Goal: Task Accomplishment & Management: Manage account settings

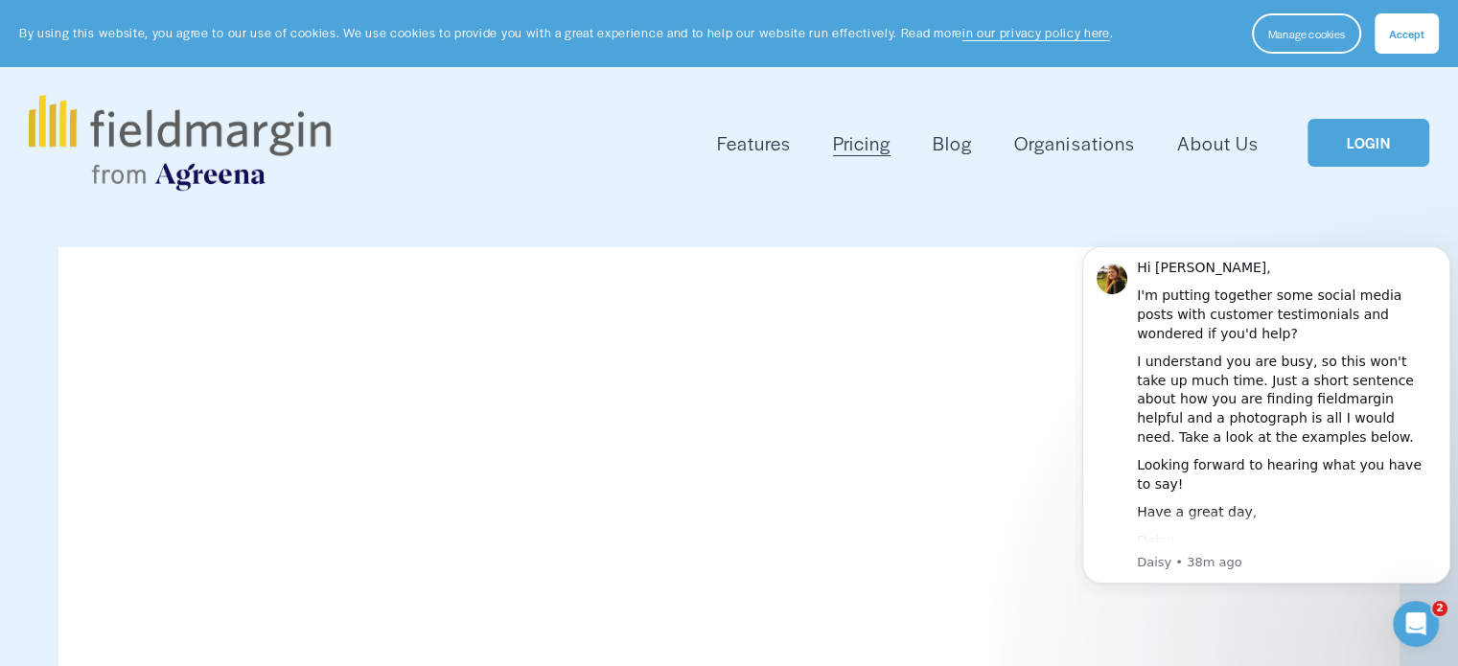
click at [1431, 49] on button "Accept" at bounding box center [1407, 33] width 64 height 40
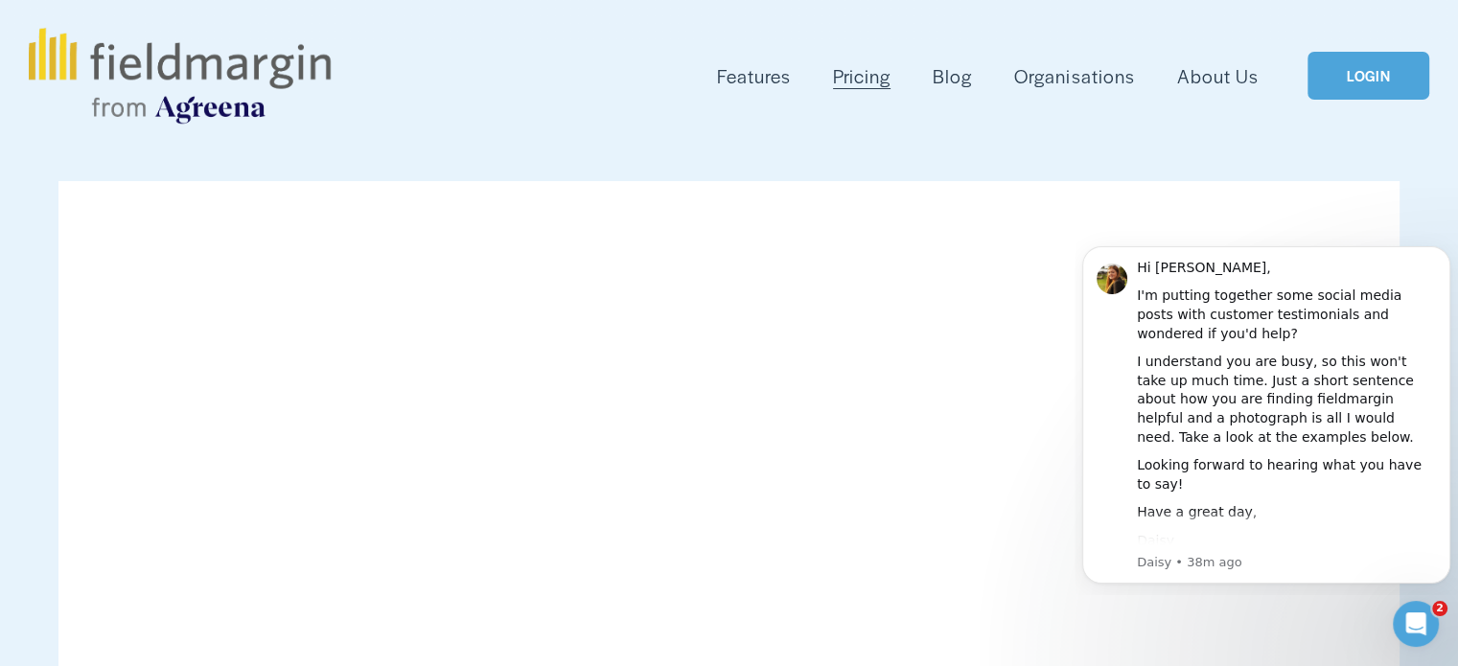
click at [1331, 76] on link "LOGIN" at bounding box center [1367, 76] width 121 height 49
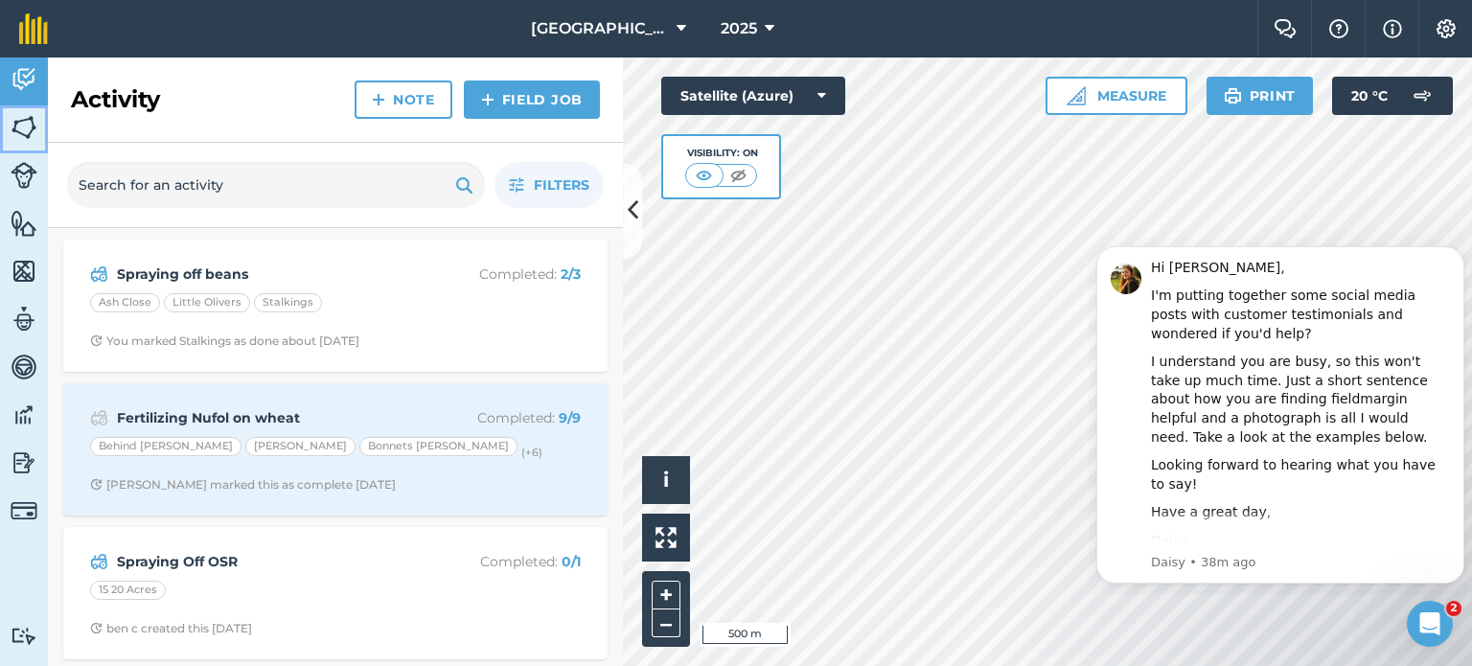
click at [19, 140] on img at bounding box center [24, 127] width 27 height 29
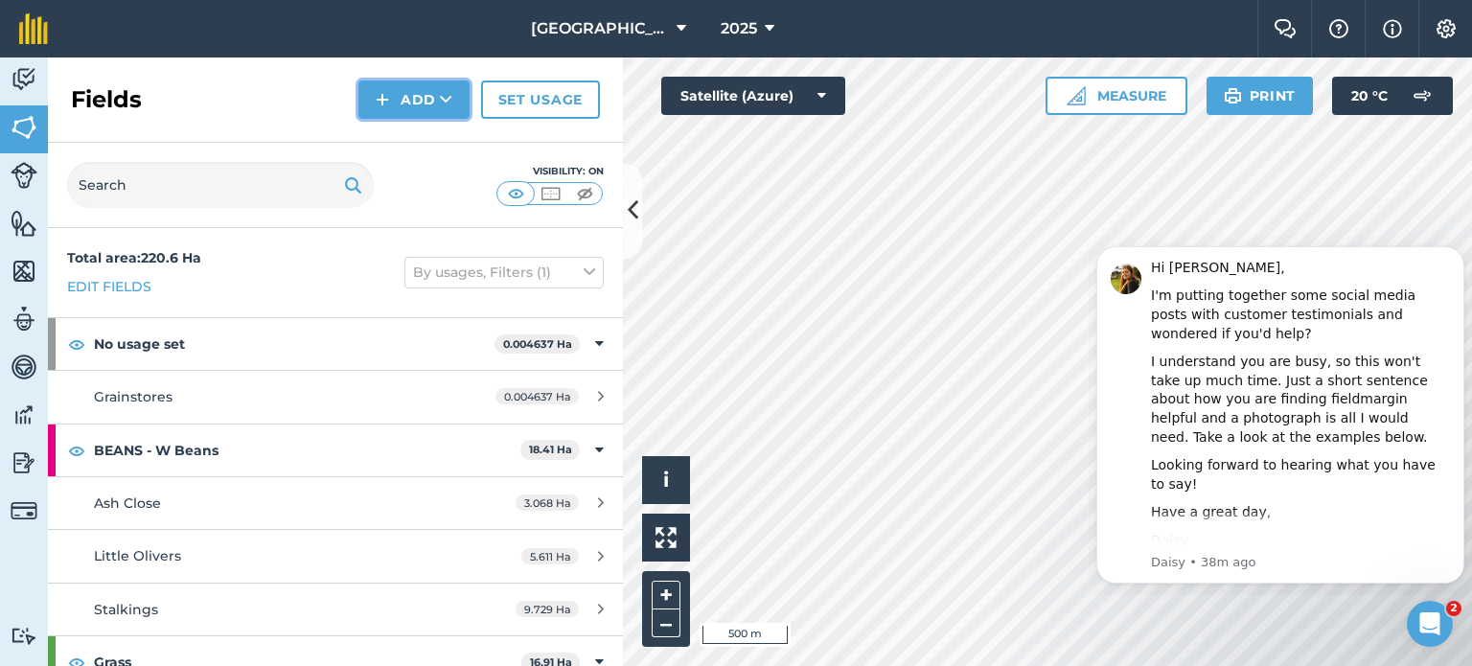
click at [437, 90] on button "Add" at bounding box center [413, 100] width 111 height 38
click at [402, 181] on link "Import" at bounding box center [413, 186] width 105 height 42
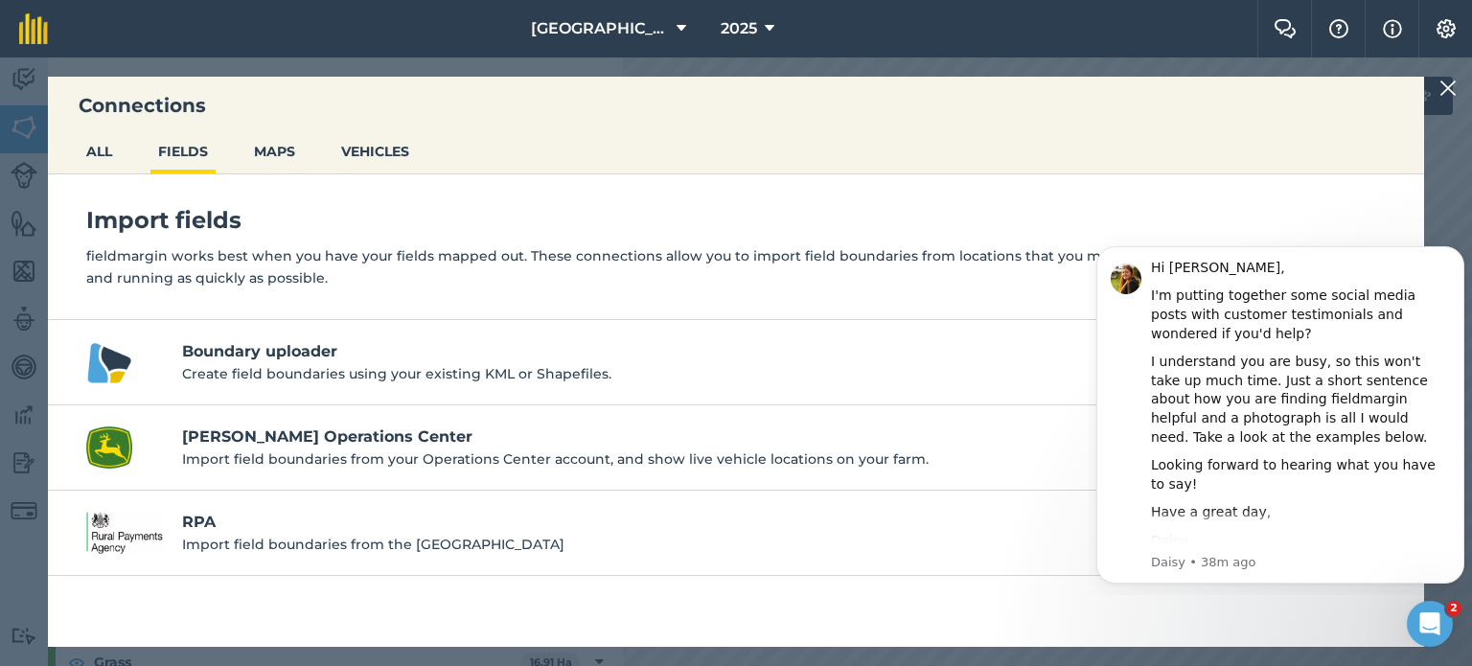
click at [344, 356] on h4 "Boundary uploader" at bounding box center [771, 351] width 1178 height 23
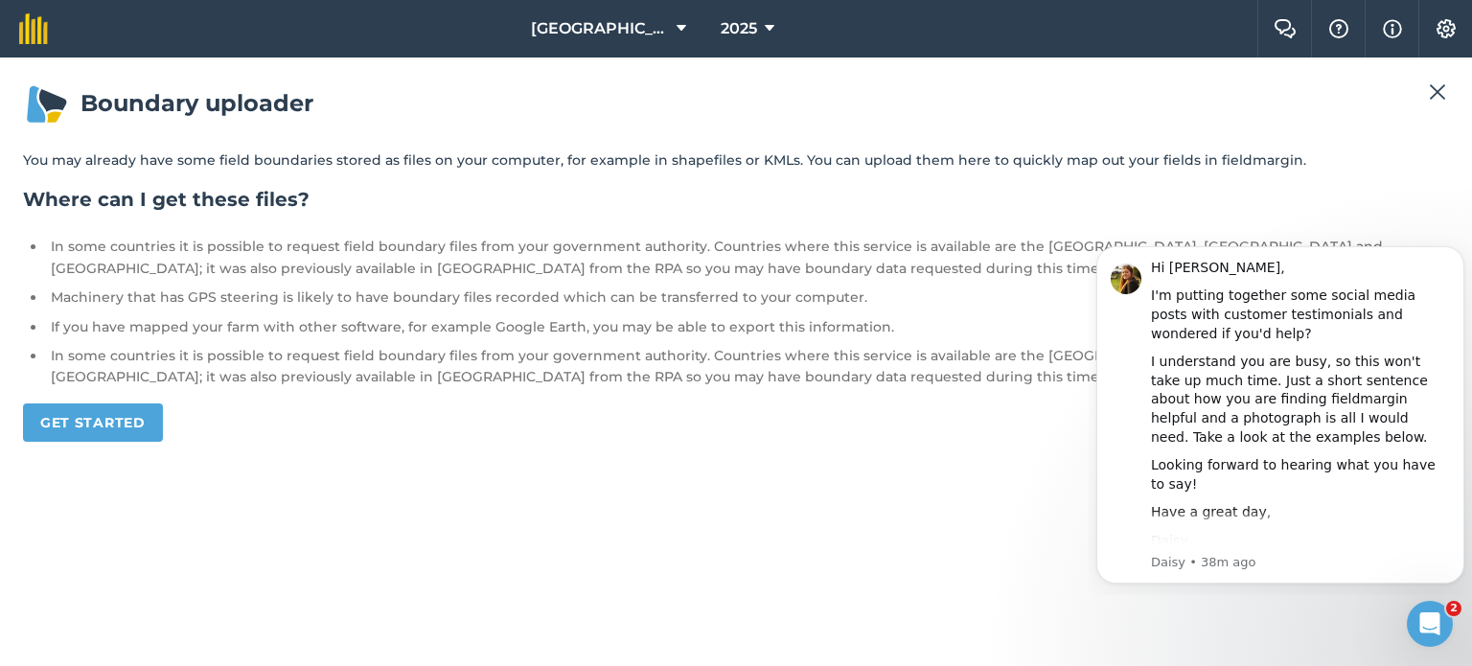
click at [1442, 87] on img at bounding box center [1437, 92] width 17 height 23
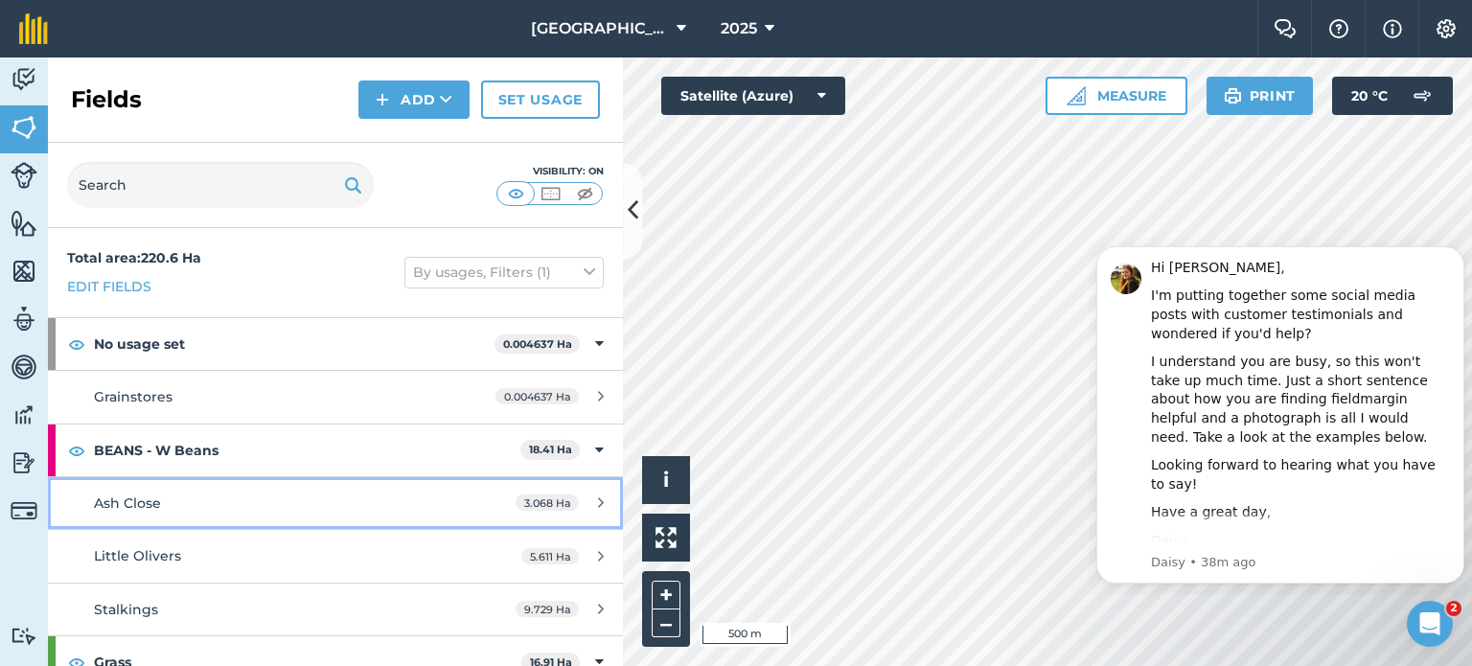
click at [579, 497] on div "3.068 Ha" at bounding box center [560, 503] width 127 height 15
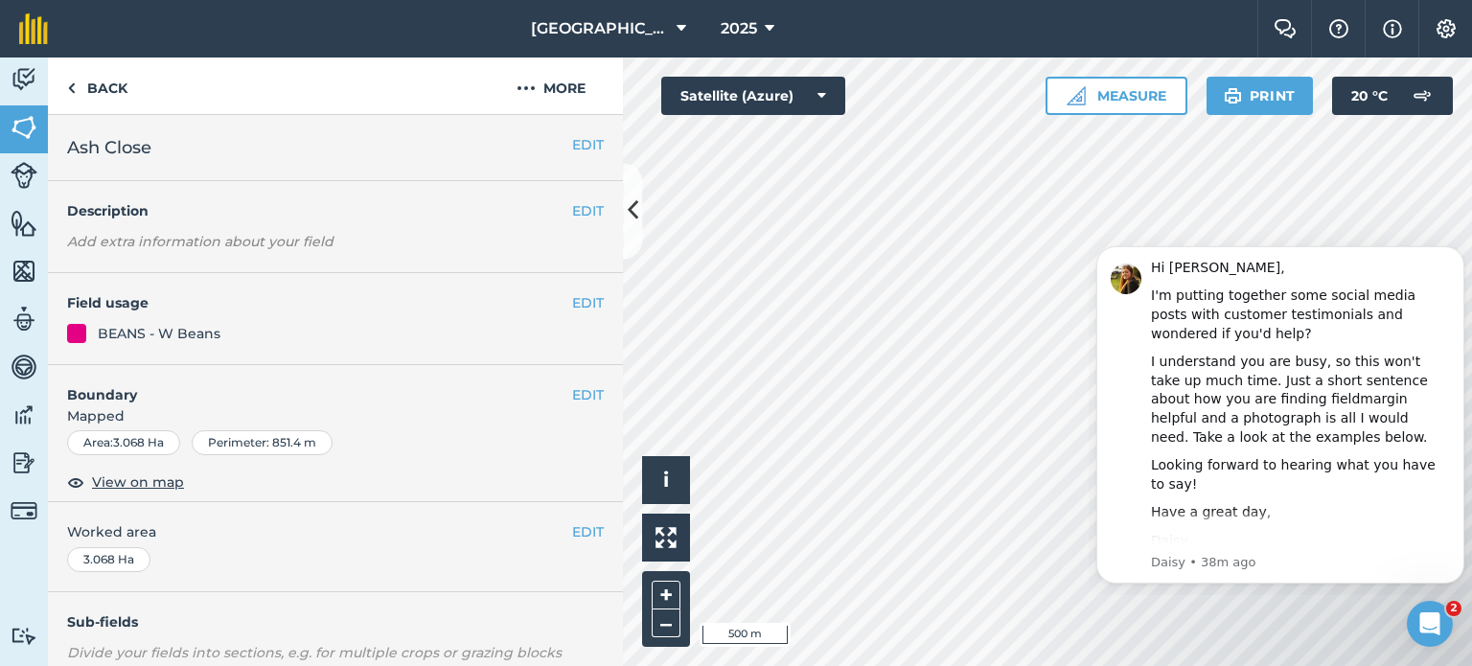
click at [96, 411] on span "Mapped" at bounding box center [335, 415] width 575 height 21
click at [577, 394] on button "EDIT" at bounding box center [588, 394] width 32 height 21
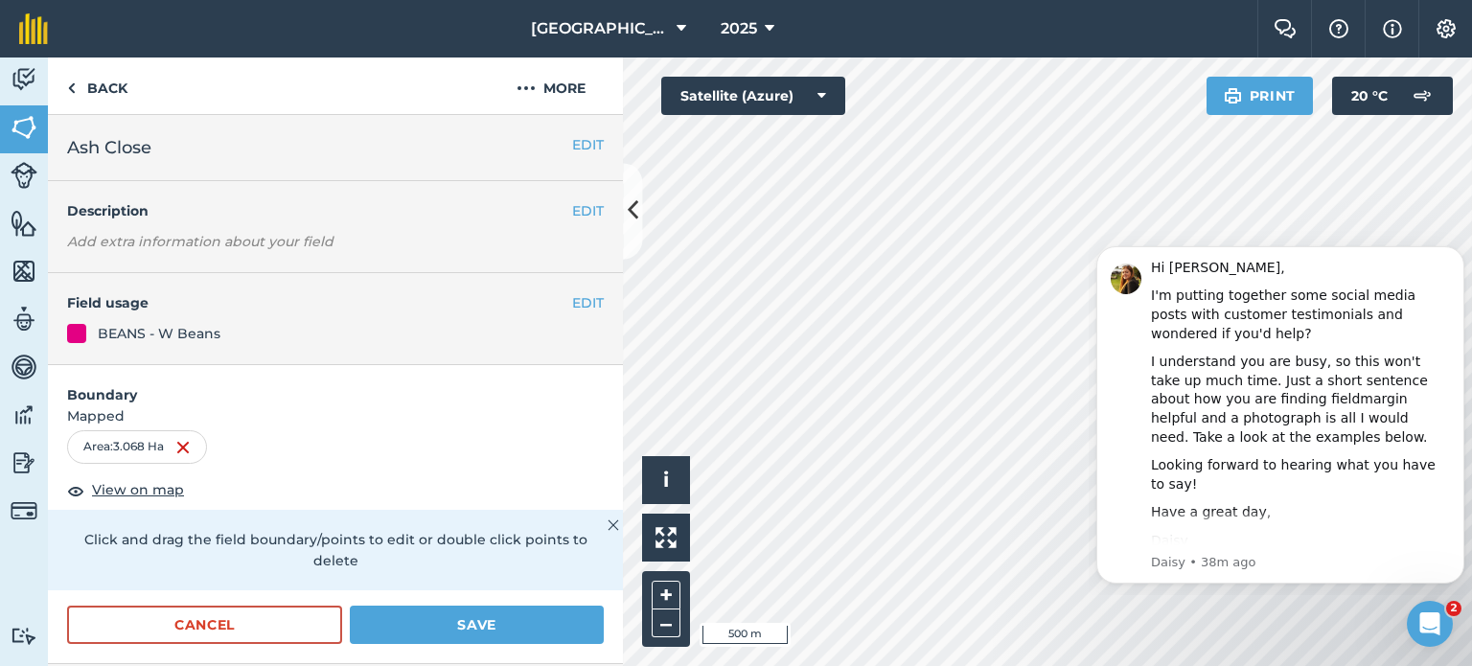
click at [608, 523] on img at bounding box center [614, 525] width 12 height 23
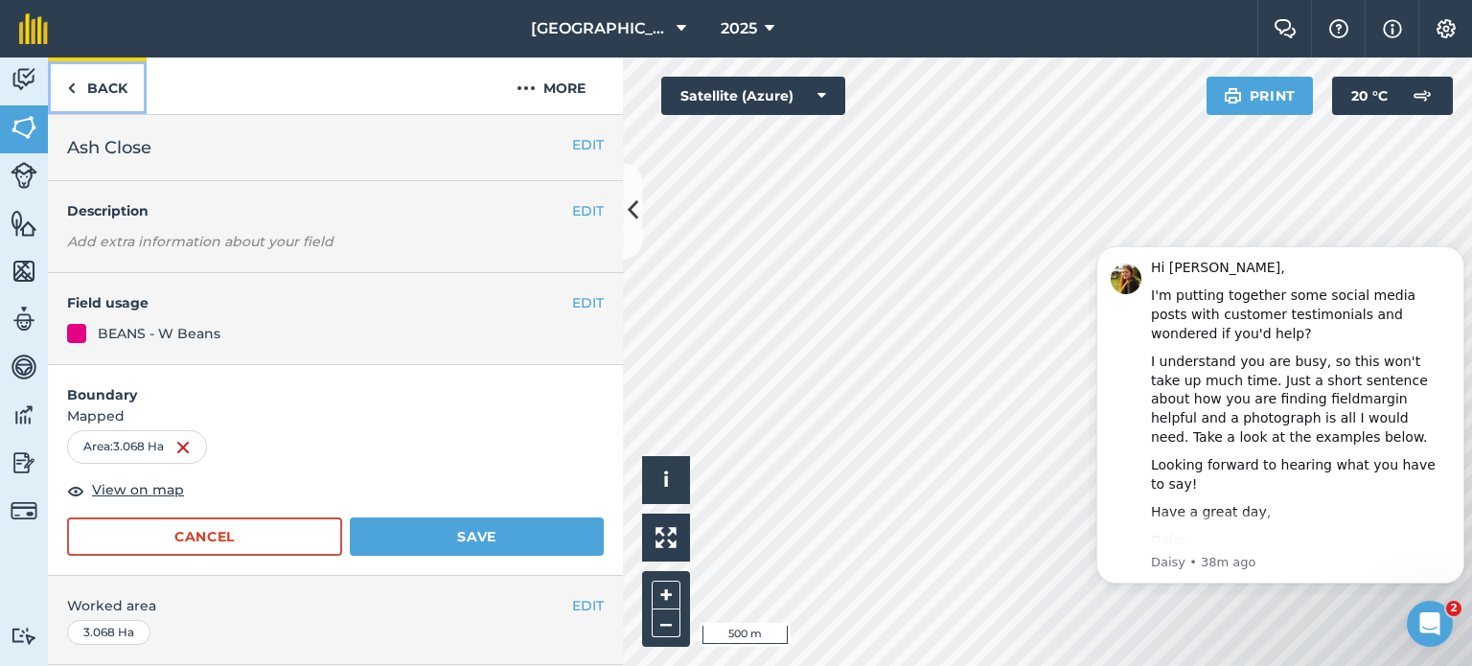
click at [97, 88] on link "Back" at bounding box center [97, 86] width 99 height 57
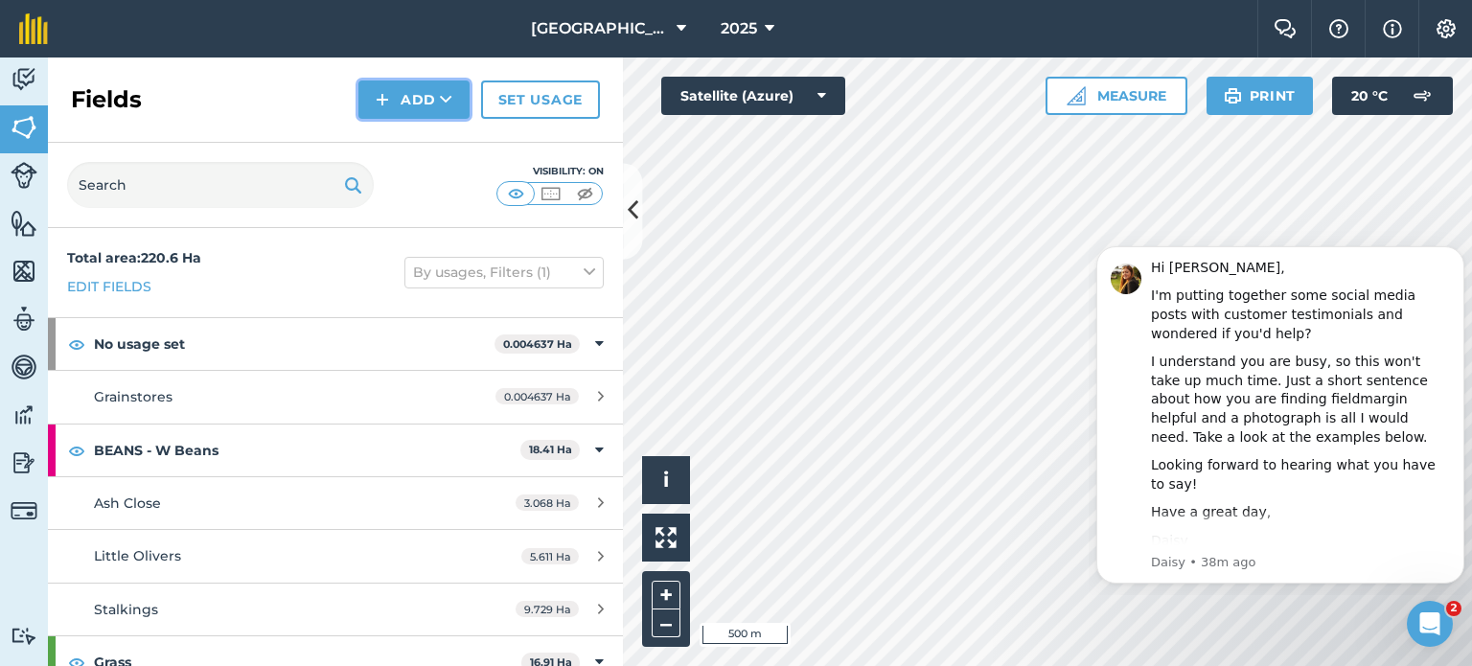
click at [392, 89] on button "Add" at bounding box center [413, 100] width 111 height 38
click at [423, 174] on link "Import" at bounding box center [413, 186] width 105 height 42
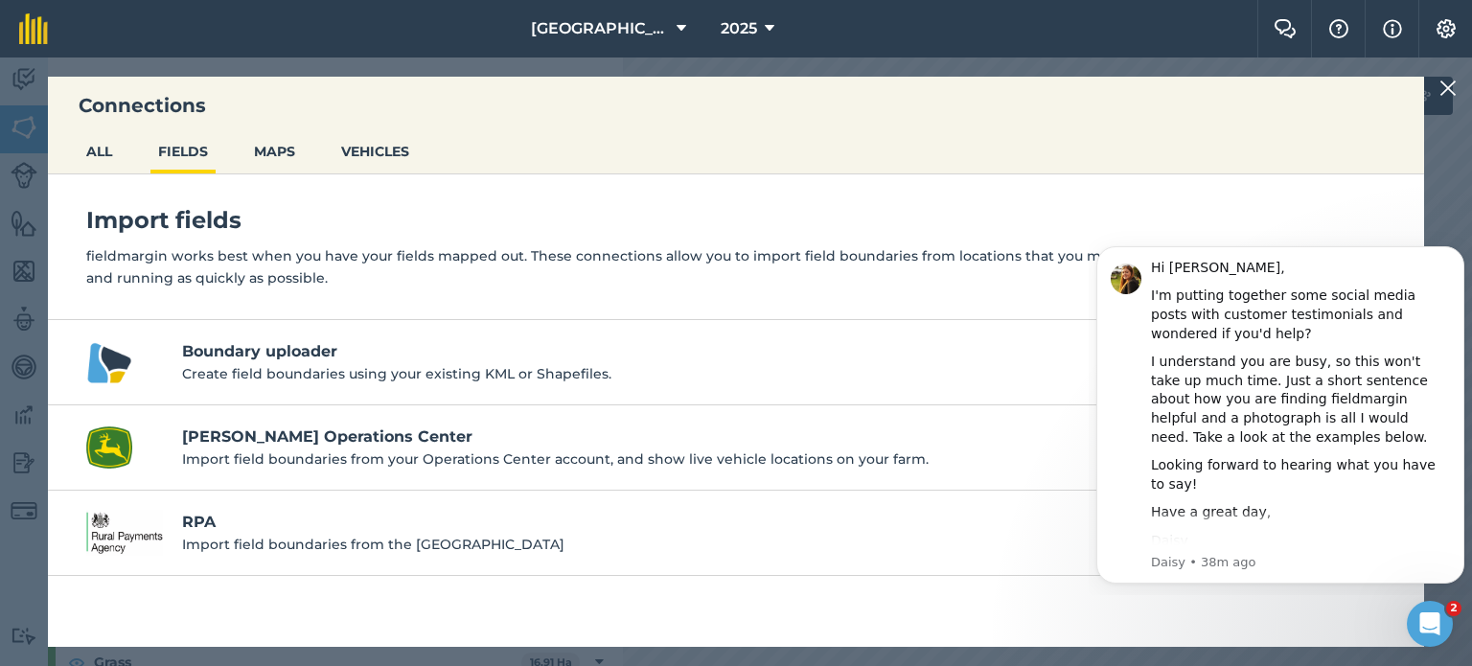
click at [357, 360] on h4 "Boundary uploader" at bounding box center [771, 351] width 1178 height 23
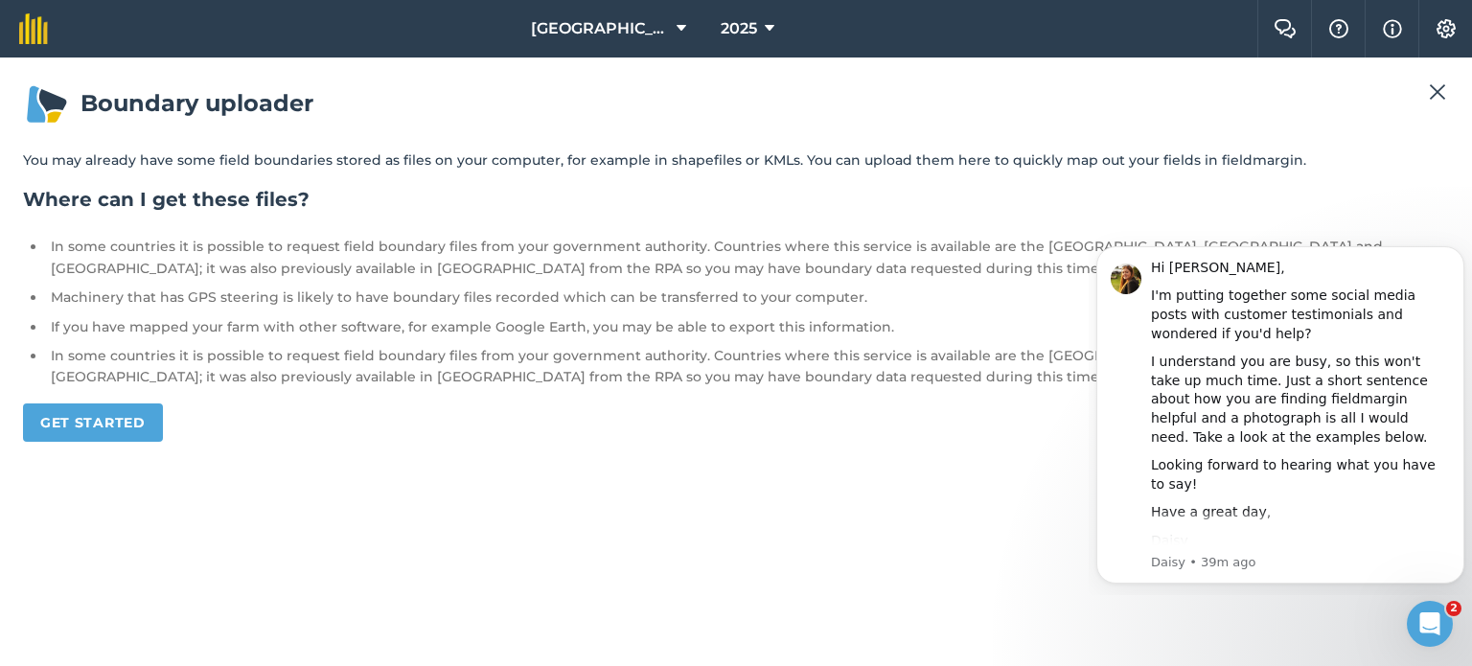
click at [143, 444] on div "Boundary uploader You may already have some field boundaries stored as files on…" at bounding box center [736, 362] width 1426 height 563
click at [127, 431] on link "Get started" at bounding box center [93, 423] width 140 height 38
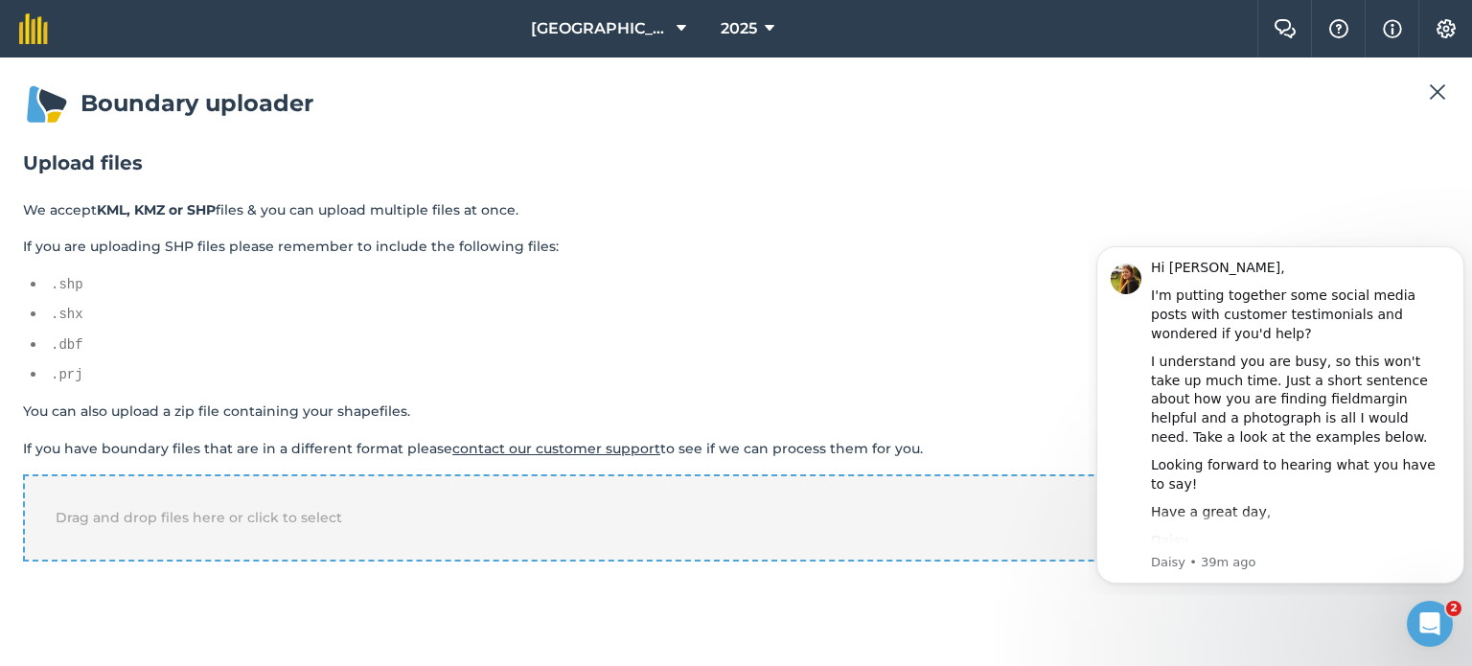
click at [398, 530] on div "Drag and drop files here or click to select" at bounding box center [736, 517] width 1426 height 86
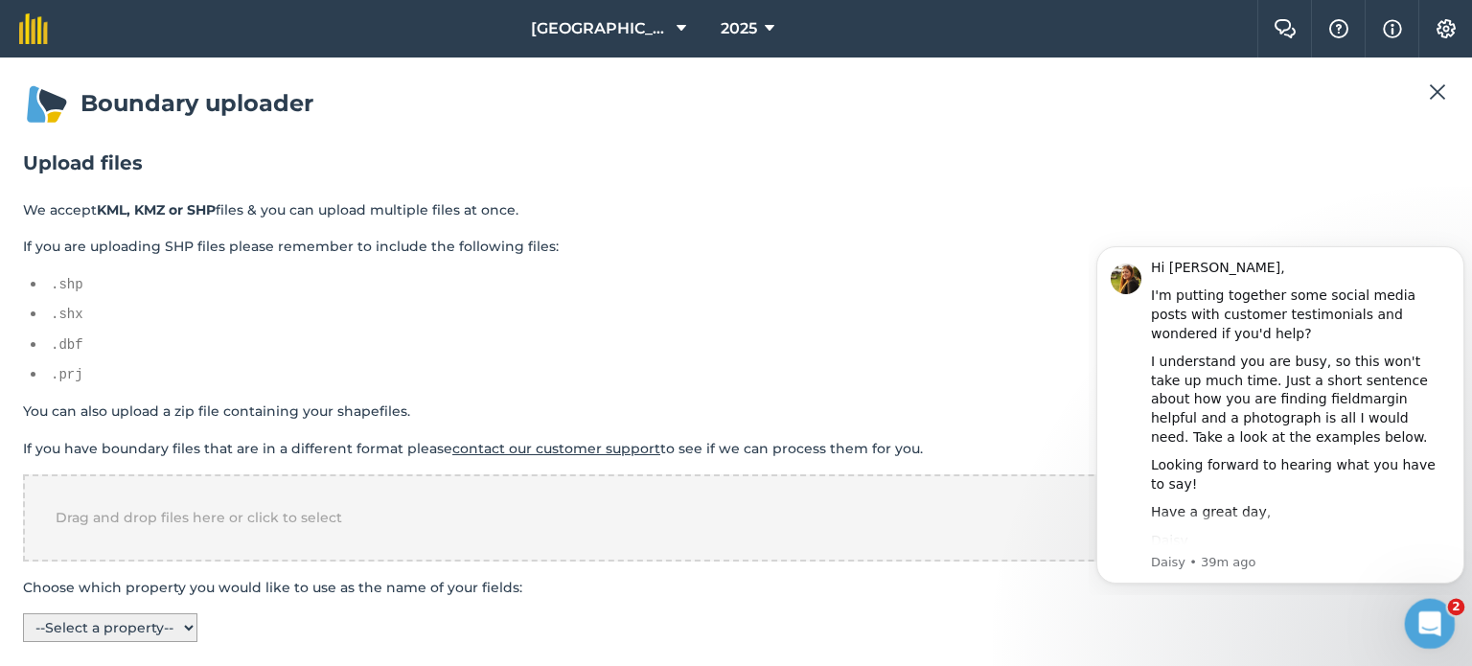
click at [1429, 633] on icon "Open Intercom Messenger" at bounding box center [1428, 622] width 32 height 32
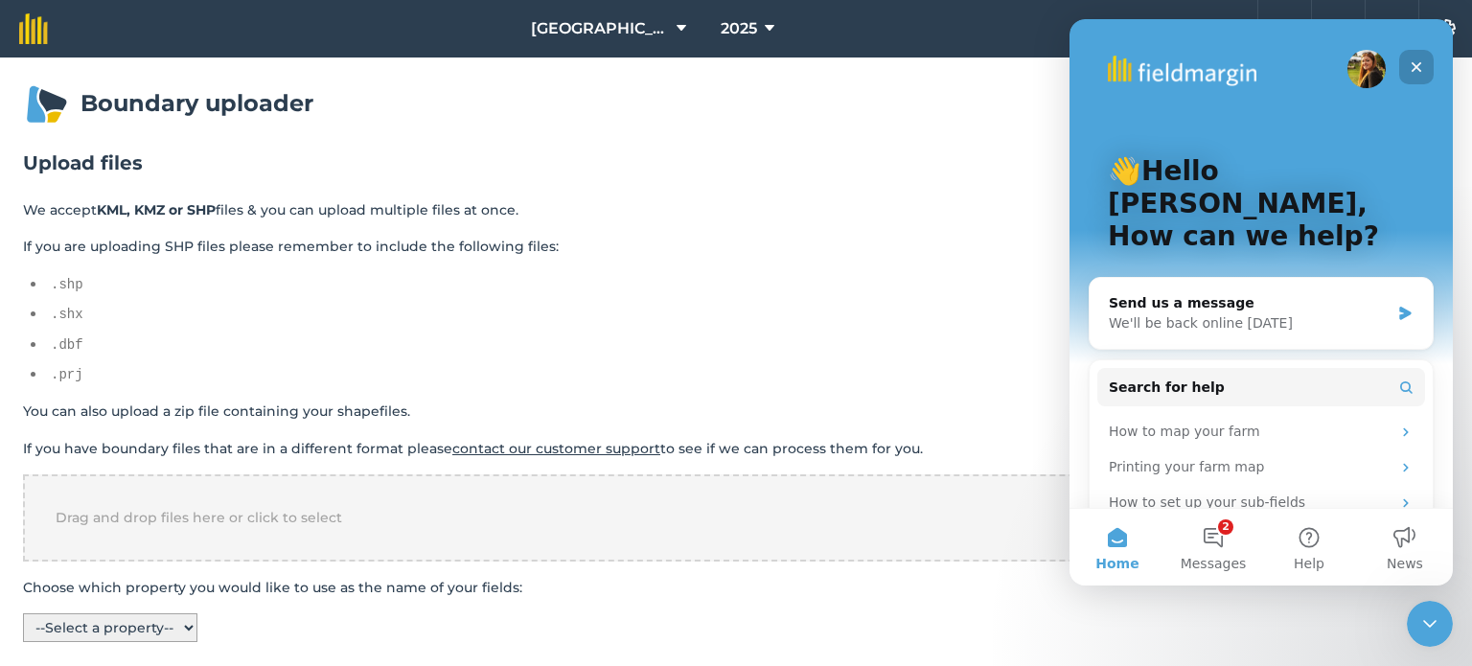
click at [1416, 69] on icon "Close" at bounding box center [1416, 66] width 15 height 15
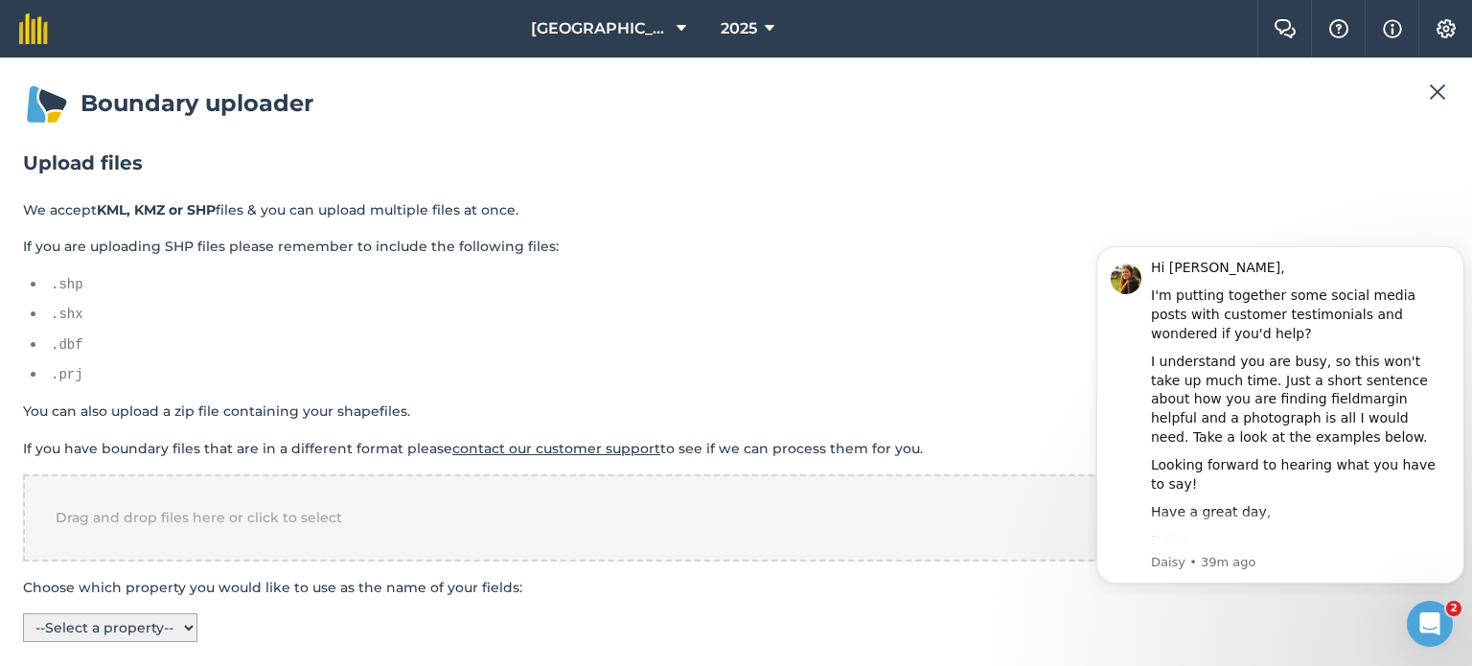
click at [1430, 83] on img at bounding box center [1437, 92] width 17 height 23
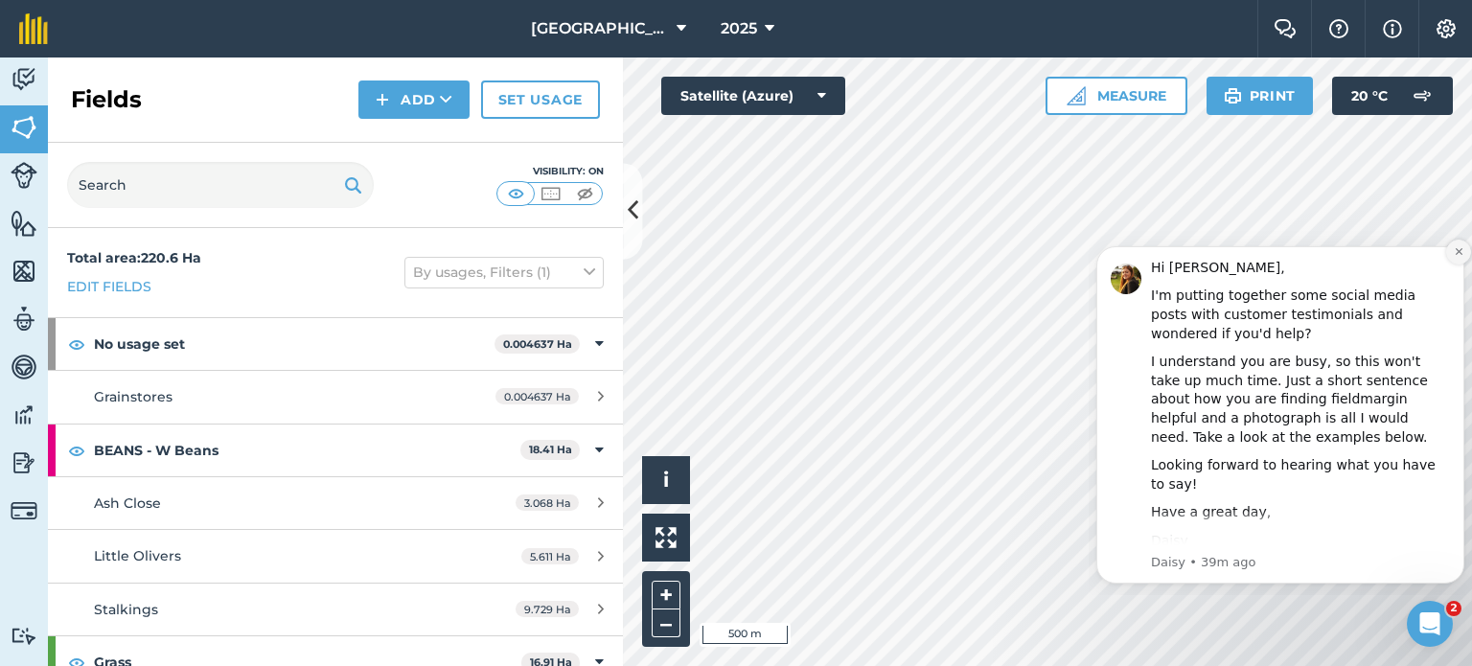
click at [1458, 253] on icon "Dismiss notification" at bounding box center [1458, 251] width 7 height 7
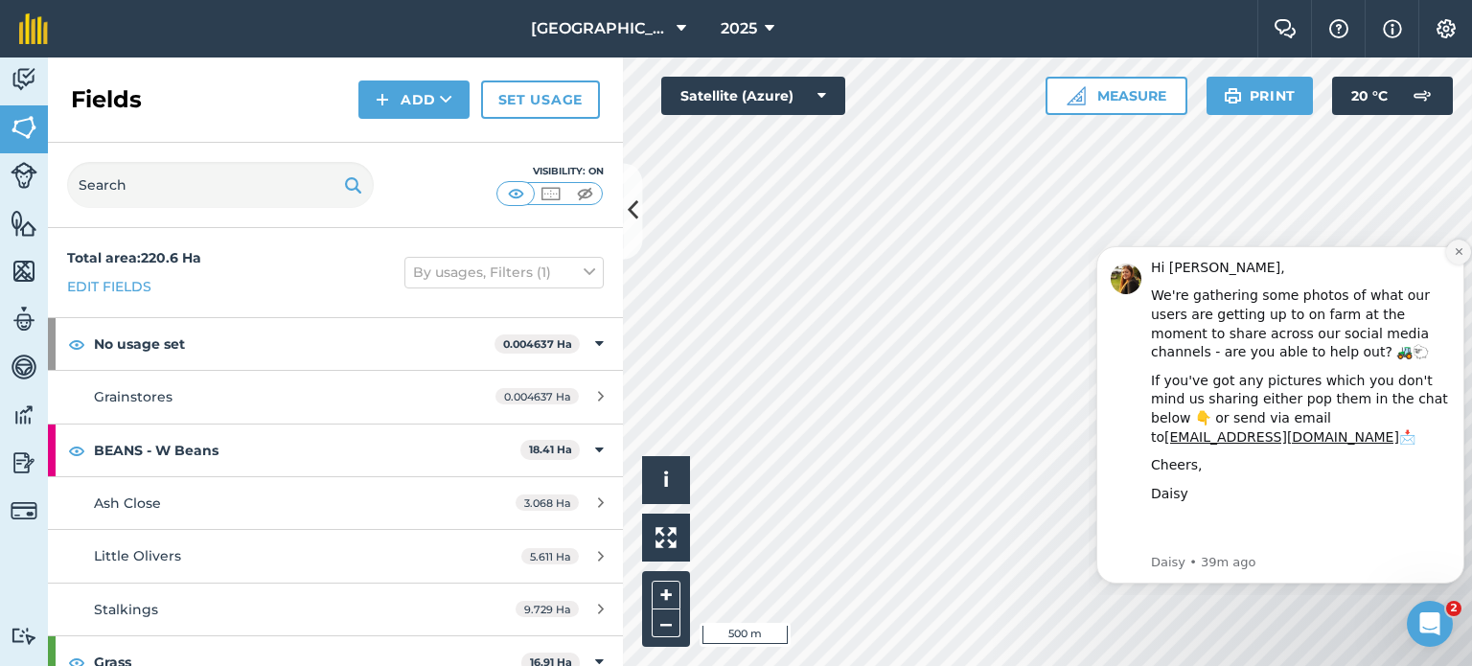
click at [1460, 252] on icon "Dismiss notification" at bounding box center [1458, 251] width 7 height 7
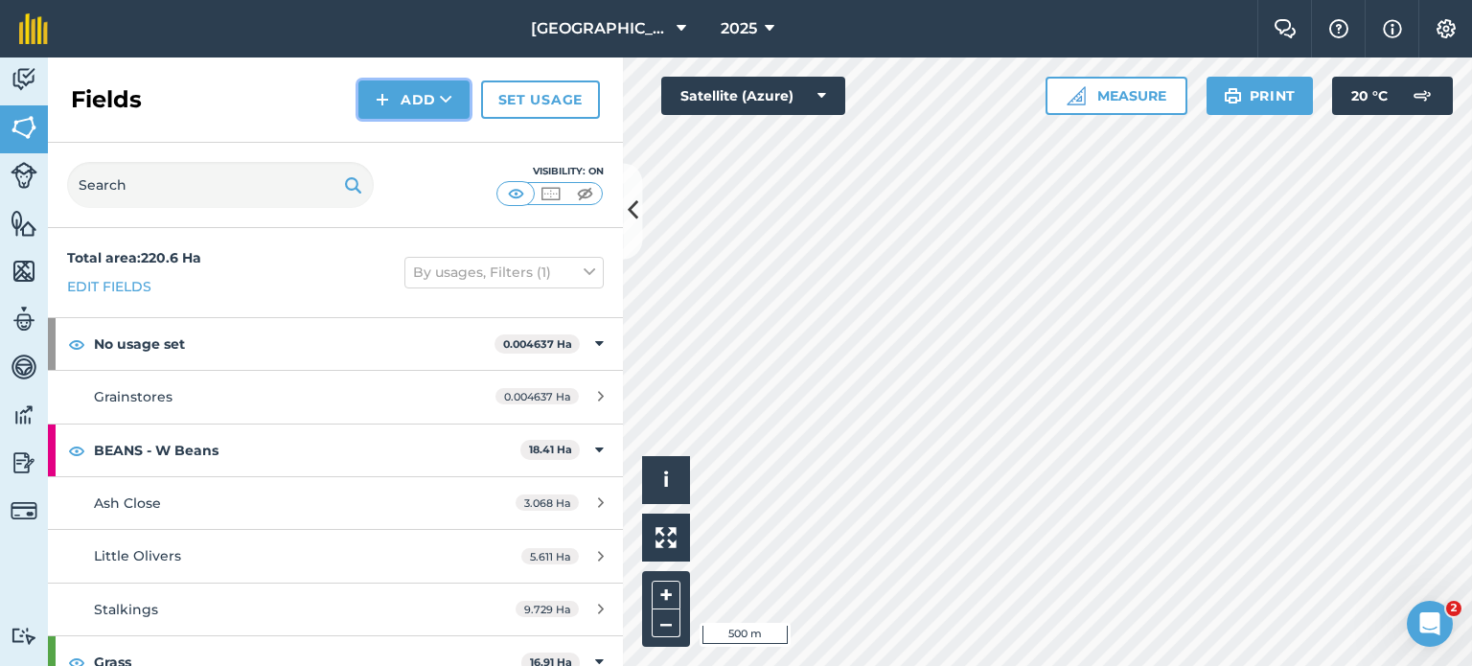
click at [429, 97] on button "Add" at bounding box center [413, 100] width 111 height 38
click at [418, 187] on link "Import" at bounding box center [413, 186] width 105 height 42
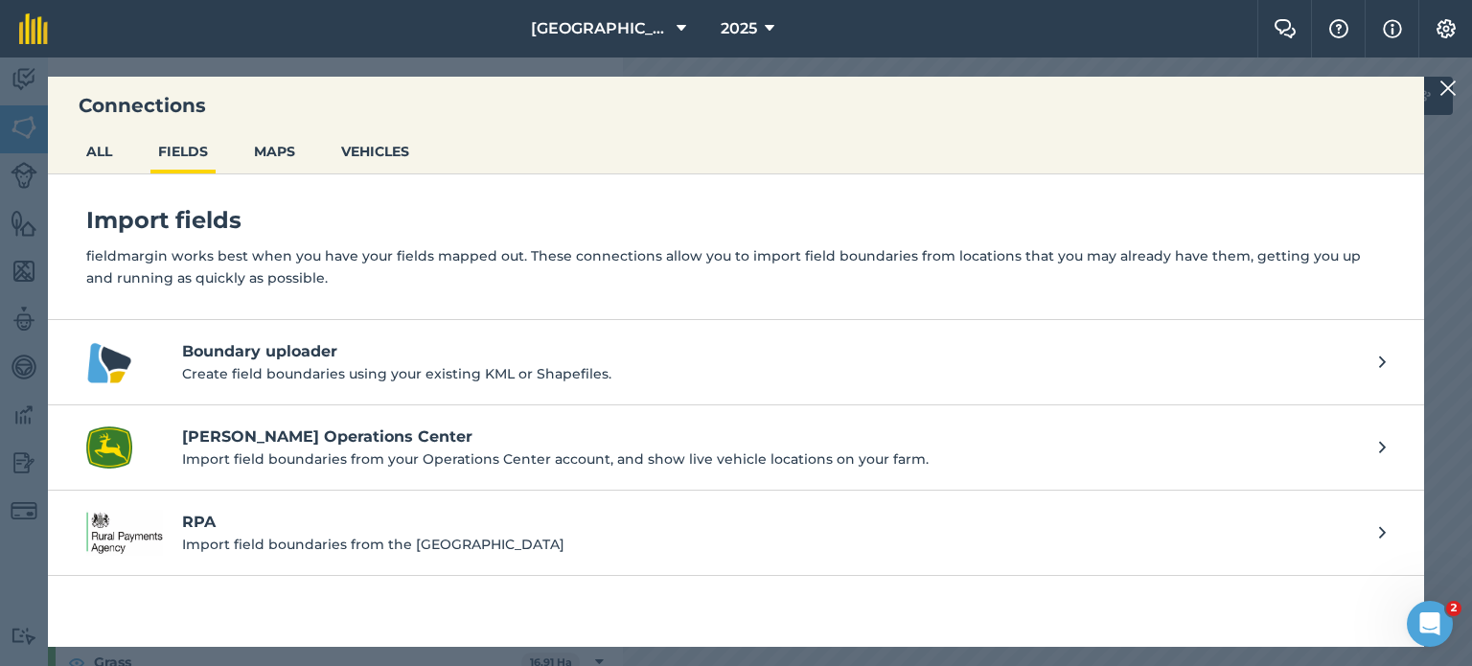
click at [391, 382] on p "Create field boundaries using your existing KML or Shapefiles." at bounding box center [771, 373] width 1178 height 21
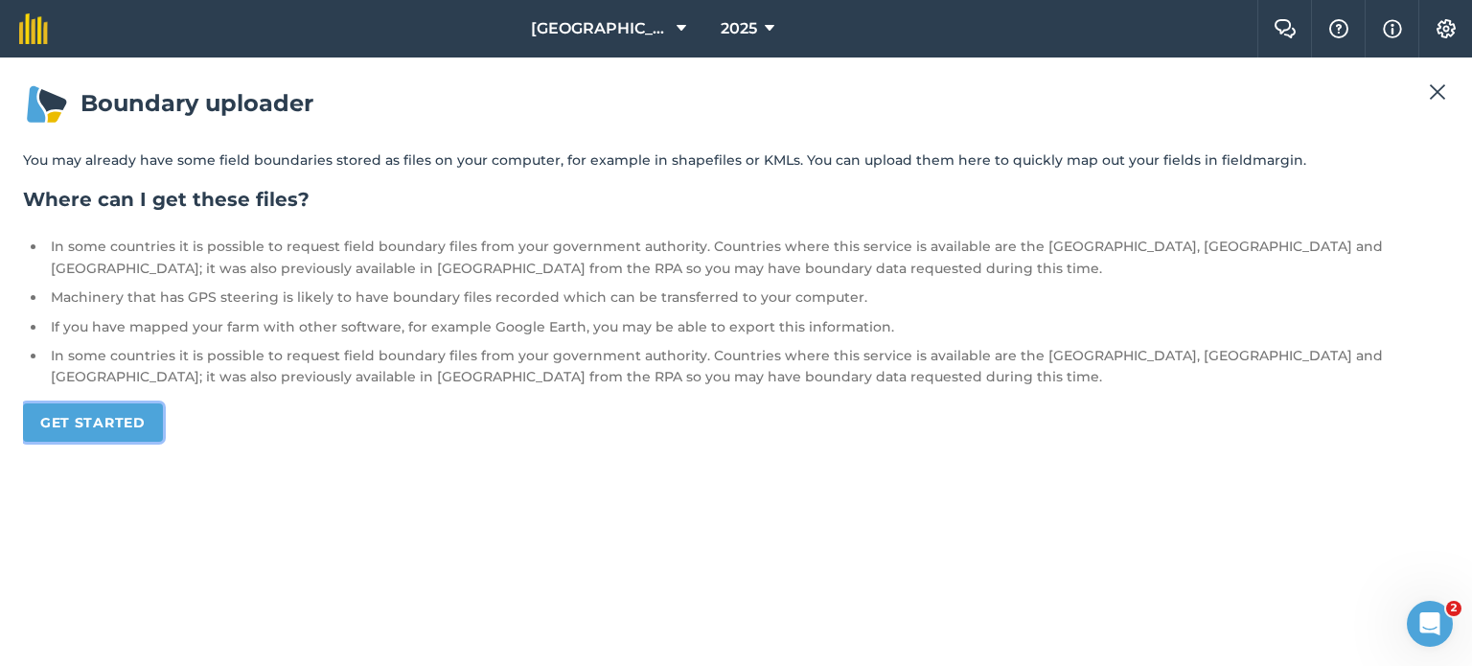
click at [146, 415] on link "Get started" at bounding box center [93, 423] width 140 height 38
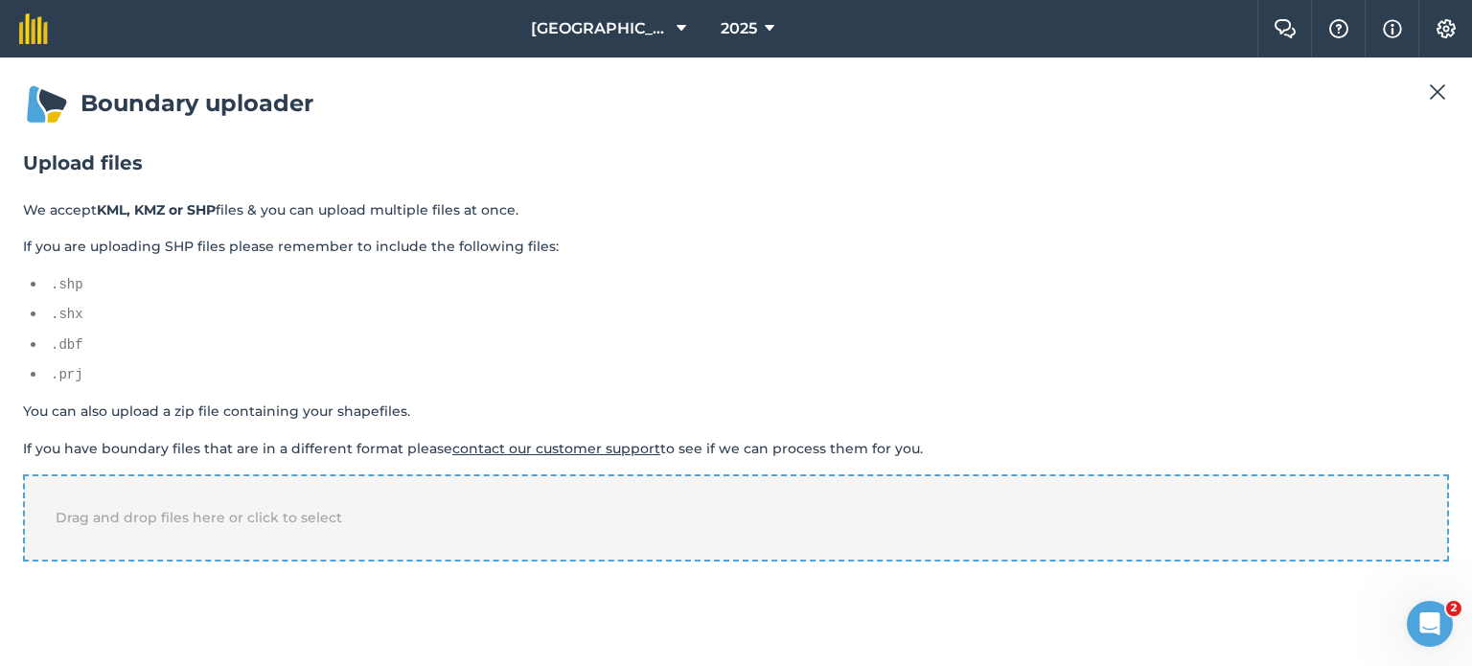
click at [171, 477] on div "Drag and drop files here or click to select" at bounding box center [736, 517] width 1426 height 86
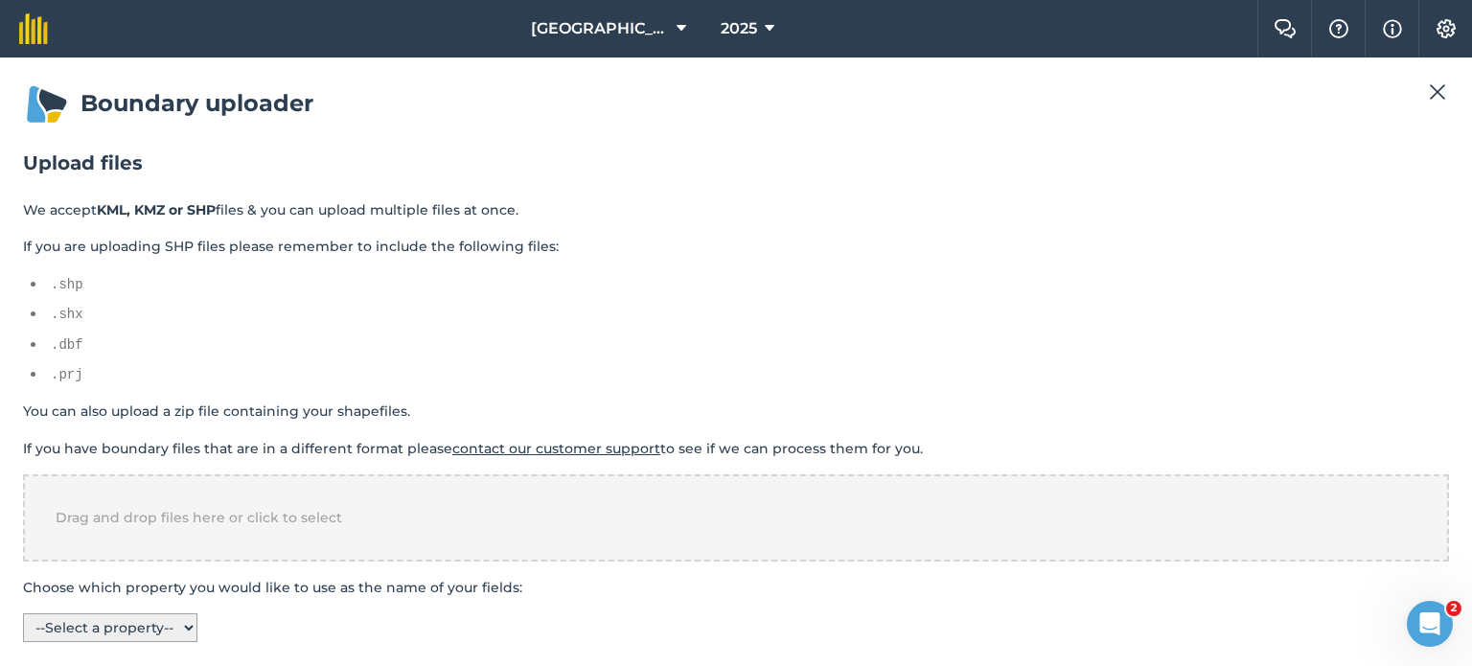
scroll to position [8, 0]
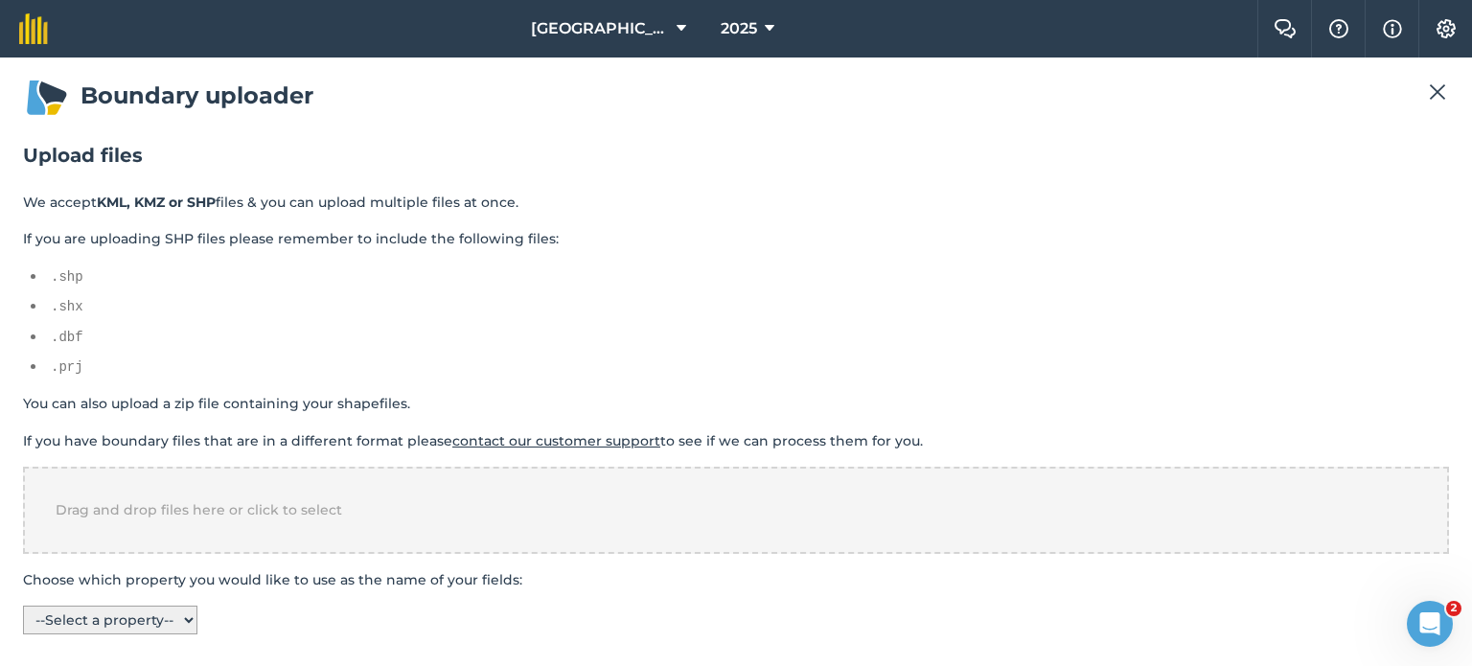
click at [163, 628] on select "-- Select a property -- CLIENTNAME FARM_NAME FIELD_NAME FIELD_AREA WITH_HOLES" at bounding box center [110, 620] width 174 height 29
select select "FIELD_NAME"
click at [23, 606] on select "-- Select a property -- CLIENTNAME FARM_NAME FIELD_NAME FIELD_AREA WITH_HOLES" at bounding box center [110, 620] width 174 height 29
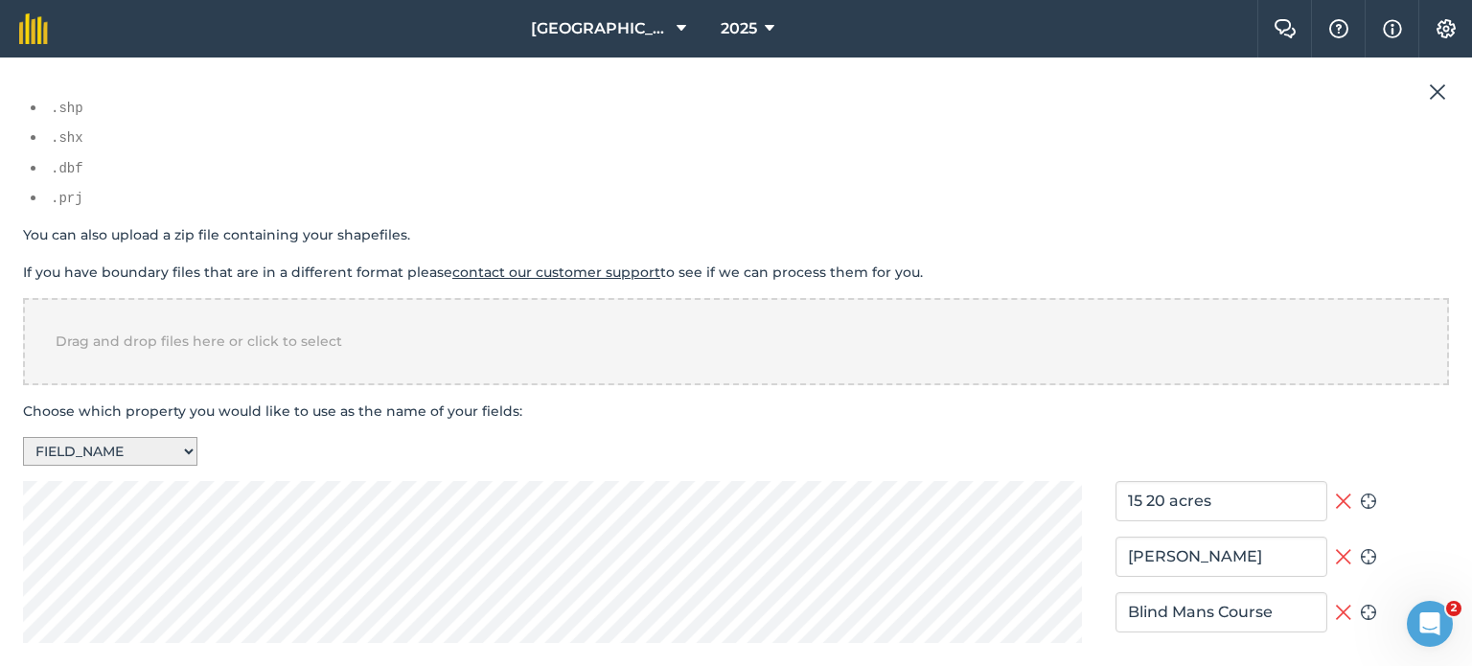
scroll to position [0, 0]
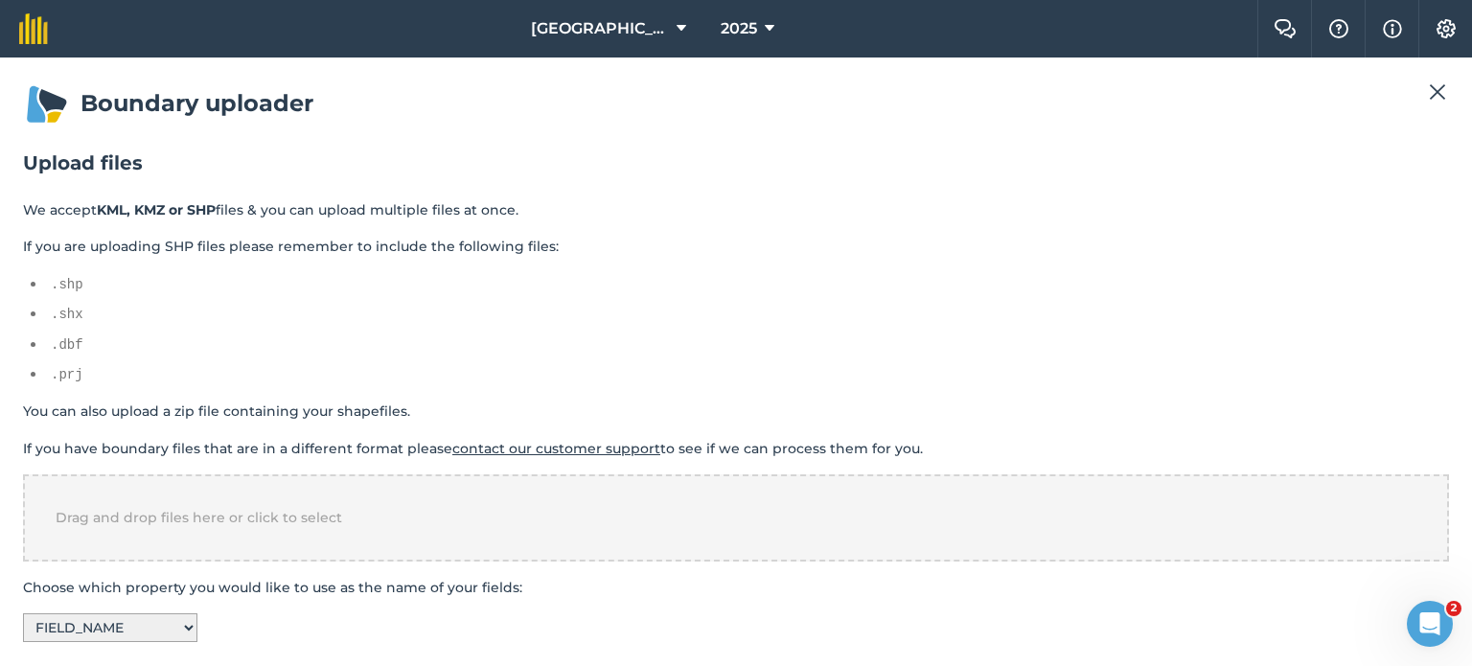
click at [1442, 89] on img at bounding box center [1437, 92] width 17 height 23
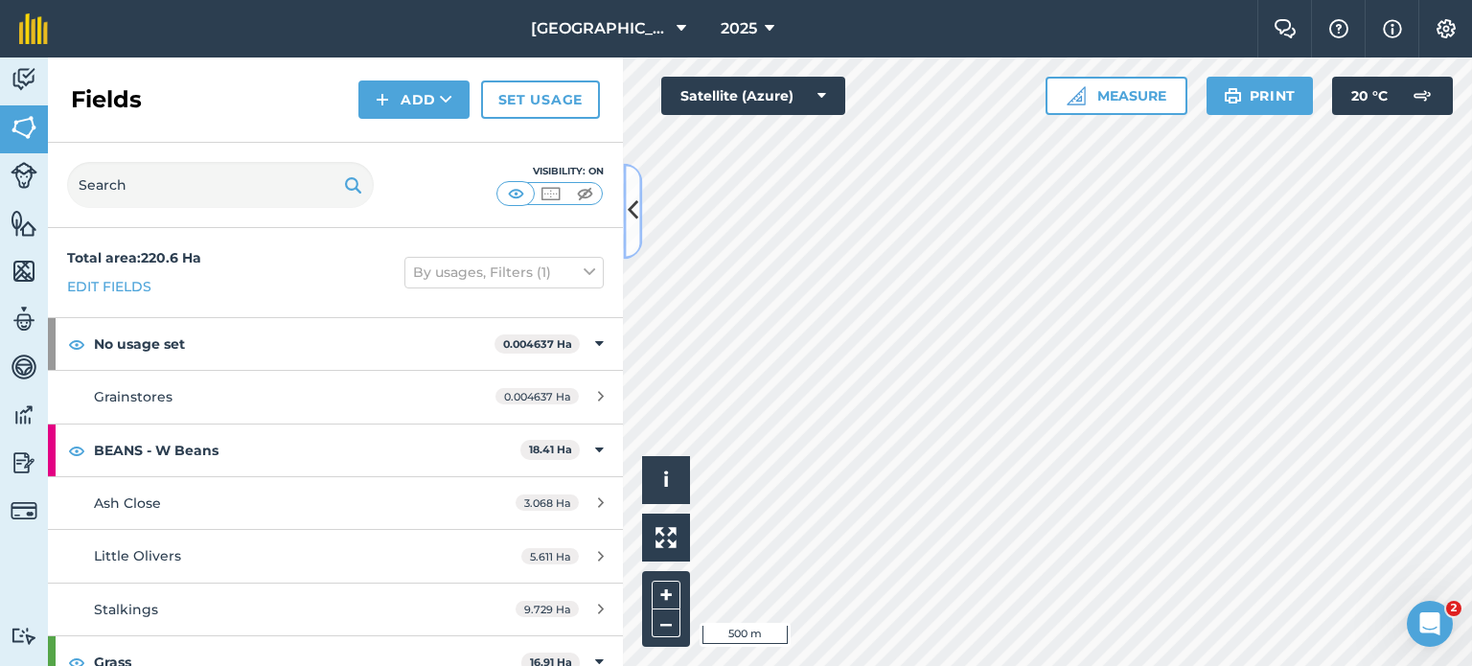
click at [633, 200] on icon at bounding box center [633, 212] width 11 height 34
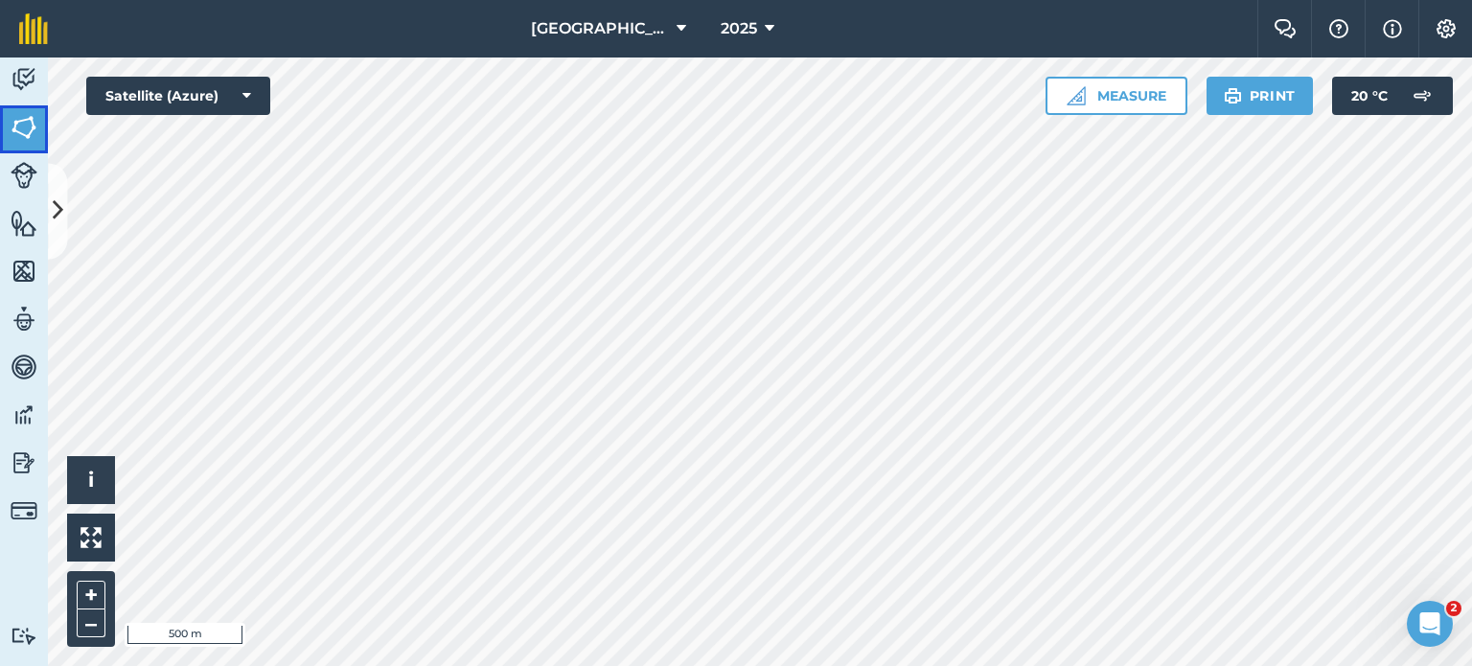
click at [33, 116] on img at bounding box center [24, 127] width 27 height 29
click at [60, 234] on button at bounding box center [57, 211] width 19 height 96
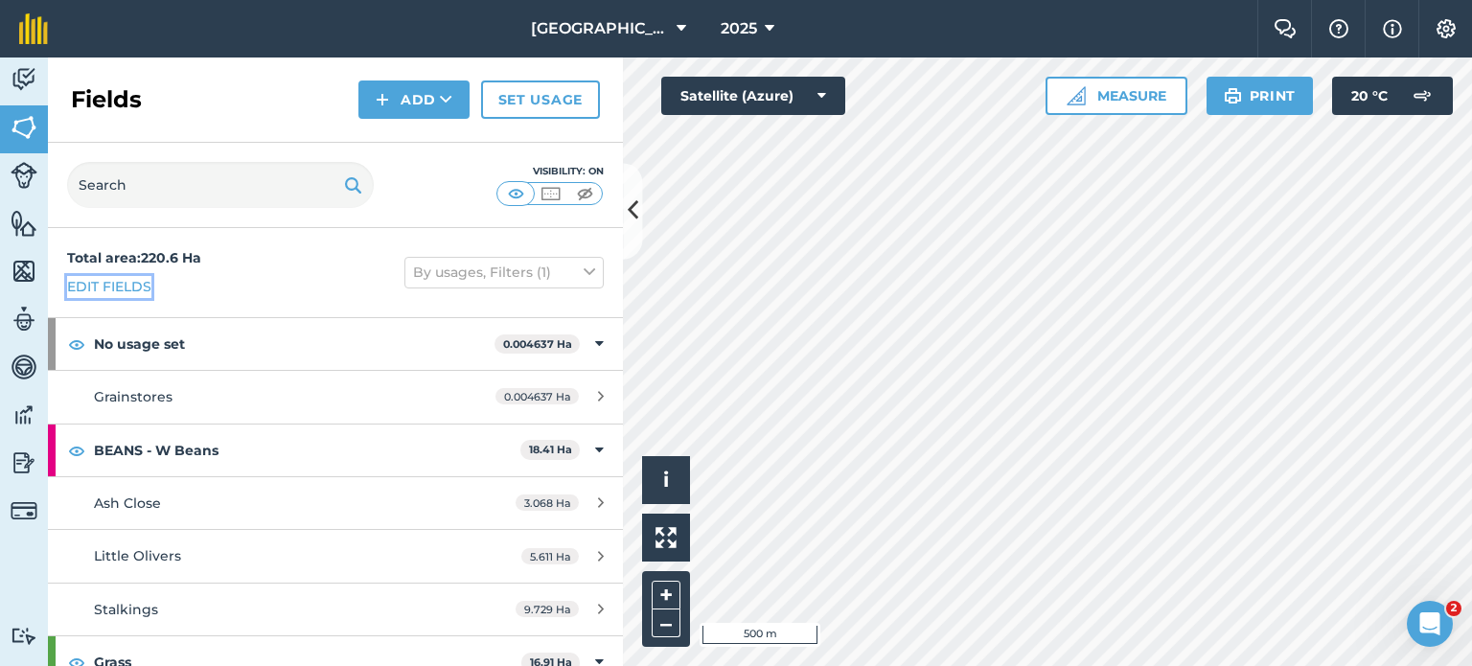
click at [118, 291] on link "Edit fields" at bounding box center [109, 286] width 84 height 21
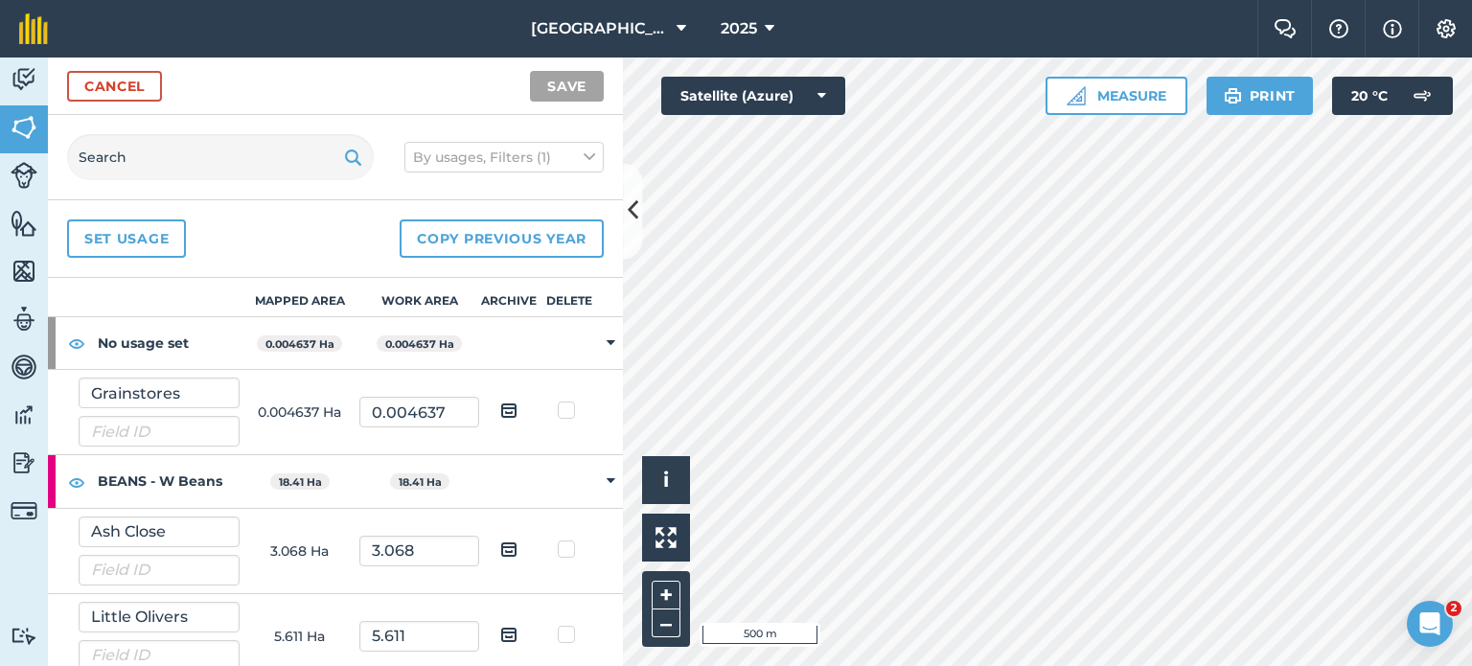
click at [523, 132] on div "By usages, Filters (1)" at bounding box center [335, 157] width 575 height 85
click at [526, 154] on button "By usages, Filters (1)" at bounding box center [503, 157] width 199 height 31
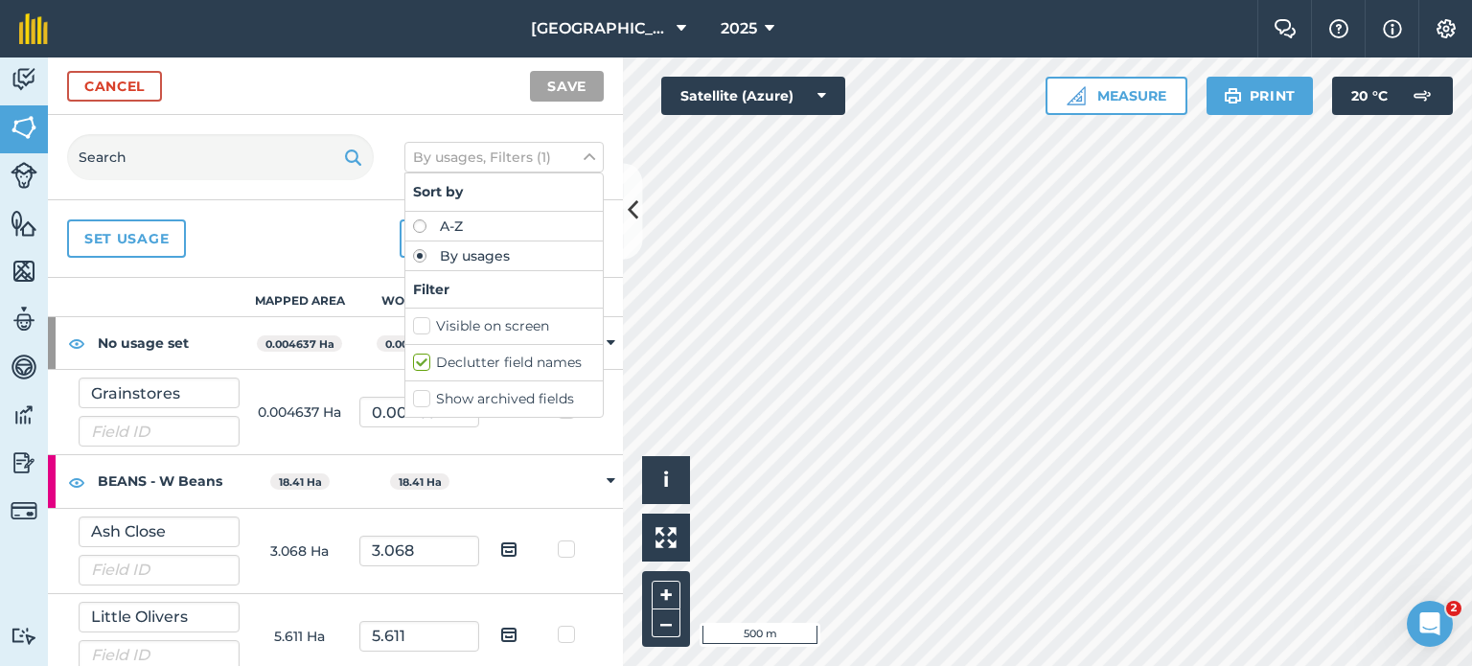
click at [419, 225] on label "A-Z" at bounding box center [504, 225] width 182 height 13
radio input "true"
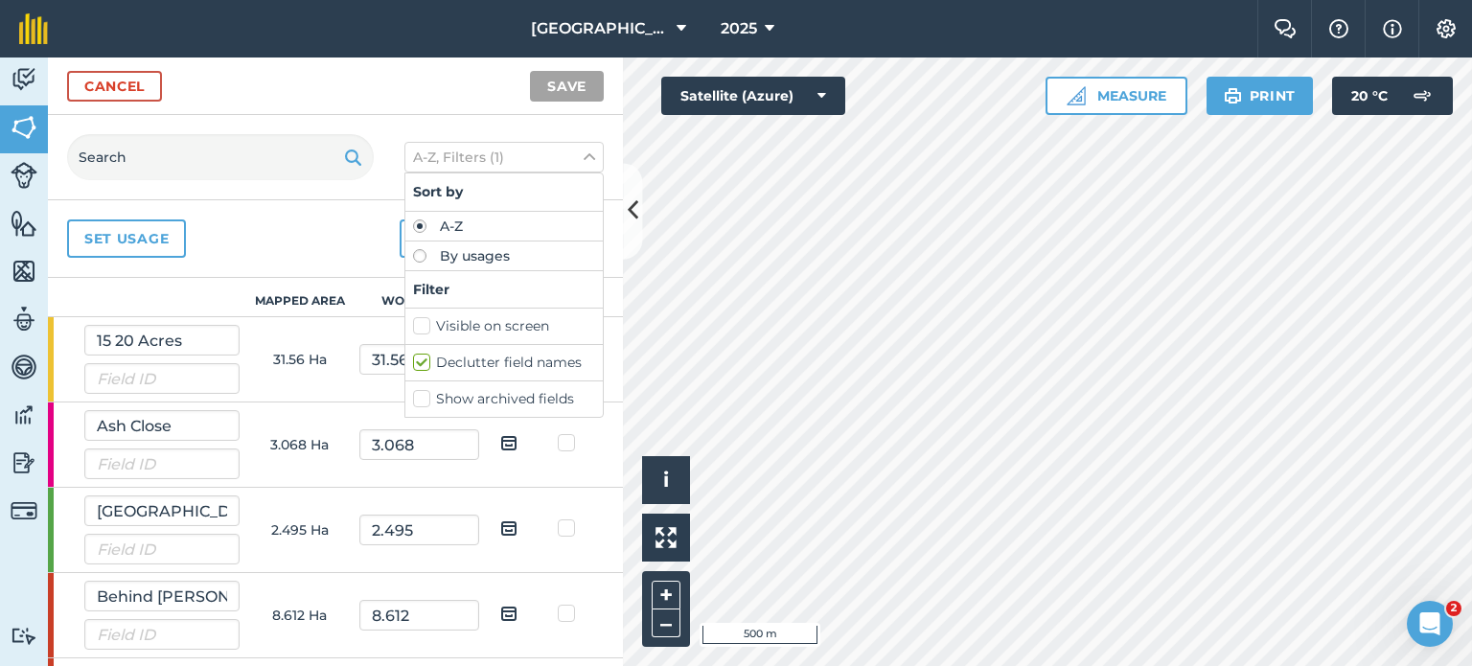
click at [268, 255] on div "Set usage Copy previous year" at bounding box center [335, 239] width 575 height 78
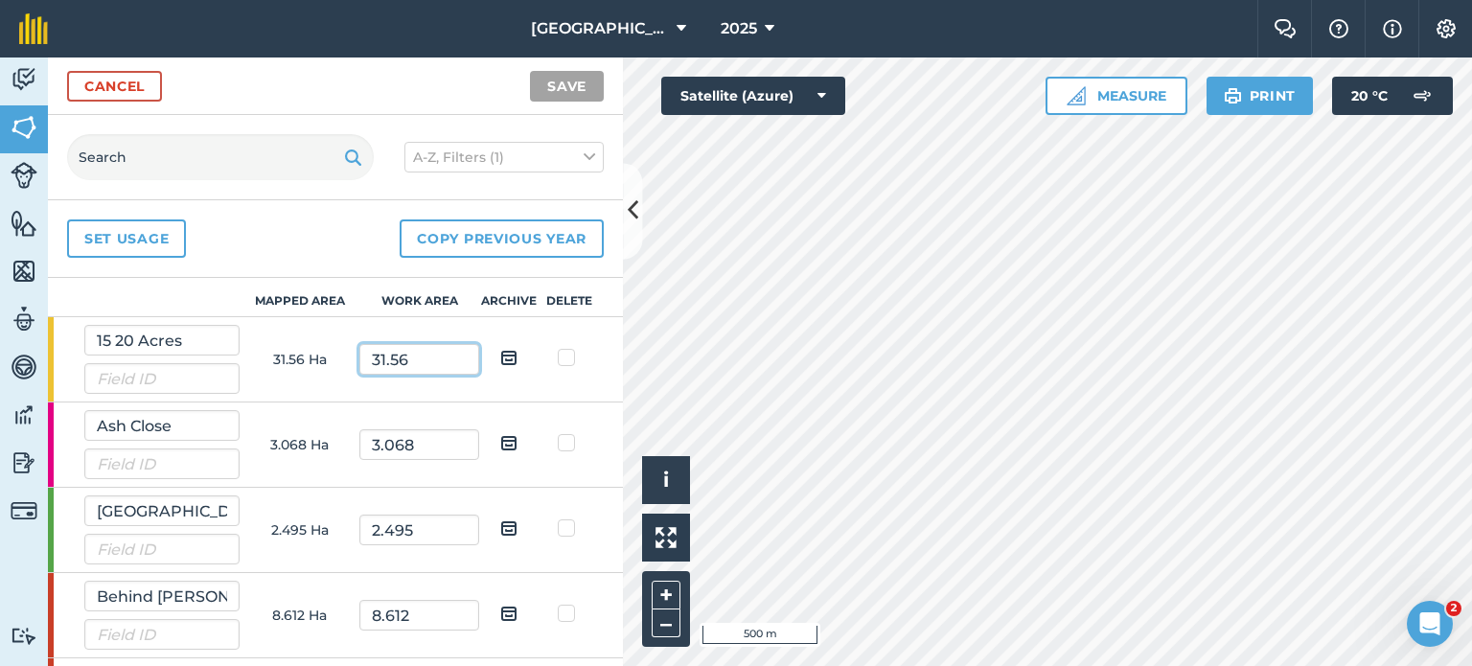
drag, startPoint x: 418, startPoint y: 365, endPoint x: 295, endPoint y: 366, distance: 122.7
click at [0, 0] on tr "15 20 Acres 31.56 Ha 31.56" at bounding box center [0, 0] width 0 height 0
type input "28"
click at [429, 419] on td "3.068" at bounding box center [419, 445] width 120 height 85
click at [429, 441] on input "3.068" at bounding box center [419, 444] width 120 height 31
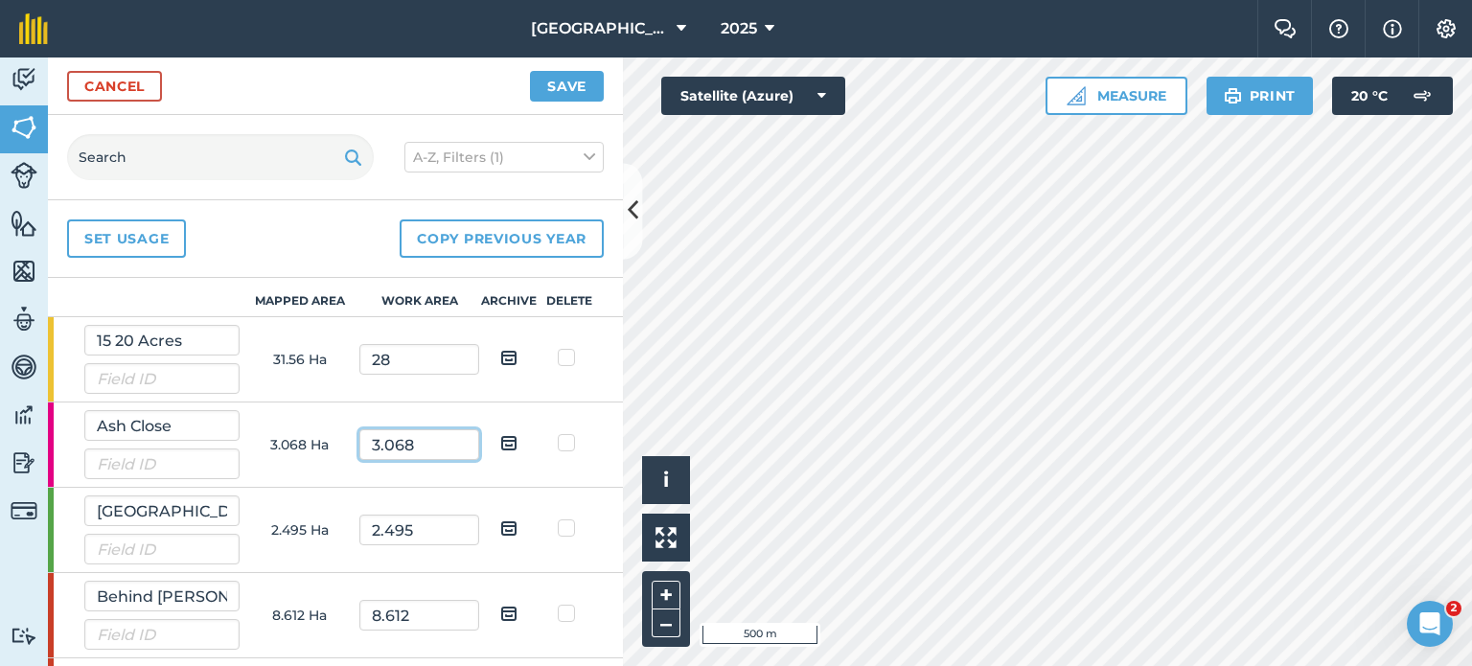
drag, startPoint x: 425, startPoint y: 445, endPoint x: 176, endPoint y: 417, distance: 249.8
click at [0, 0] on tr "Ash Close 3.068 Ha 3.068" at bounding box center [0, 0] width 0 height 0
type input "2.7"
drag, startPoint x: 422, startPoint y: 526, endPoint x: 345, endPoint y: 507, distance: 79.0
click at [0, 0] on tr "[GEOGRAPHIC_DATA] 2.495 Ha 2.495" at bounding box center [0, 0] width 0 height 0
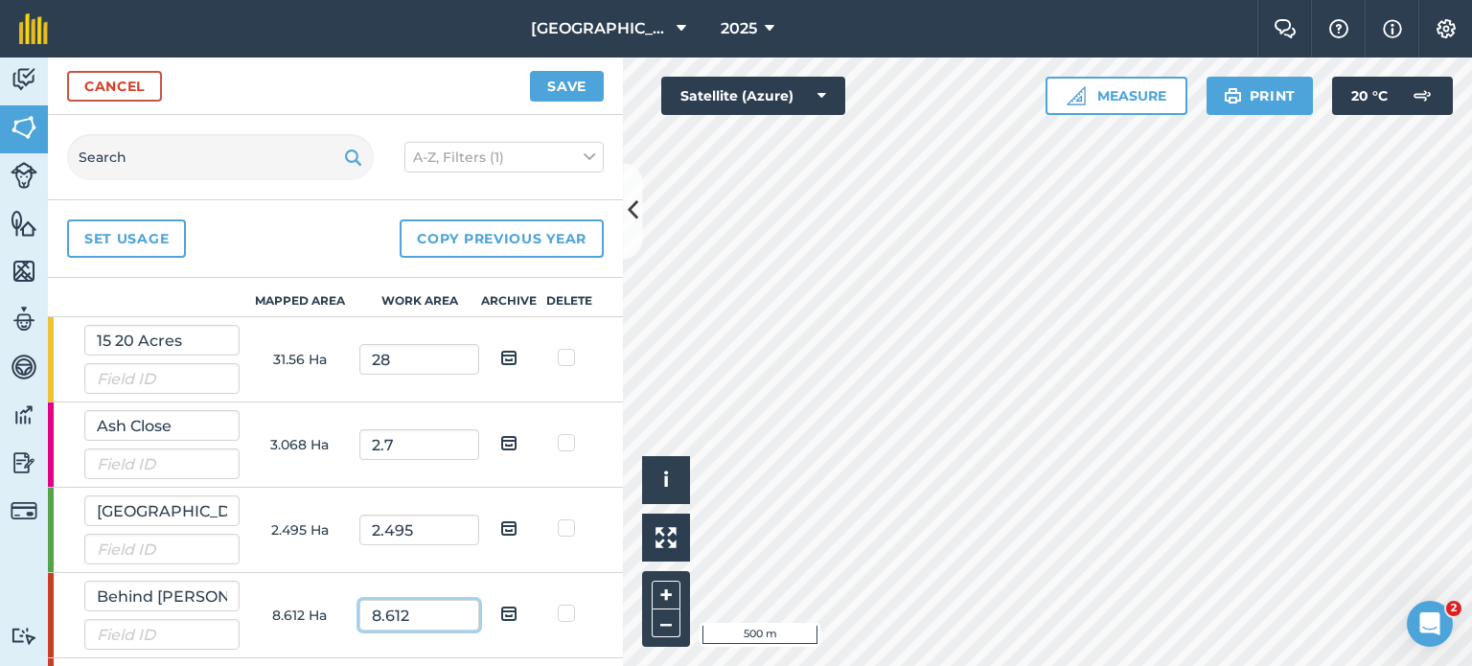
drag, startPoint x: 453, startPoint y: 626, endPoint x: 262, endPoint y: 581, distance: 196.9
click at [0, 0] on tr "Behind [PERSON_NAME] 8.612 Ha 8.612" at bounding box center [0, 0] width 0 height 0
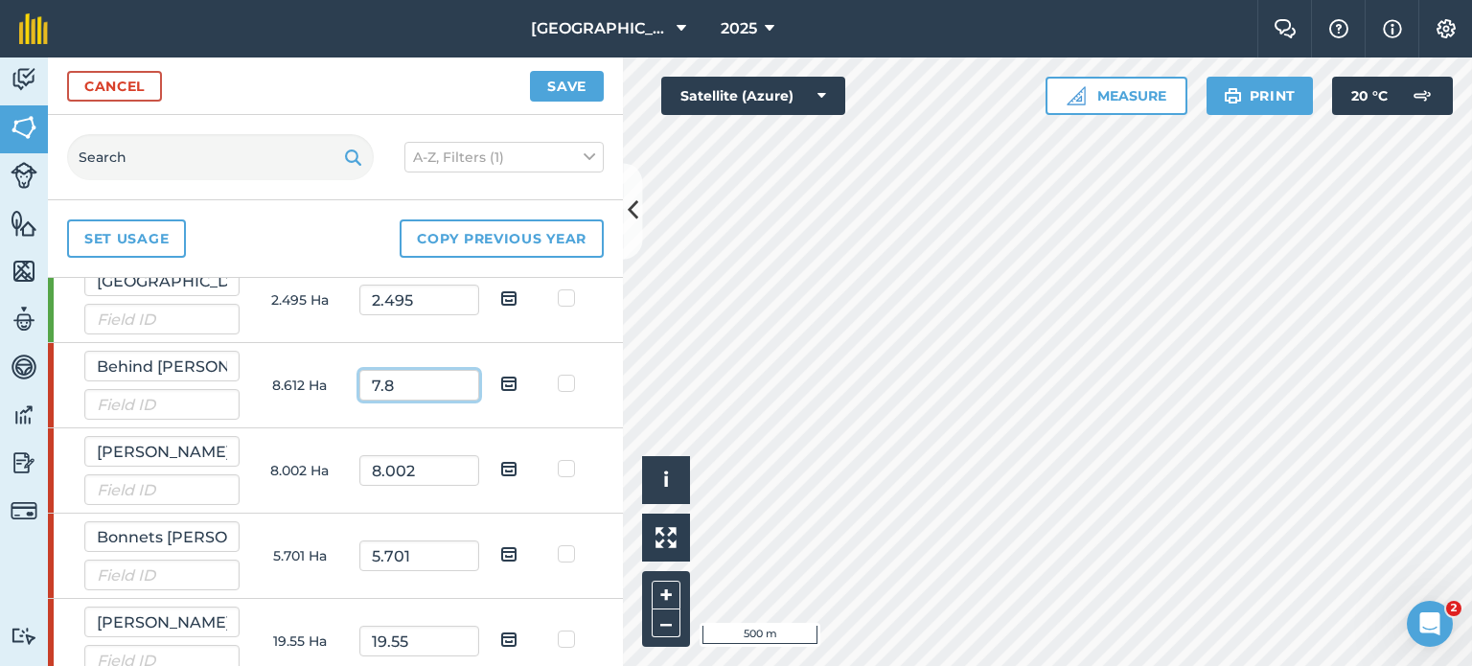
scroll to position [330, 0]
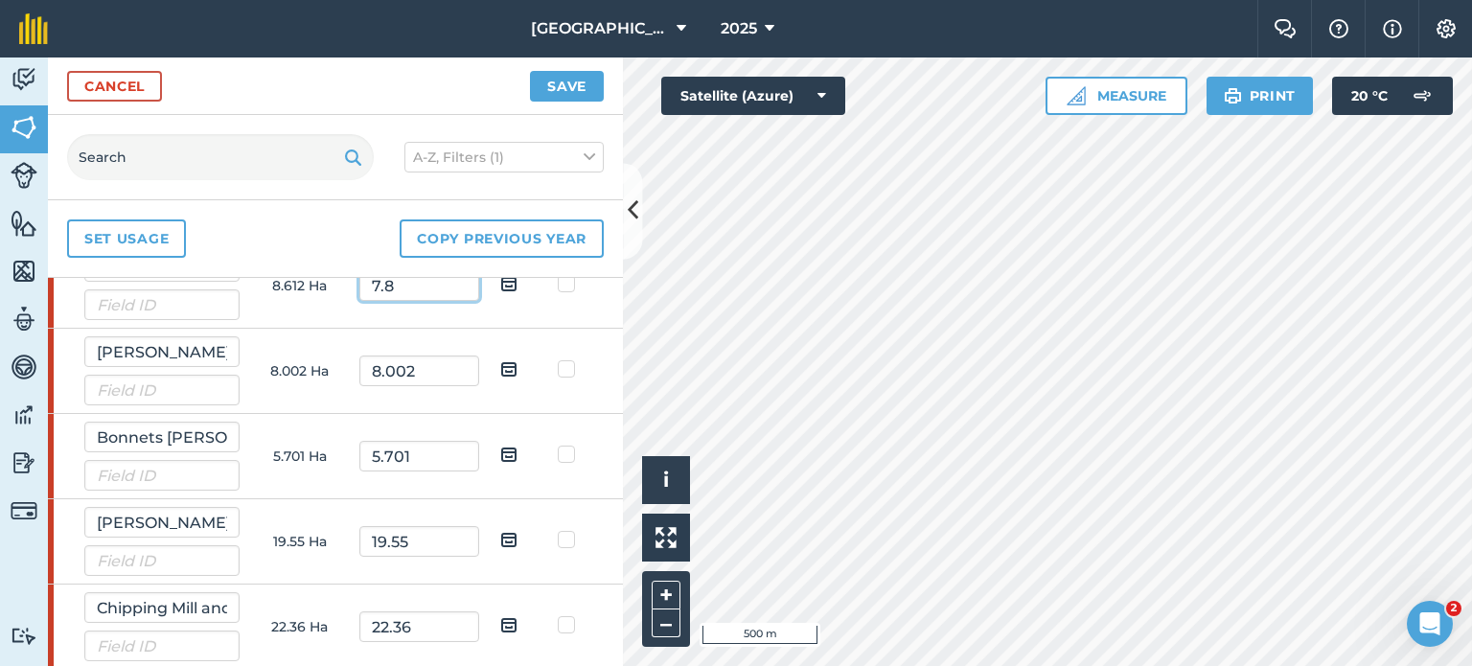
type input "7.8"
drag, startPoint x: 434, startPoint y: 375, endPoint x: 250, endPoint y: 367, distance: 184.2
click at [0, 0] on tr "[PERSON_NAME] 8.002 Ha 8.002" at bounding box center [0, 0] width 0 height 0
type input "7.7"
drag, startPoint x: 421, startPoint y: 452, endPoint x: 218, endPoint y: 392, distance: 212.0
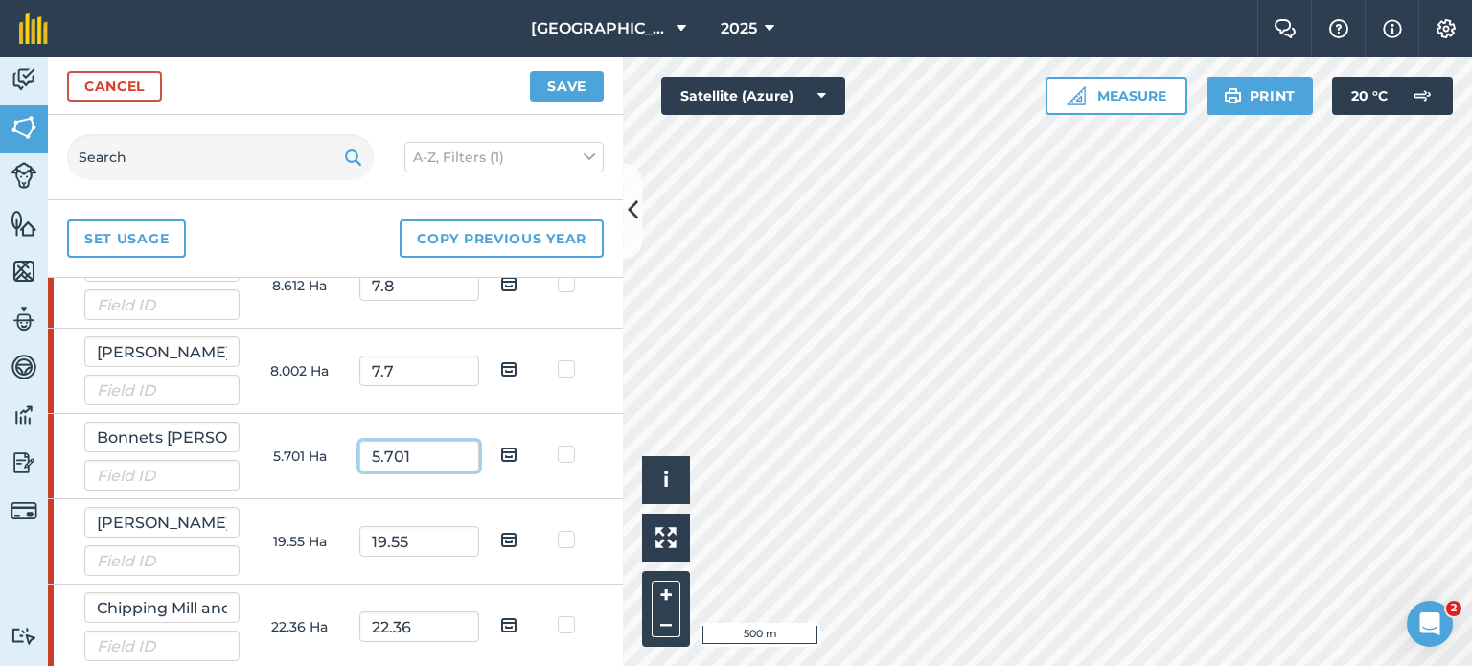
click at [0, 0] on tbody "15 20 Acres 31.56 Ha 28 Ash Close 3.068 Ha 2.7 [GEOGRAPHIC_DATA] 2.495 Ha 2.495…" at bounding box center [0, 0] width 0 height 0
type input "6"
type input "5"
drag, startPoint x: 438, startPoint y: 536, endPoint x: 303, endPoint y: 510, distance: 137.6
click at [0, 0] on tr "[PERSON_NAME][GEOGRAPHIC_DATA][PERSON_NAME] 19.55 Ha 19.55" at bounding box center [0, 0] width 0 height 0
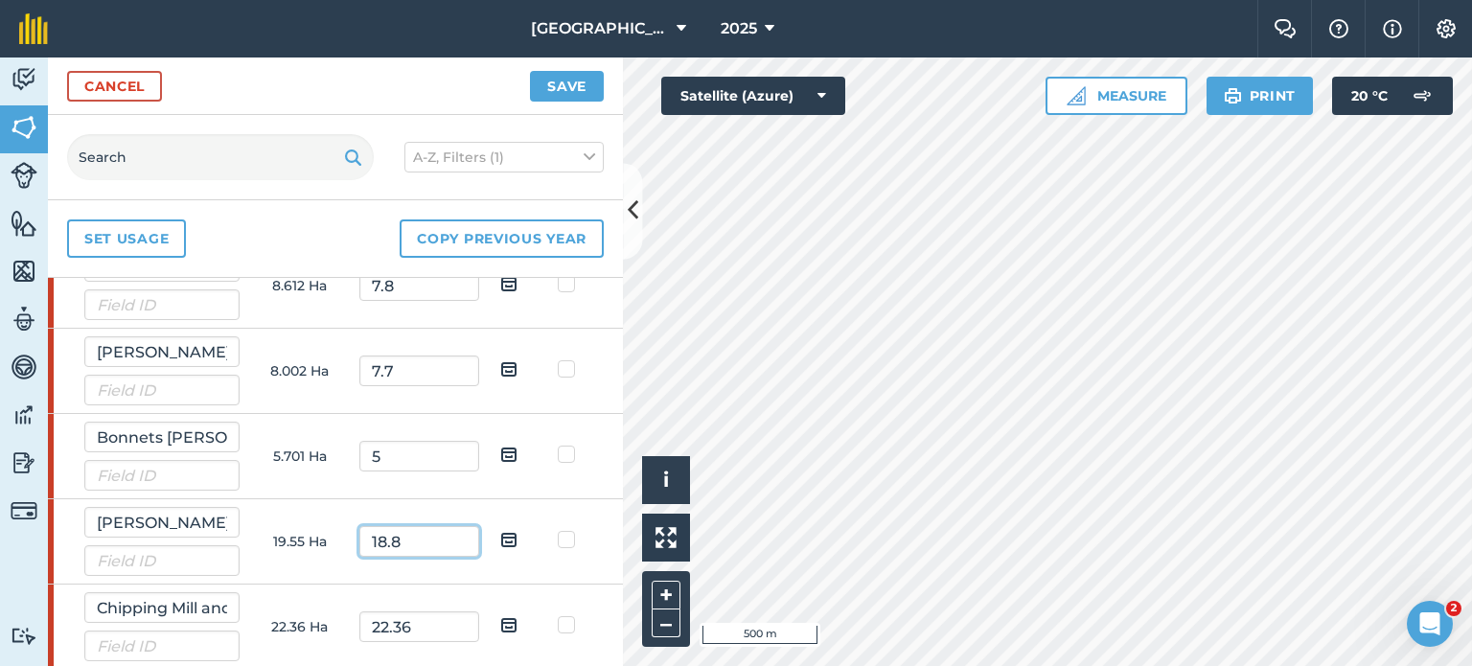
type input "18.8"
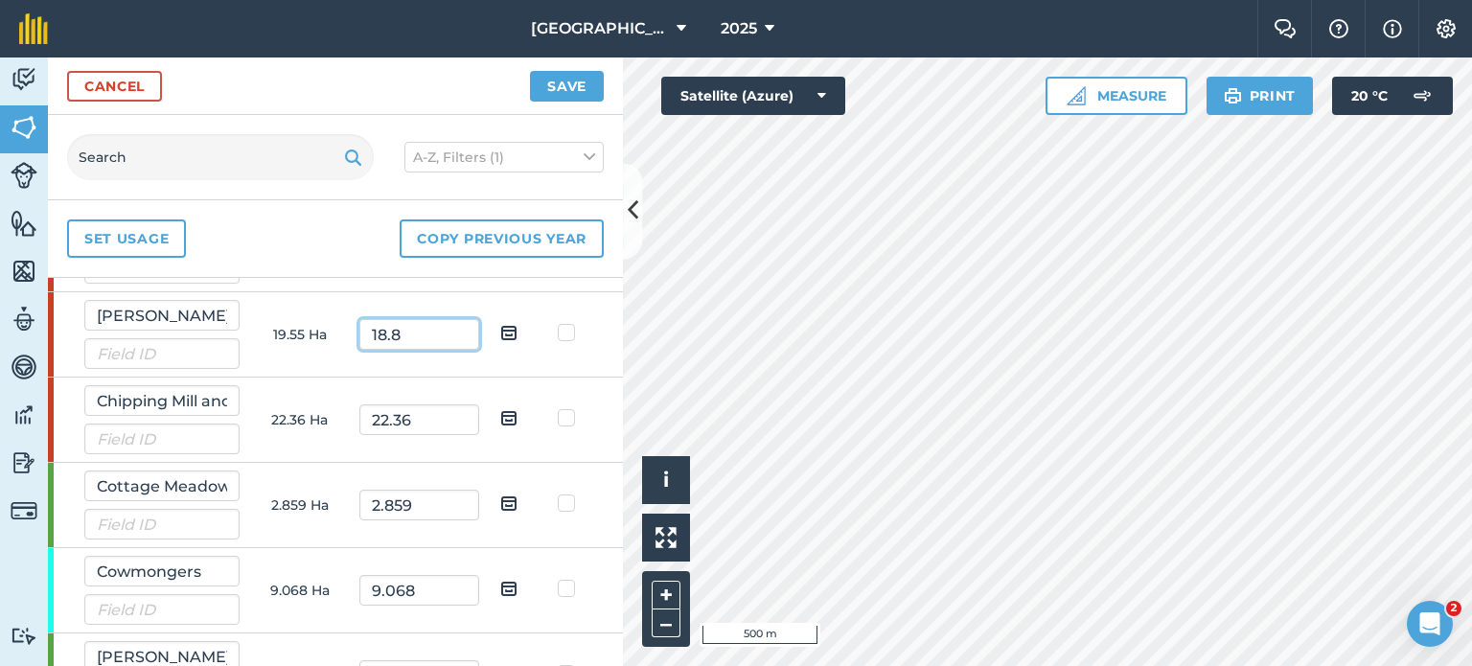
scroll to position [551, 0]
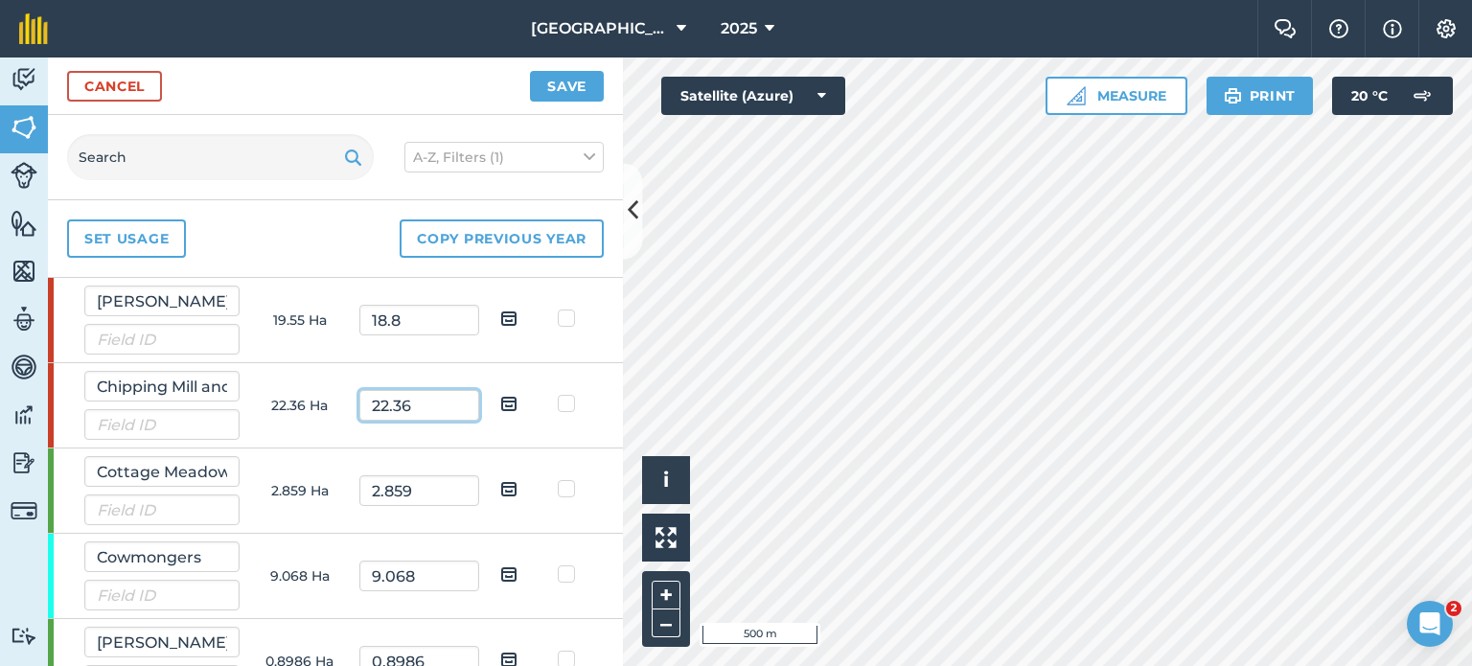
drag, startPoint x: 424, startPoint y: 401, endPoint x: 224, endPoint y: 402, distance: 199.4
click at [0, 0] on tr "Chipping Mill and Leys 22.36 Ha 22.36" at bounding box center [0, 0] width 0 height 0
type input "21.5"
drag, startPoint x: 421, startPoint y: 578, endPoint x: 215, endPoint y: 585, distance: 206.2
click at [0, 0] on tr "Cowmongers 9.068 Ha 9.068" at bounding box center [0, 0] width 0 height 0
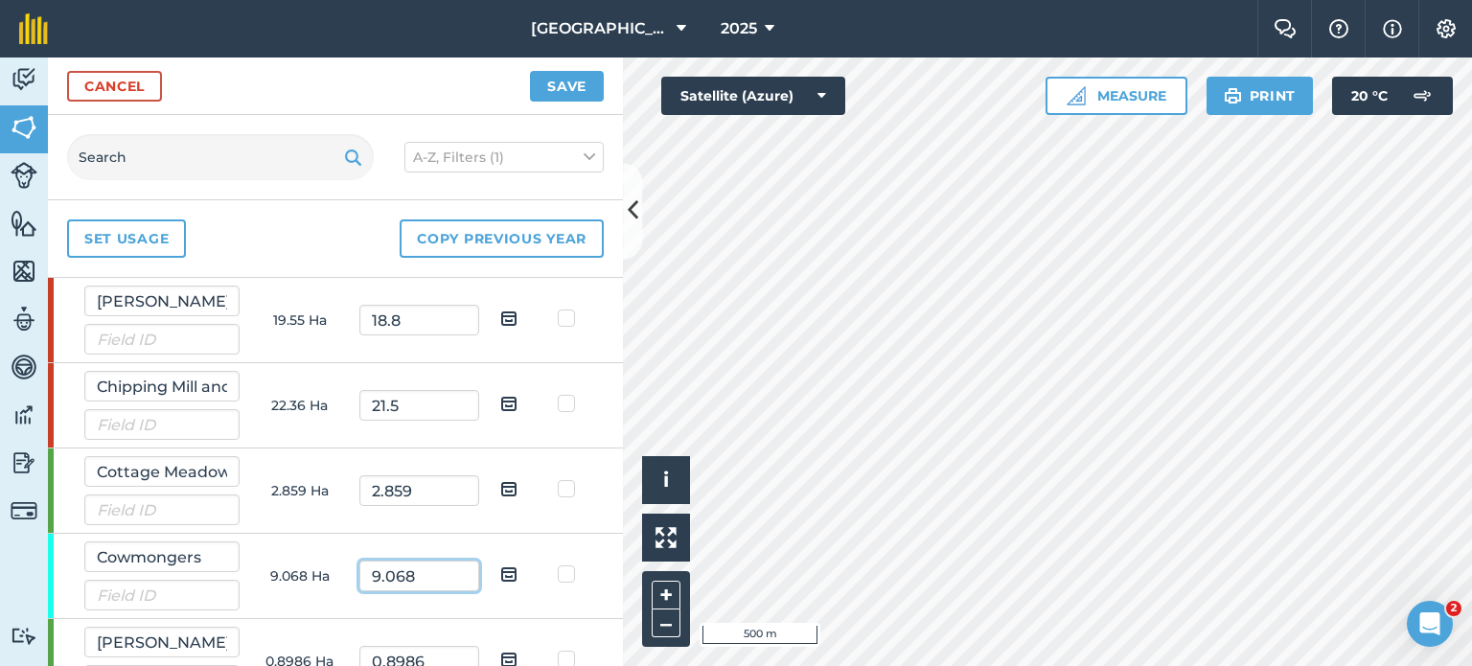
type input "9"
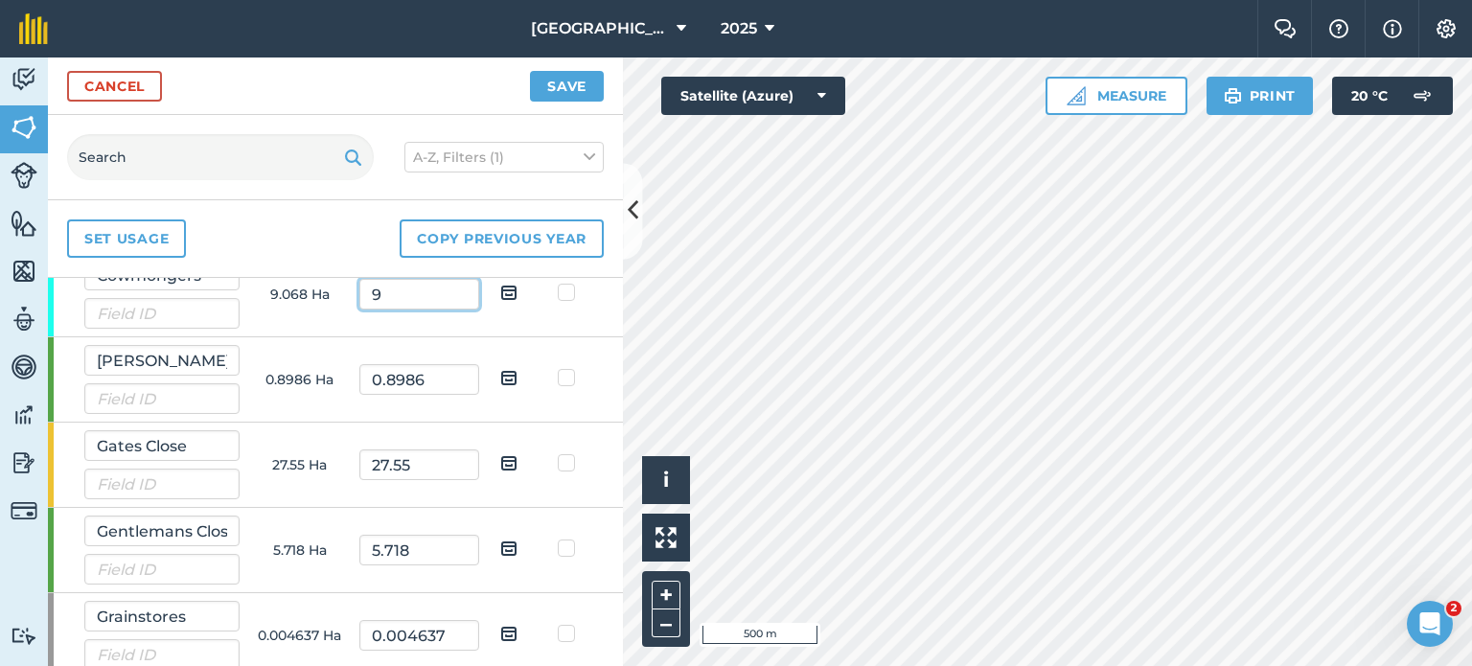
scroll to position [815, 0]
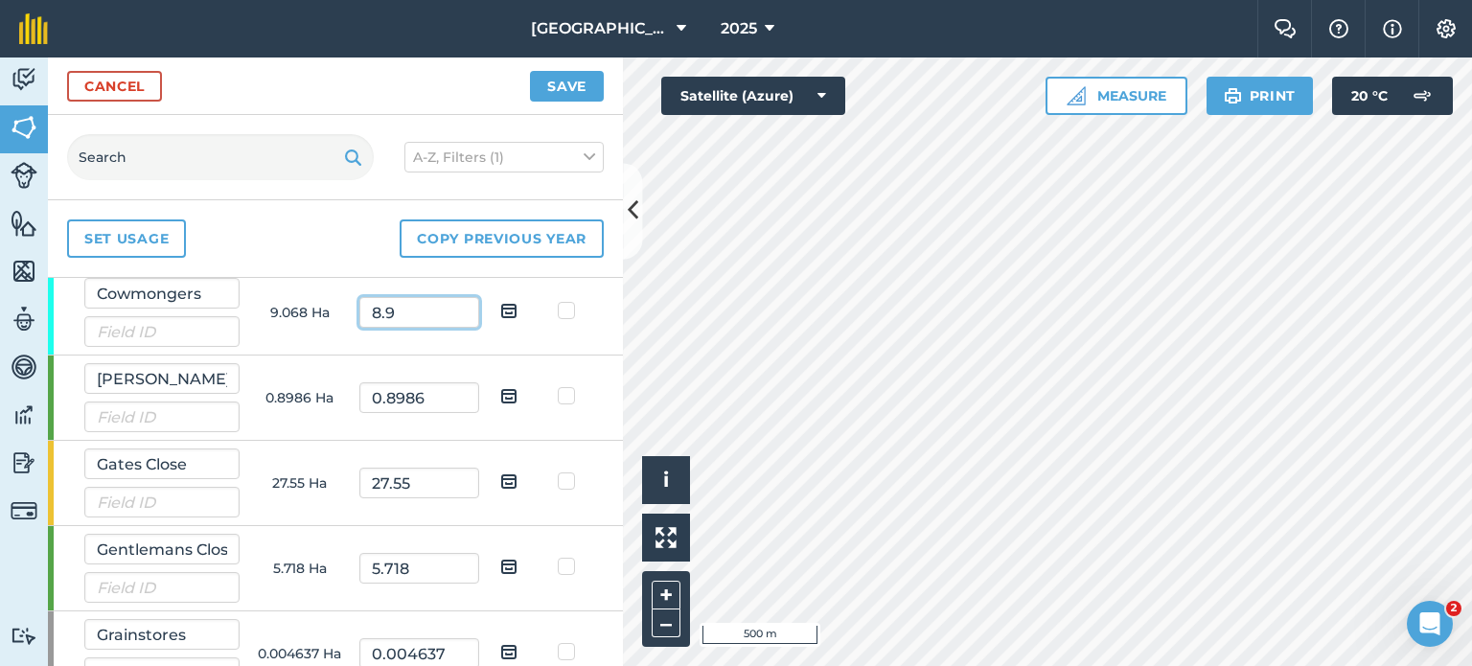
type input "8.9"
click at [456, 494] on td "27.55" at bounding box center [419, 483] width 120 height 85
drag, startPoint x: 455, startPoint y: 494, endPoint x: 299, endPoint y: 478, distance: 157.0
click at [0, 0] on tr "Gates Close 27.55 Ha 27.55" at bounding box center [0, 0] width 0 height 0
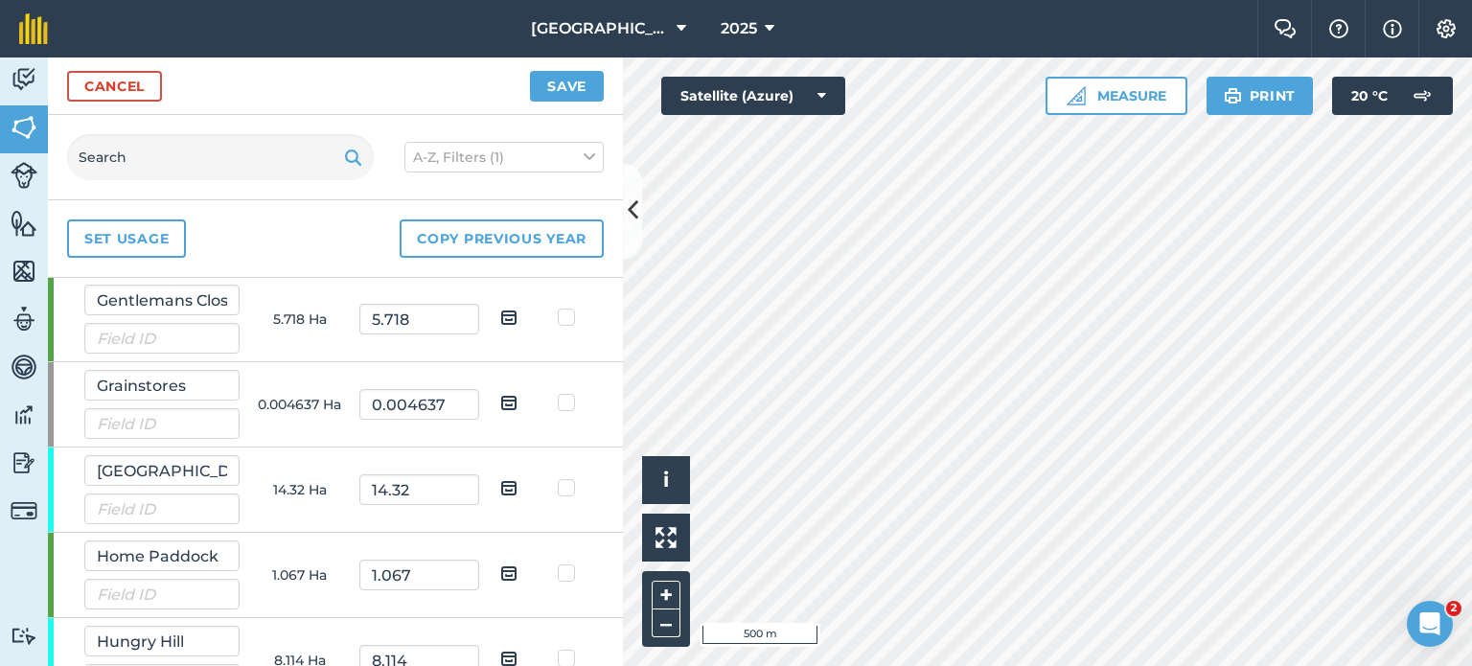
scroll to position [1078, 0]
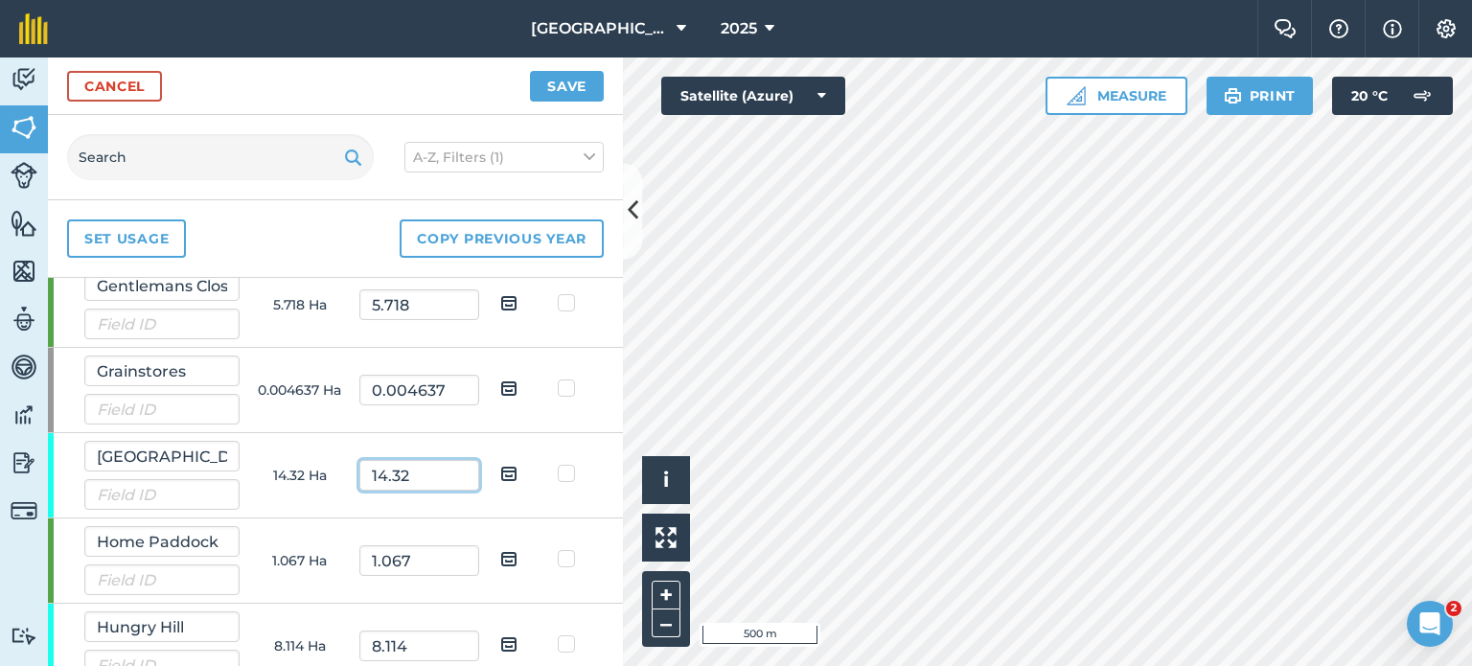
click at [434, 467] on input "14.32" at bounding box center [419, 475] width 120 height 31
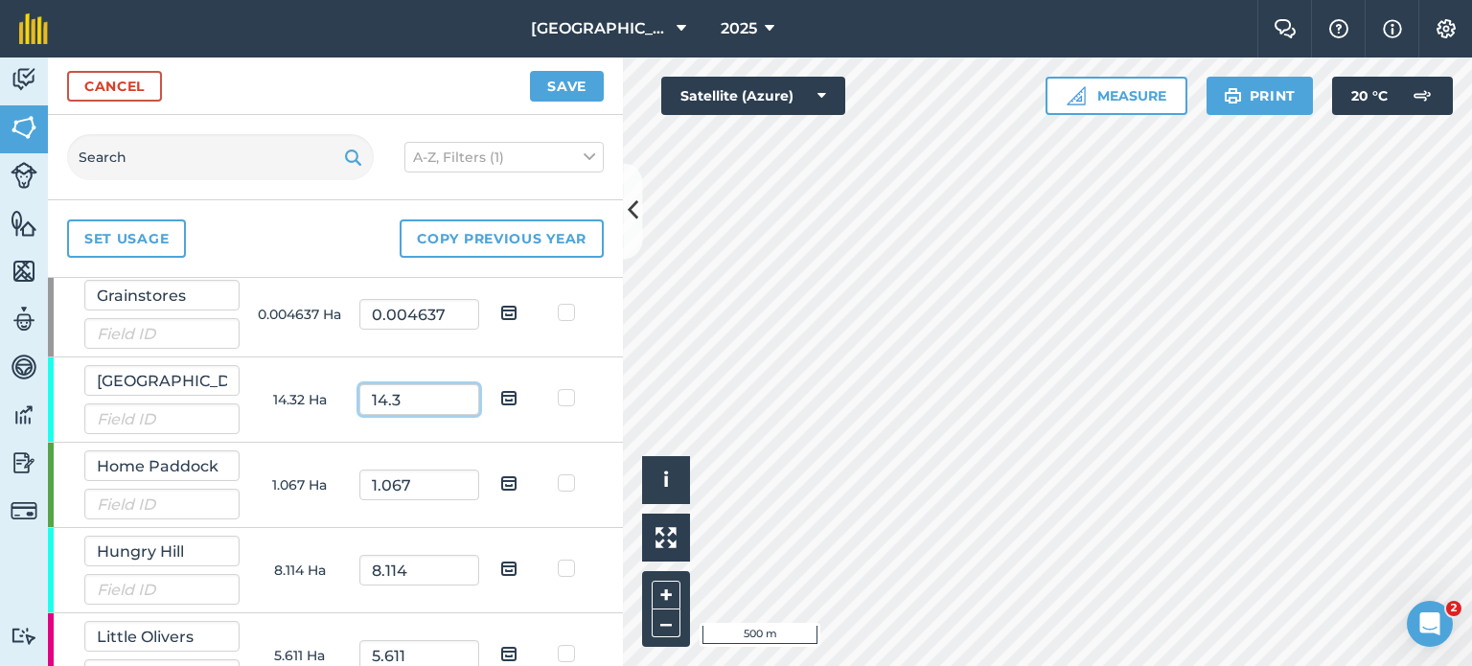
scroll to position [1159, 0]
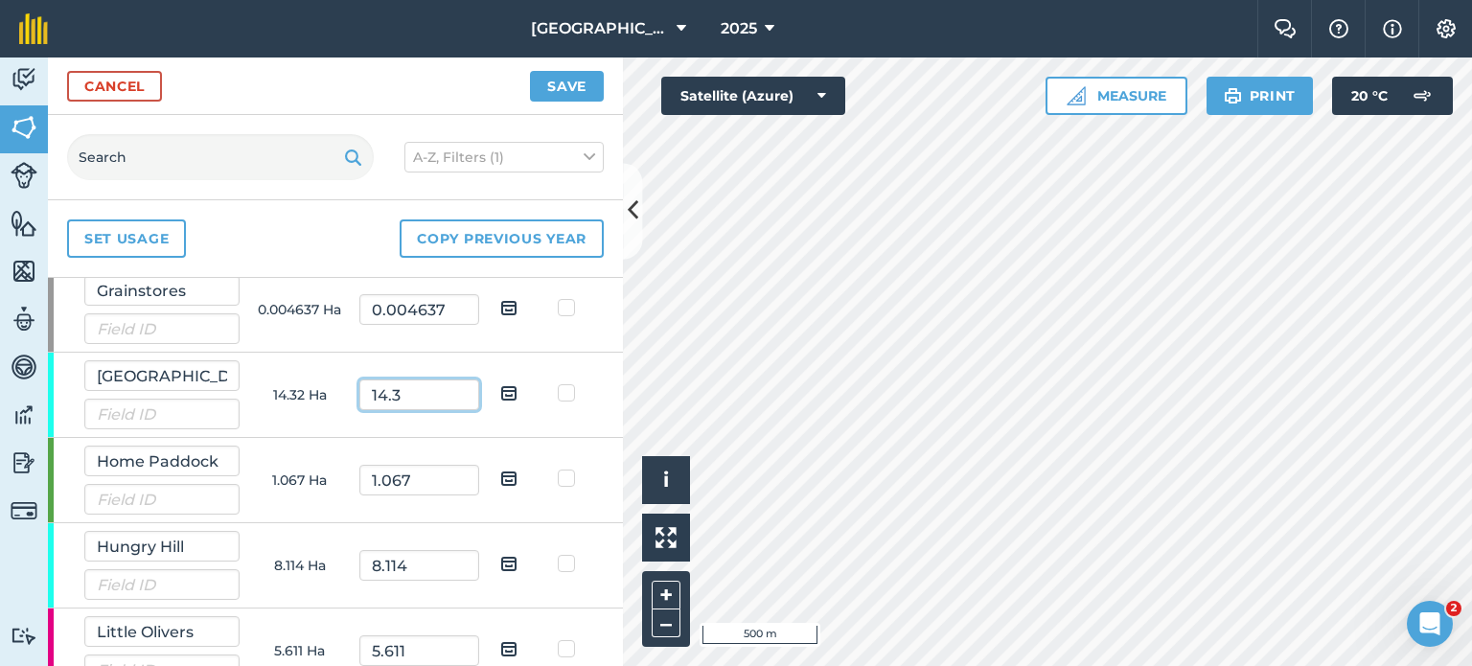
type input "14.3"
click at [451, 550] on input "8.114" at bounding box center [419, 565] width 120 height 31
drag, startPoint x: 422, startPoint y: 570, endPoint x: 311, endPoint y: 553, distance: 112.5
click at [0, 0] on tr "Hungry Hill 8.114 Ha 8.114" at bounding box center [0, 0] width 0 height 0
type input "8"
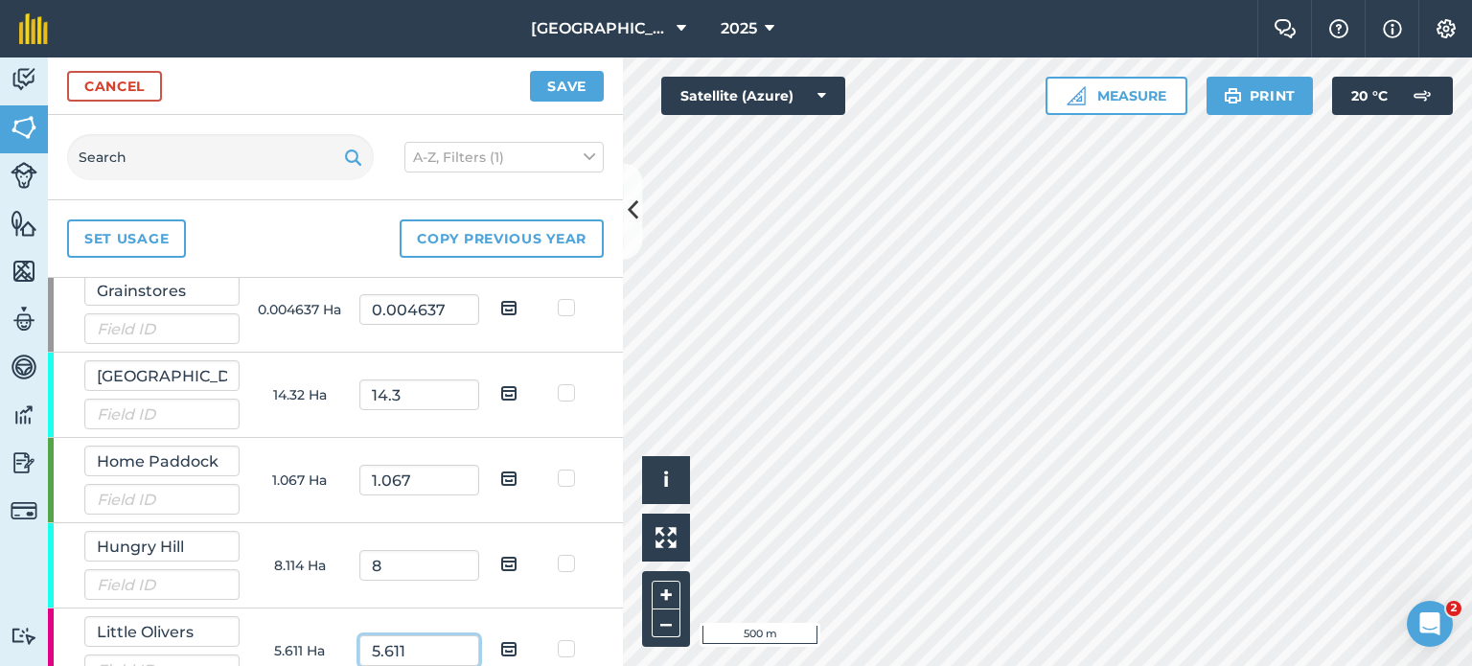
drag, startPoint x: 423, startPoint y: 647, endPoint x: 264, endPoint y: 603, distance: 165.1
click at [0, 0] on tr "Little Olivers 5.611 Ha 5.611" at bounding box center [0, 0] width 0 height 0
type input "5.2"
click at [618, 517] on div "Activity Fields Livestock Features Maps Team Vehicles Data Reporting Billing Tu…" at bounding box center [736, 362] width 1472 height 609
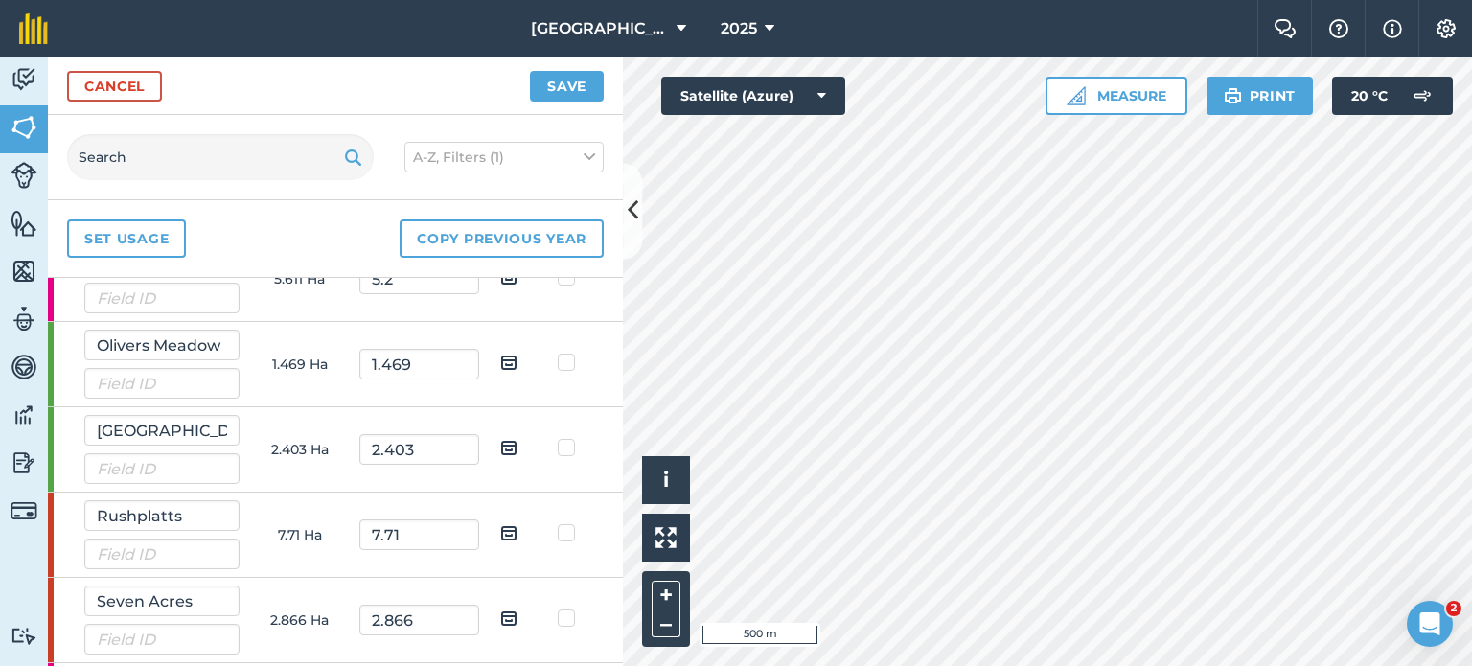
scroll to position [1536, 0]
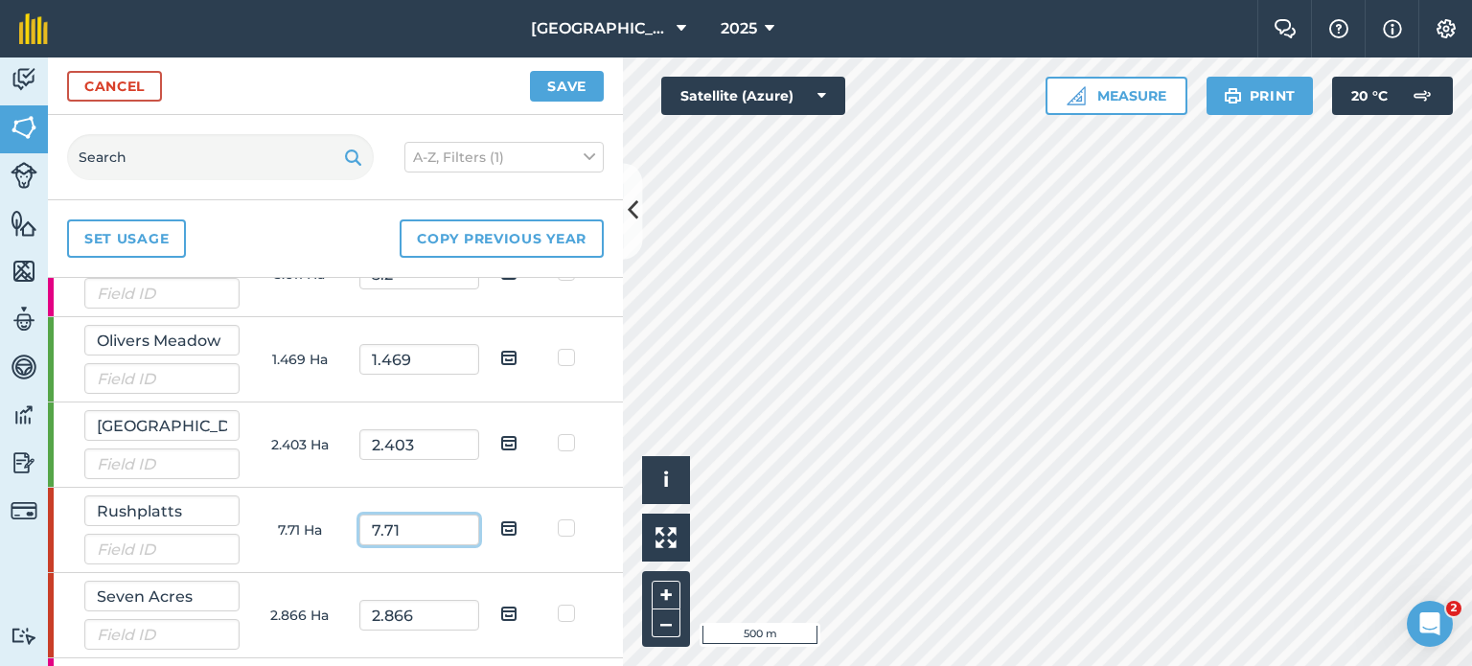
drag, startPoint x: 415, startPoint y: 515, endPoint x: 275, endPoint y: 532, distance: 141.0
click at [0, 0] on tr "Rushplatts 7.71 Ha 7.71" at bounding box center [0, 0] width 0 height 0
type input "7.7"
drag, startPoint x: 418, startPoint y: 614, endPoint x: 239, endPoint y: 587, distance: 181.4
click at [0, 0] on tr "Seven Acres 2.866 Ha 2.866" at bounding box center [0, 0] width 0 height 0
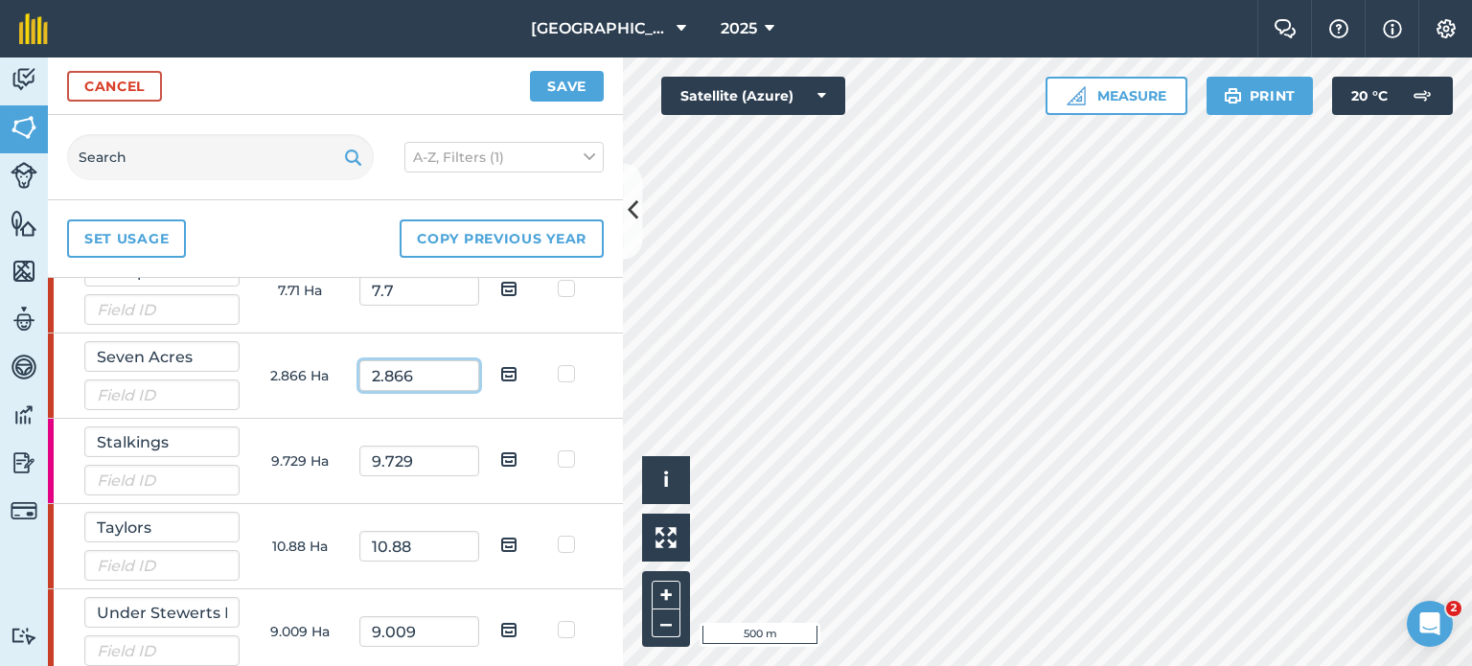
scroll to position [1777, 0]
click at [425, 456] on input "9.729" at bounding box center [419, 459] width 120 height 31
drag, startPoint x: 430, startPoint y: 440, endPoint x: 293, endPoint y: 447, distance: 137.2
click at [0, 0] on tr "Stalkings 9.729 Ha 9.729" at bounding box center [0, 0] width 0 height 0
type input "9.2"
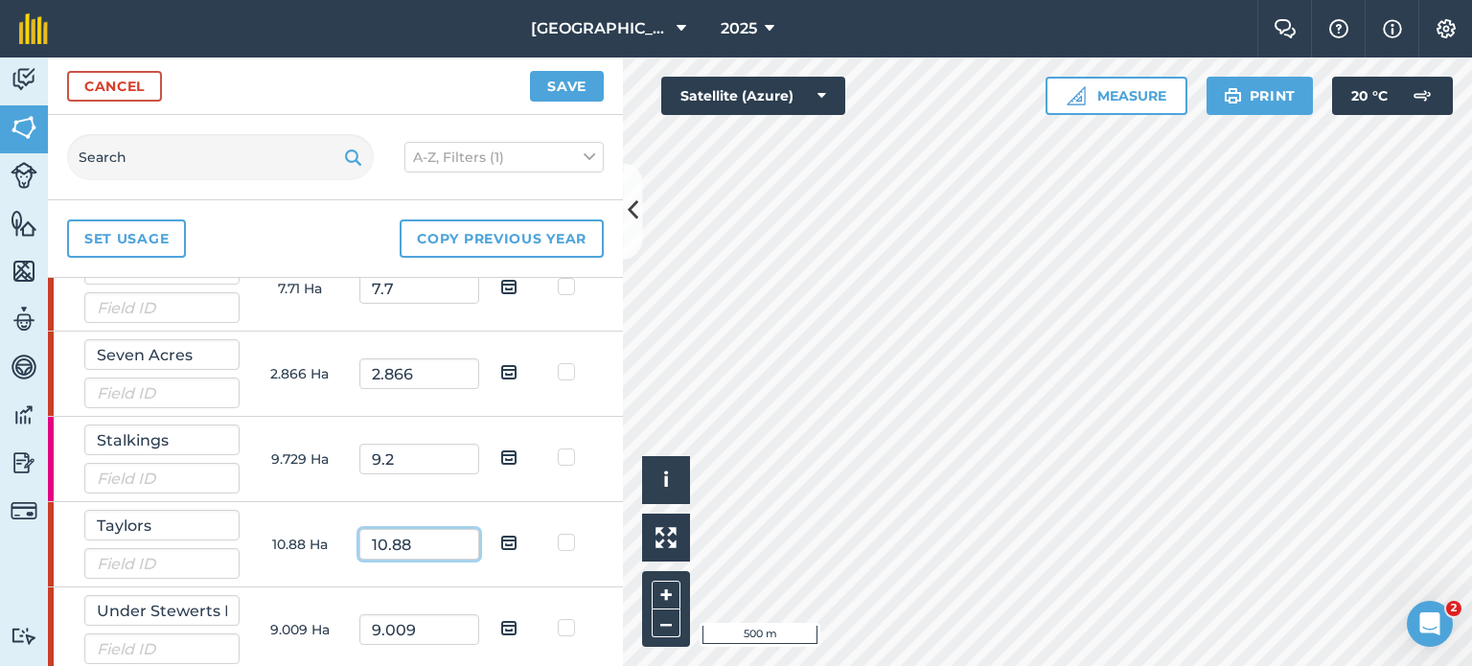
click at [437, 535] on input "10.88" at bounding box center [419, 544] width 120 height 31
type input "10.8"
drag, startPoint x: 427, startPoint y: 620, endPoint x: 170, endPoint y: 539, distance: 269.5
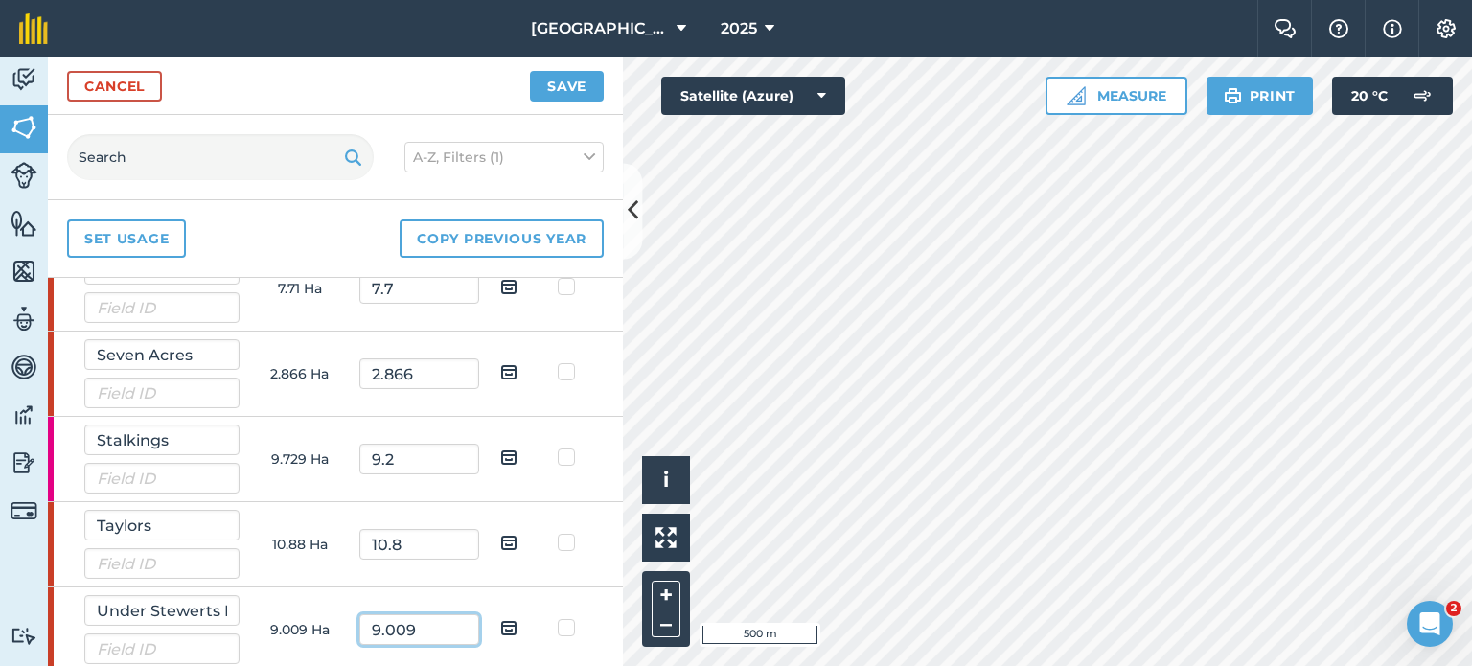
click at [0, 0] on tbody "15 20 Acres 31.56 Ha 28 Ash Close 3.068 Ha 2.7 [GEOGRAPHIC_DATA] 2.495 Ha 2.495…" at bounding box center [0, 0] width 0 height 0
type input "8"
click at [560, 80] on button "Save" at bounding box center [567, 86] width 74 height 31
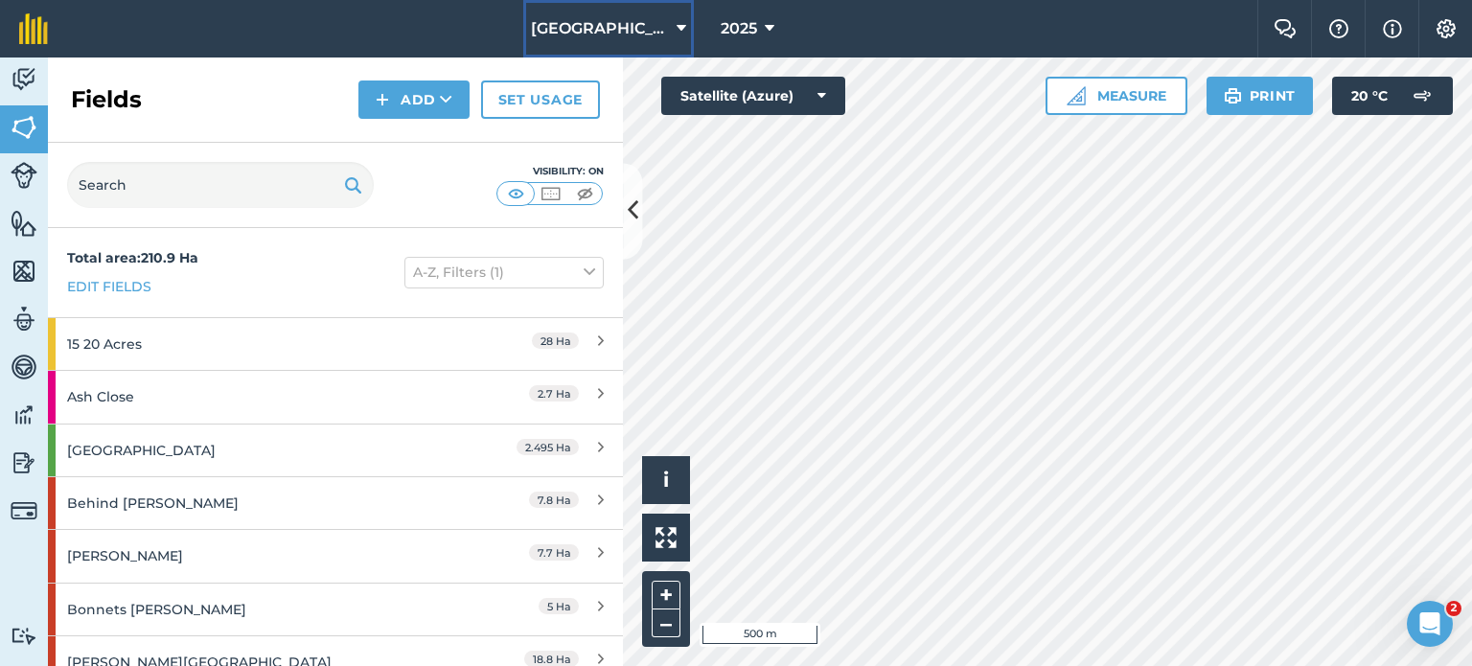
click at [629, 22] on span "[GEOGRAPHIC_DATA]" at bounding box center [600, 28] width 138 height 23
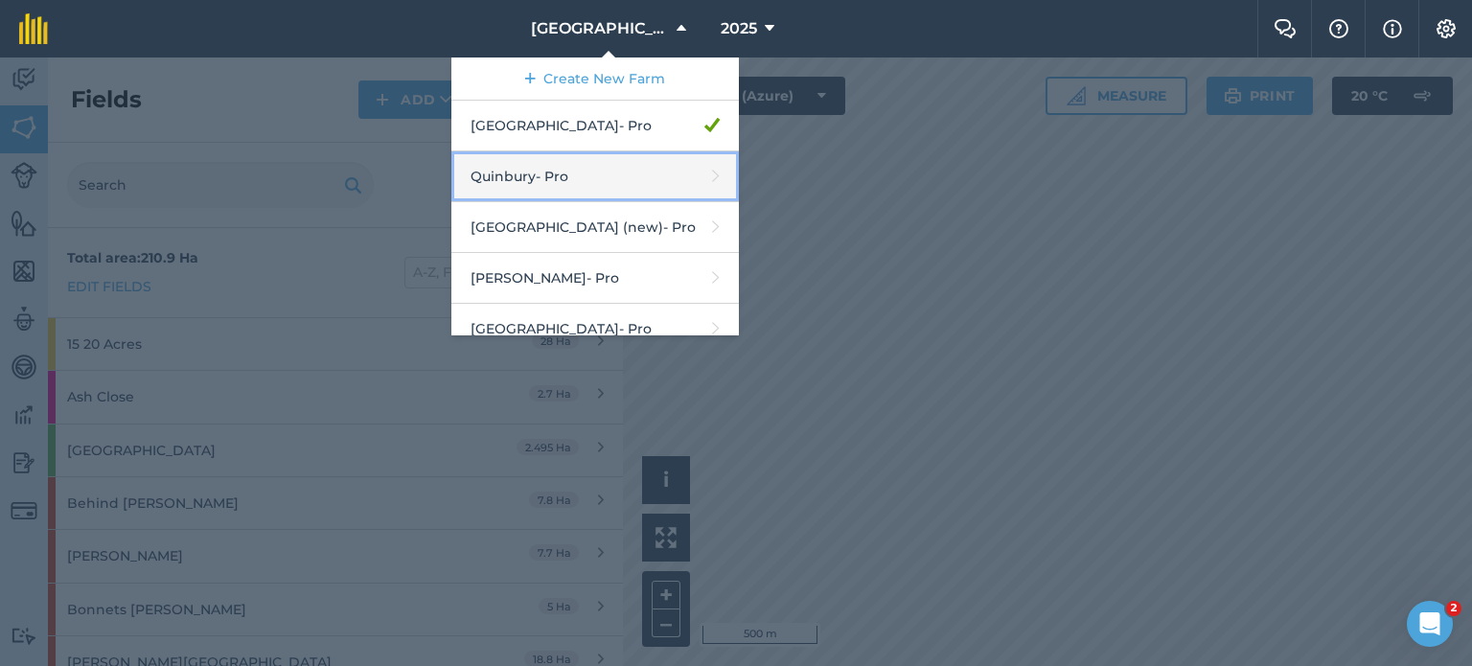
click at [574, 175] on link "Quinbury - Pro" at bounding box center [595, 176] width 288 height 51
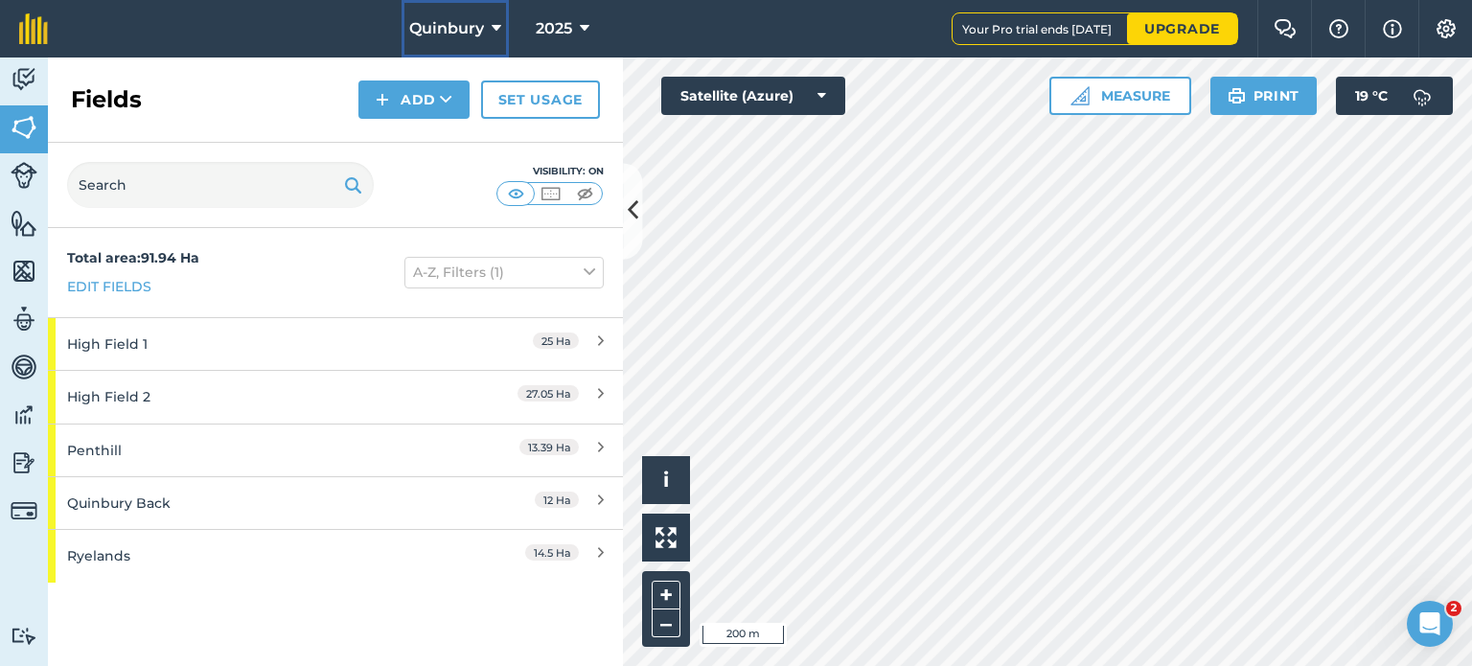
click at [455, 34] on span "Quinbury" at bounding box center [446, 28] width 75 height 23
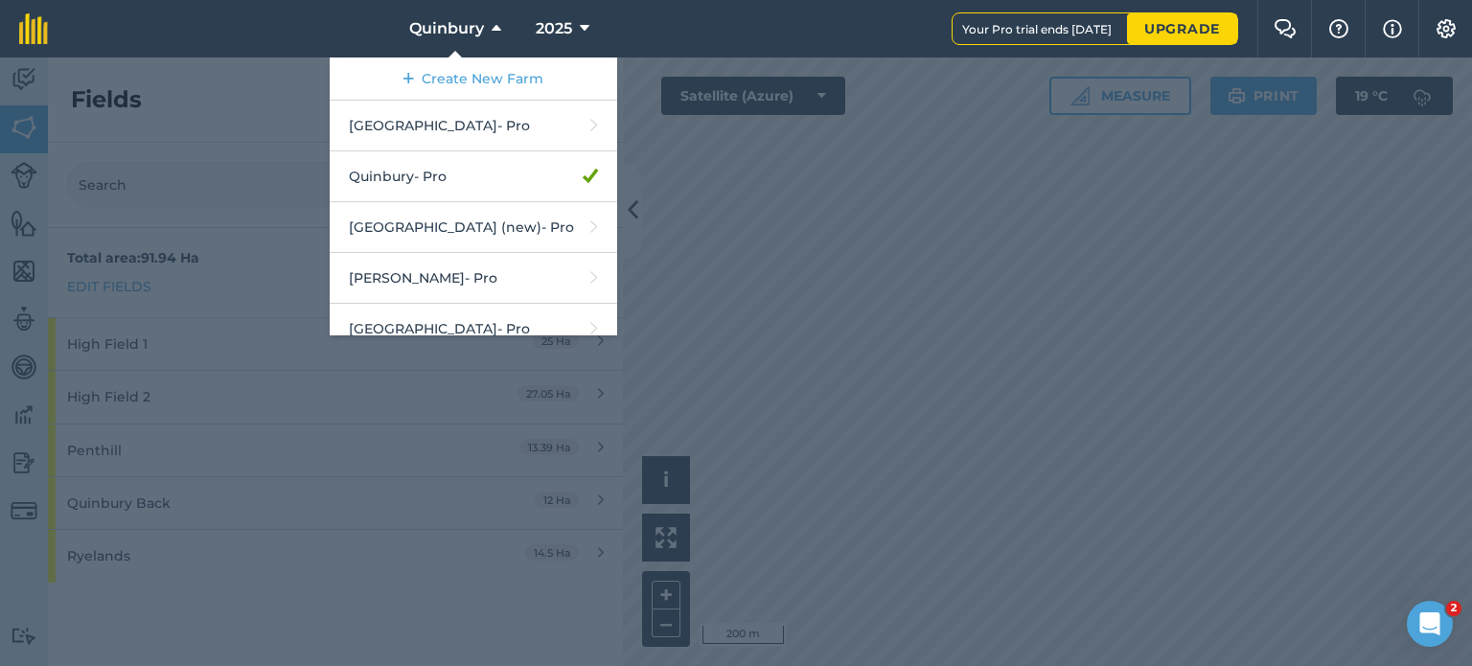
click at [326, 30] on nav "Quinbury Create New Farm [GEOGRAPHIC_DATA] - Pro Quinbury - Pro [GEOGRAPHIC_DAT…" at bounding box center [509, 29] width 885 height 58
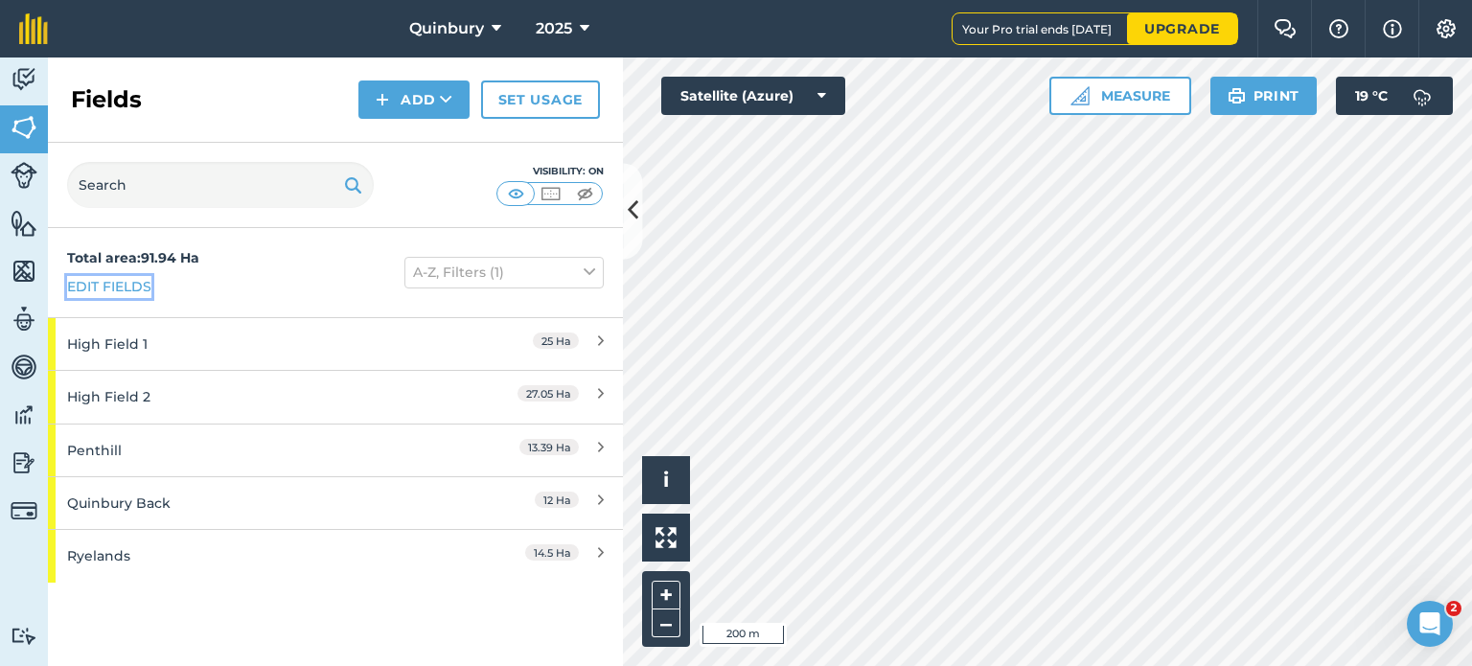
click at [137, 289] on link "Edit fields" at bounding box center [109, 286] width 84 height 21
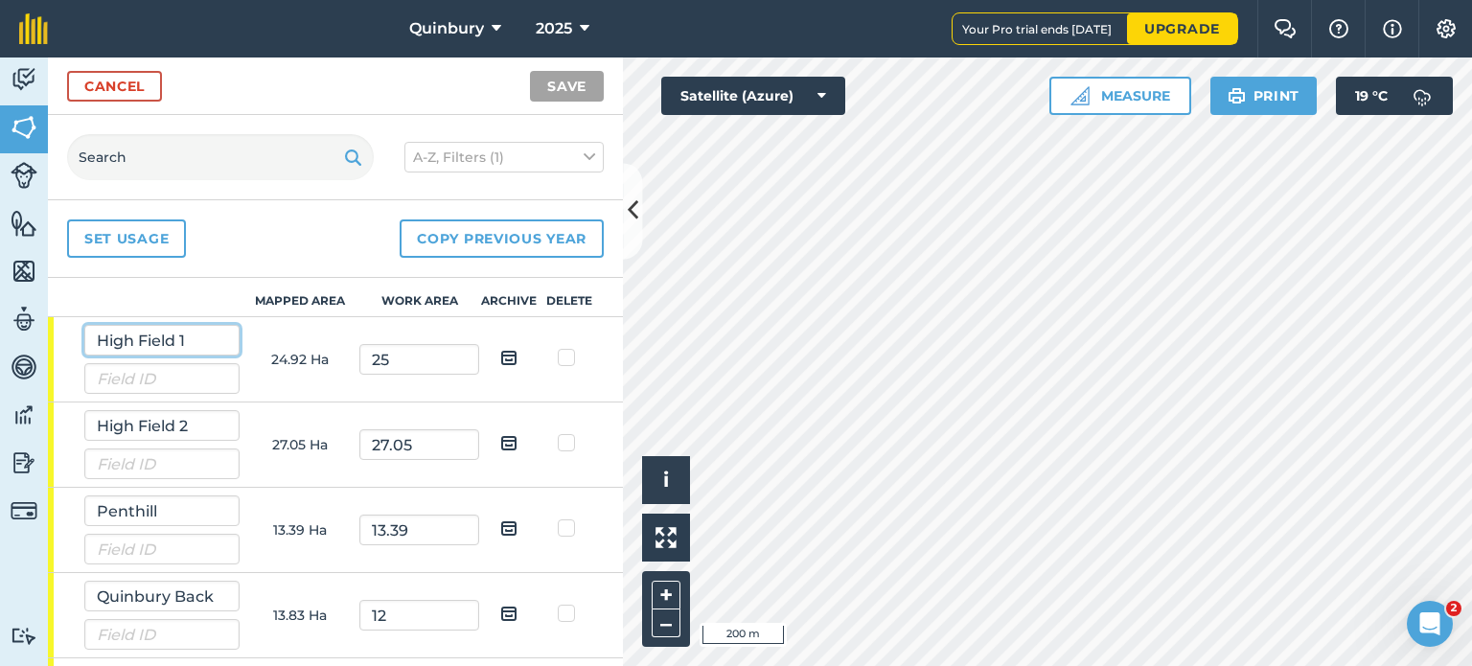
click at [204, 342] on input "High Field 1" at bounding box center [161, 340] width 155 height 31
click at [214, 421] on input "High Field 2" at bounding box center [161, 425] width 155 height 31
click at [184, 342] on input "High Field Tele" at bounding box center [161, 340] width 155 height 31
type input "High Field 1 /Tele"
click at [383, 357] on input "25" at bounding box center [419, 359] width 120 height 31
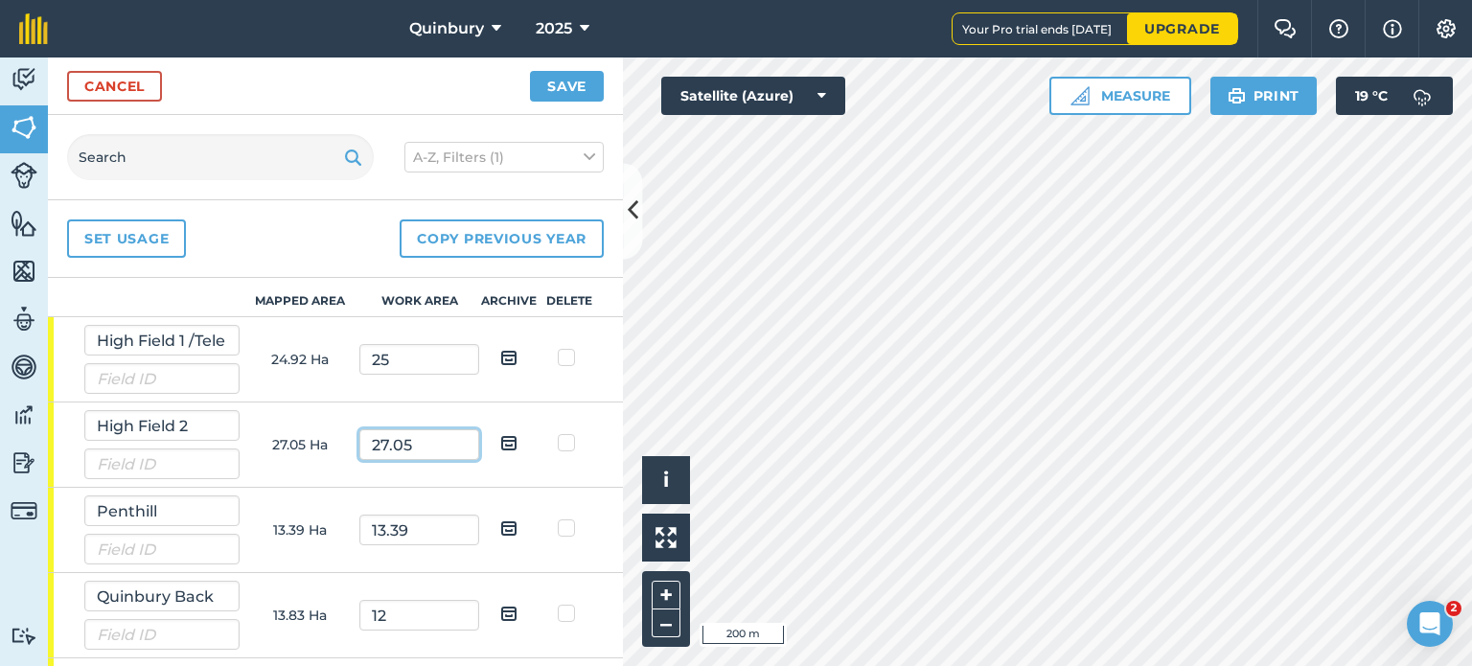
drag, startPoint x: 417, startPoint y: 442, endPoint x: 276, endPoint y: 454, distance: 141.5
click at [0, 0] on tr "High Field 2 27.05 Ha 27.05" at bounding box center [0, 0] width 0 height 0
click at [403, 355] on input "25" at bounding box center [419, 359] width 120 height 31
type input "24"
click at [429, 432] on input "27.05" at bounding box center [419, 444] width 120 height 31
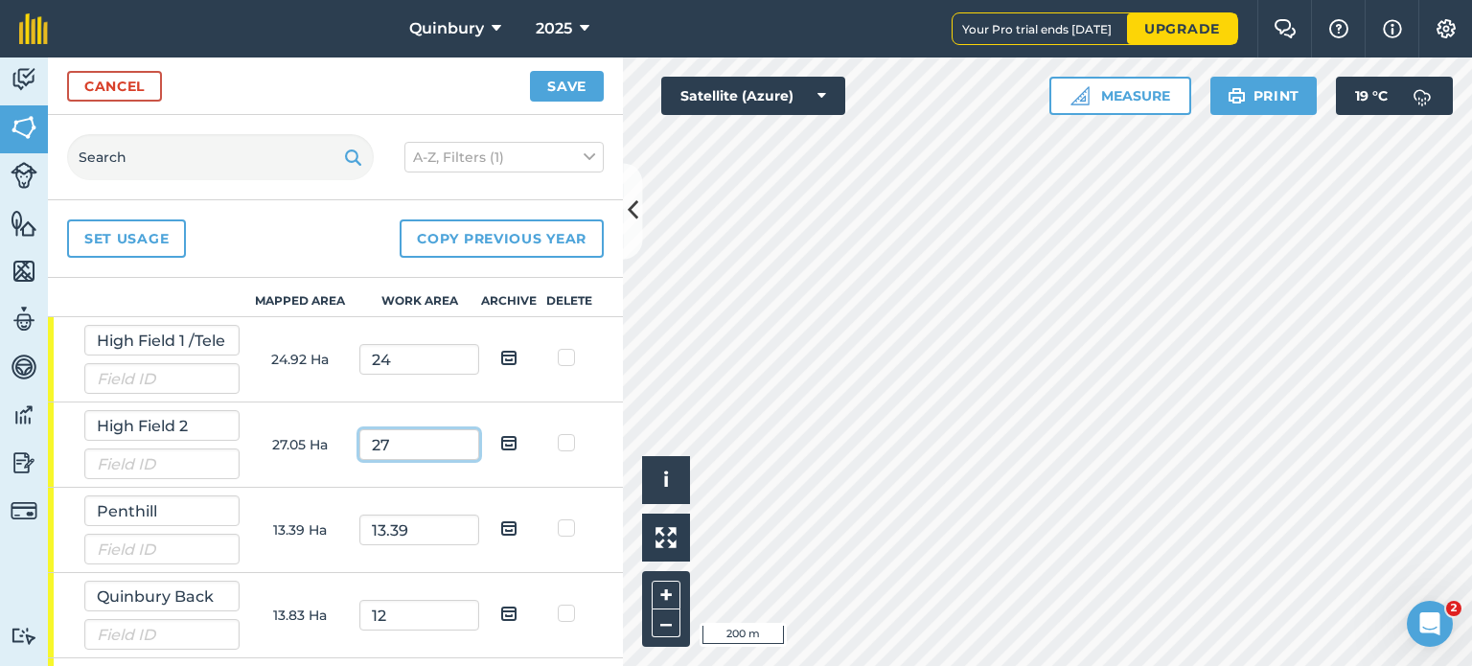
type input "27"
click at [411, 521] on input "13.39" at bounding box center [419, 530] width 120 height 31
drag, startPoint x: 422, startPoint y: 541, endPoint x: 377, endPoint y: 551, distance: 46.3
click at [377, 551] on td "13.39" at bounding box center [419, 530] width 120 height 85
type input "1"
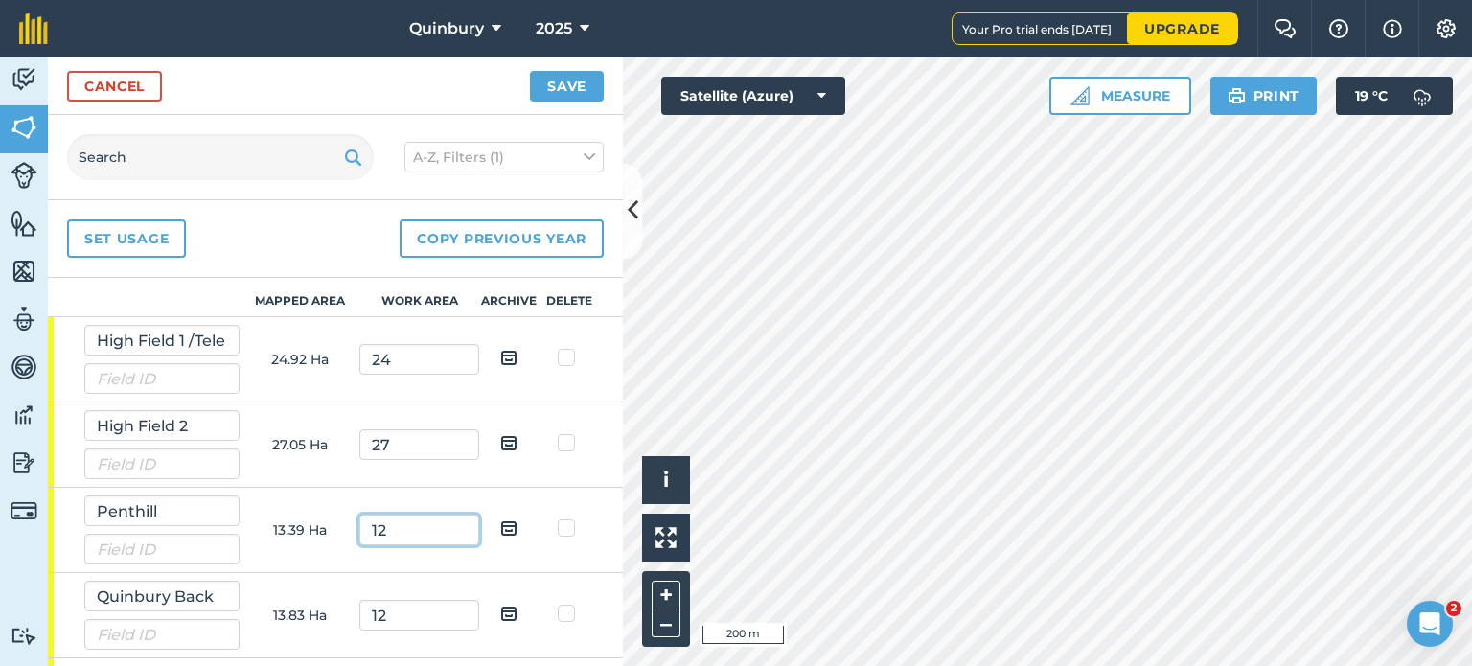
type input "12"
click at [403, 636] on td "12" at bounding box center [419, 615] width 120 height 85
click at [398, 600] on input "12" at bounding box center [419, 615] width 120 height 31
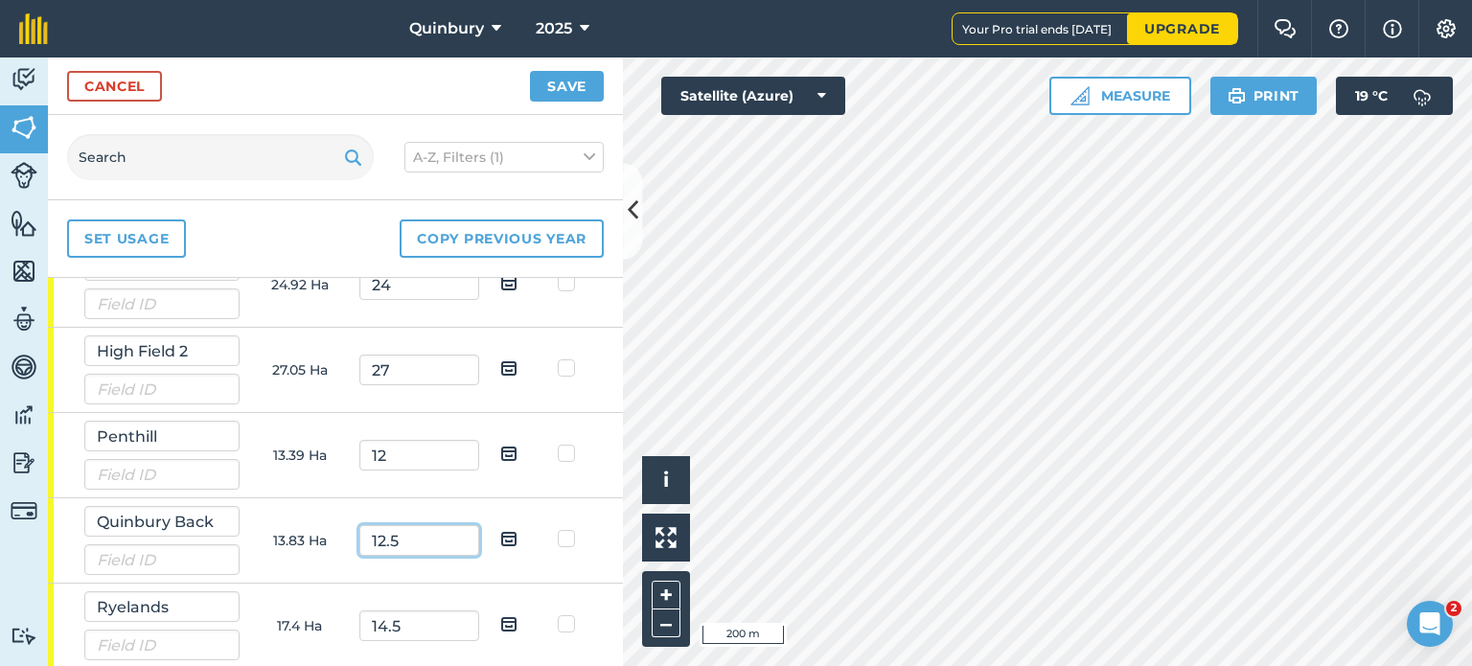
type input "12.5"
click at [429, 663] on td "14.5" at bounding box center [419, 626] width 120 height 85
click at [411, 624] on input "14.5" at bounding box center [419, 626] width 120 height 31
type input "14.7"
click at [576, 87] on button "Save" at bounding box center [567, 86] width 74 height 31
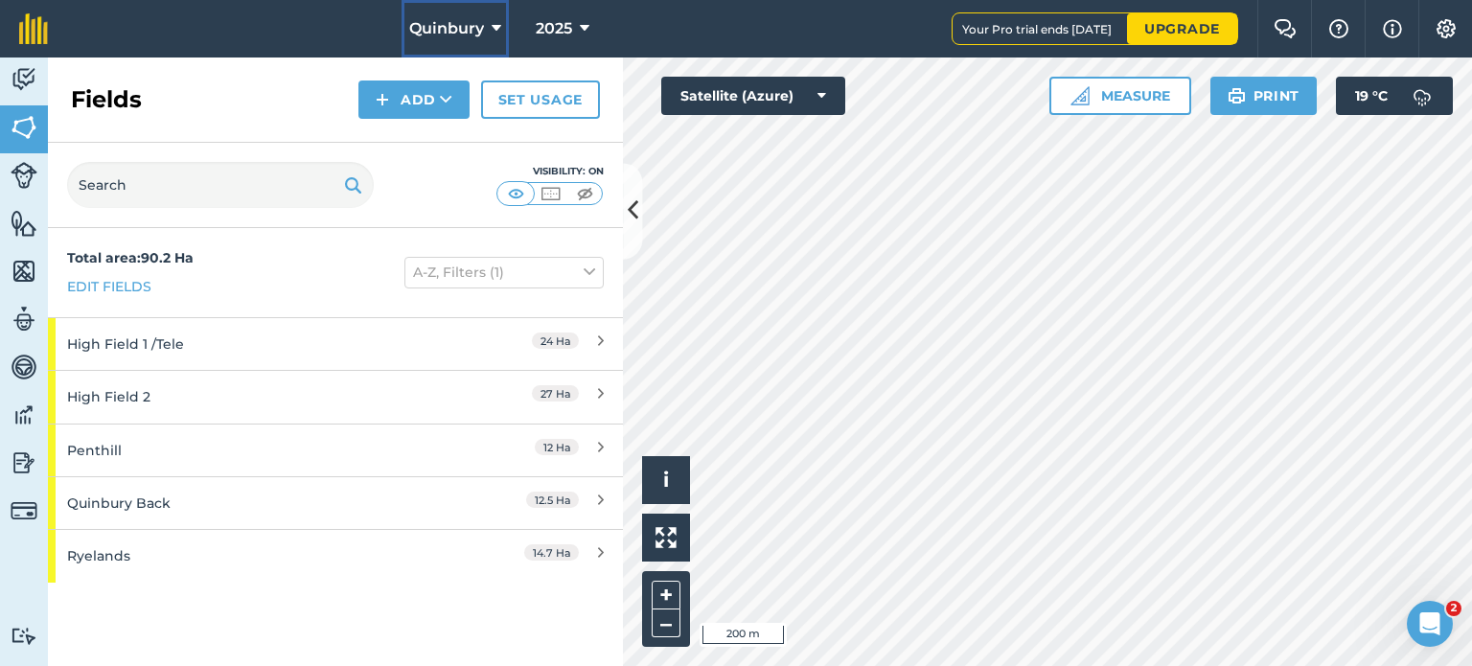
click at [475, 28] on span "Quinbury" at bounding box center [446, 28] width 75 height 23
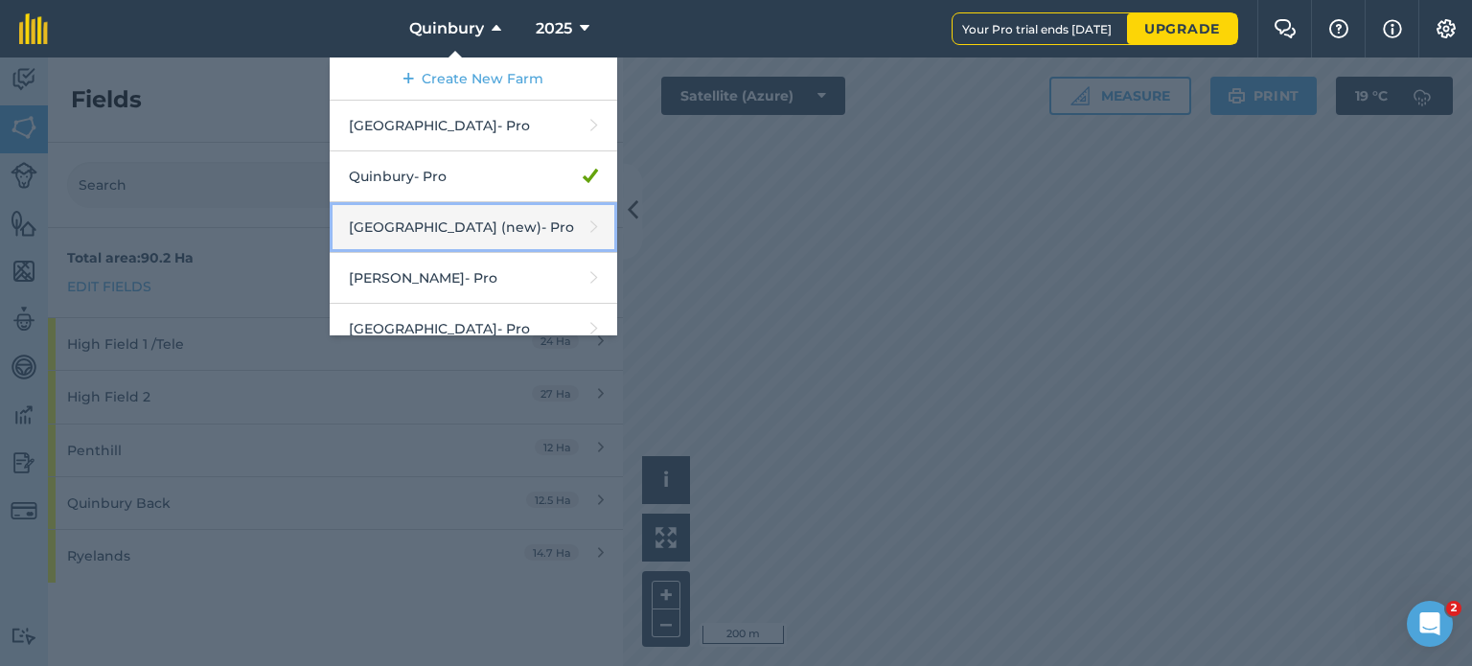
click at [441, 221] on link "[GEOGRAPHIC_DATA] (new) - Pro" at bounding box center [474, 227] width 288 height 51
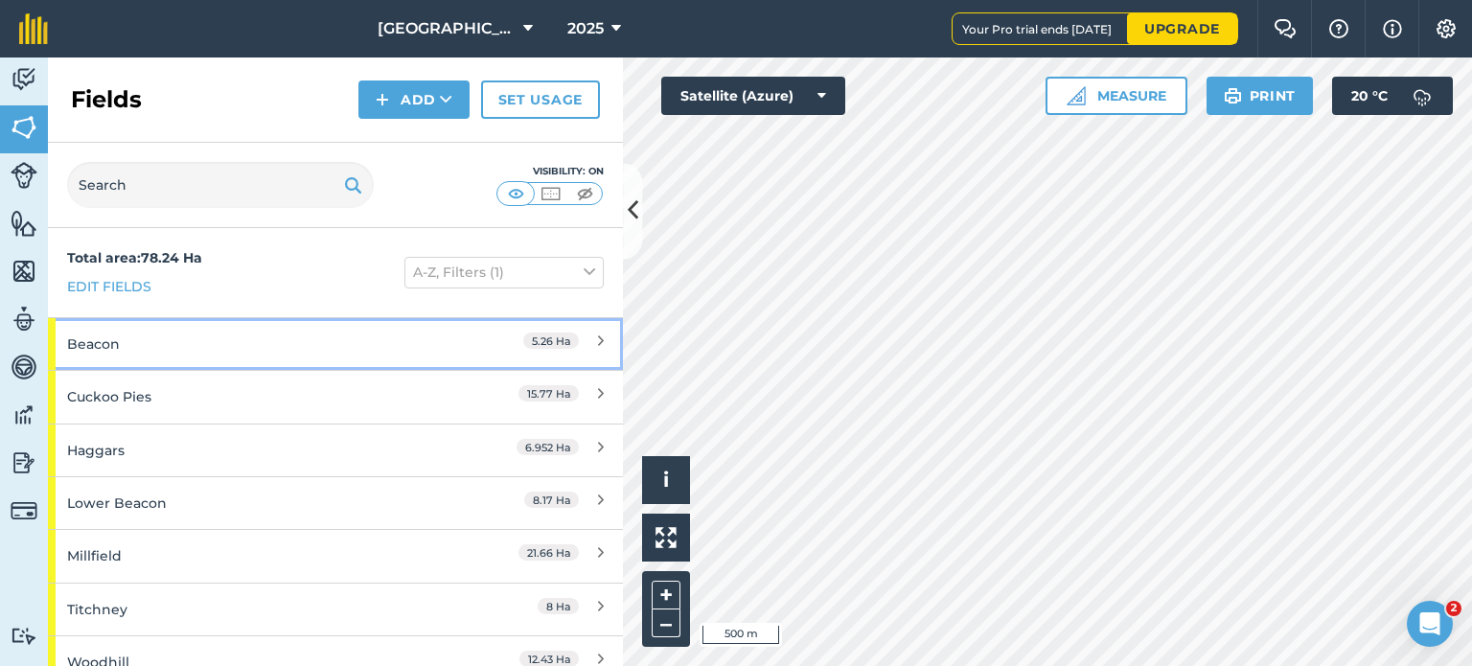
click at [589, 342] on link "Beacon 5.26 Ha" at bounding box center [335, 344] width 575 height 52
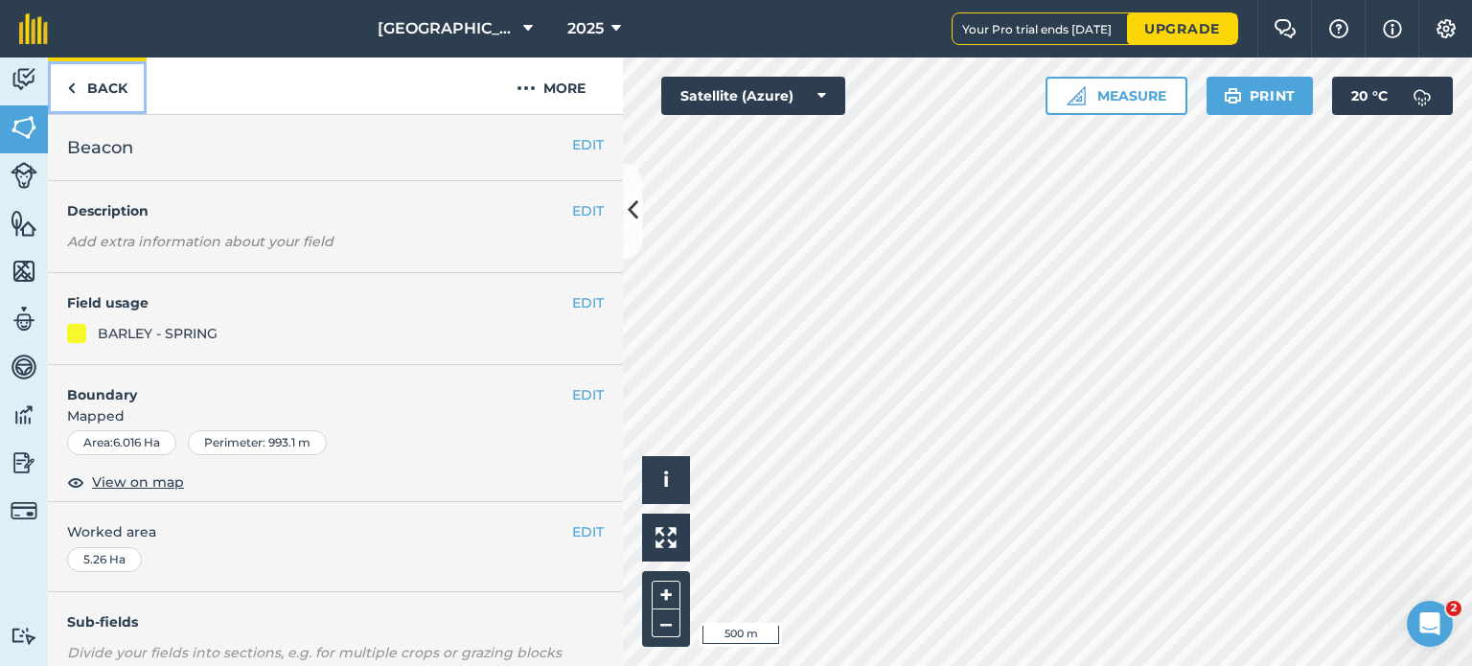
click at [115, 95] on link "Back" at bounding box center [97, 86] width 99 height 57
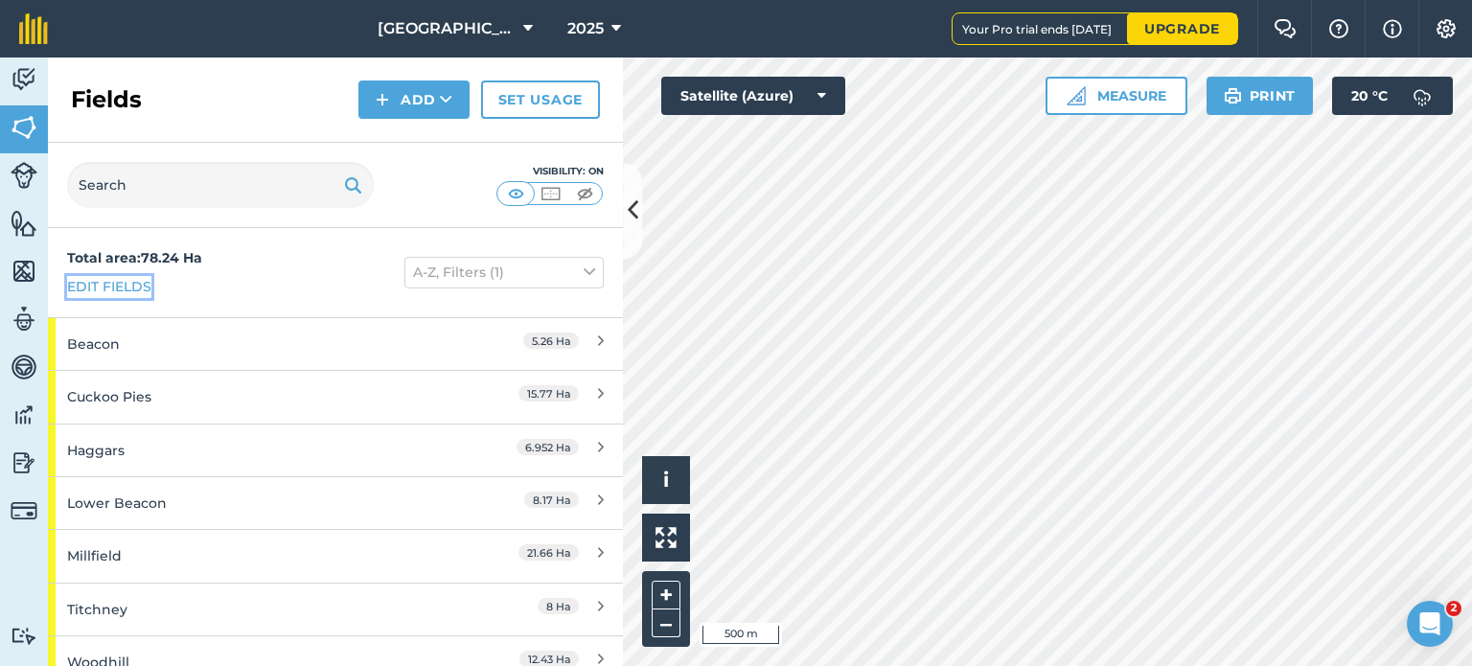
click at [148, 289] on link "Edit fields" at bounding box center [109, 286] width 84 height 21
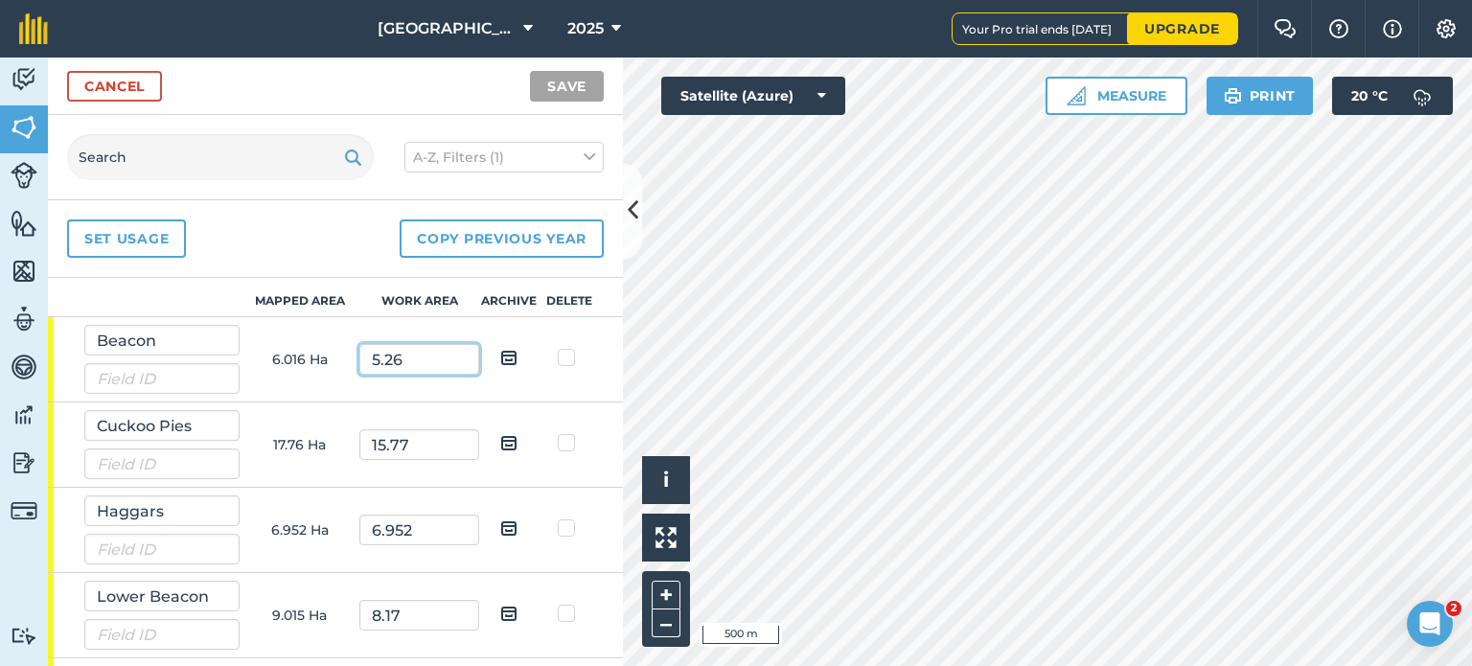
drag, startPoint x: 410, startPoint y: 360, endPoint x: 302, endPoint y: 358, distance: 108.3
click at [0, 0] on tr "Beacon 6.016 Ha 5.26" at bounding box center [0, 0] width 0 height 0
type input "5"
drag, startPoint x: 401, startPoint y: 437, endPoint x: 318, endPoint y: 442, distance: 82.6
click at [0, 0] on tr "Cuckoo Pies 17.76 Ha 15.77" at bounding box center [0, 0] width 0 height 0
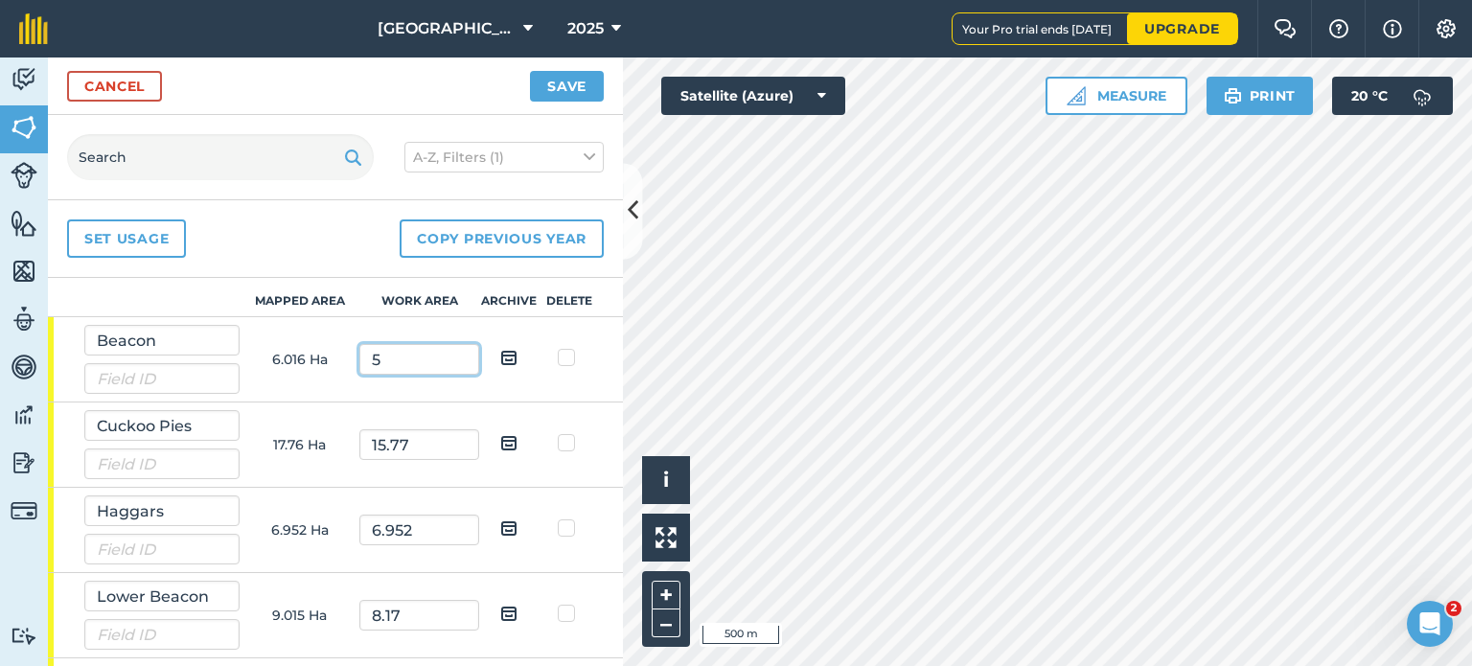
click at [384, 362] on input "5" at bounding box center [419, 359] width 120 height 31
type input "5"
drag, startPoint x: 426, startPoint y: 458, endPoint x: 310, endPoint y: 445, distance: 116.8
click at [0, 0] on tr "Cuckoo Pies 17.76 Ha 15.77" at bounding box center [0, 0] width 0 height 0
type input "16.5"
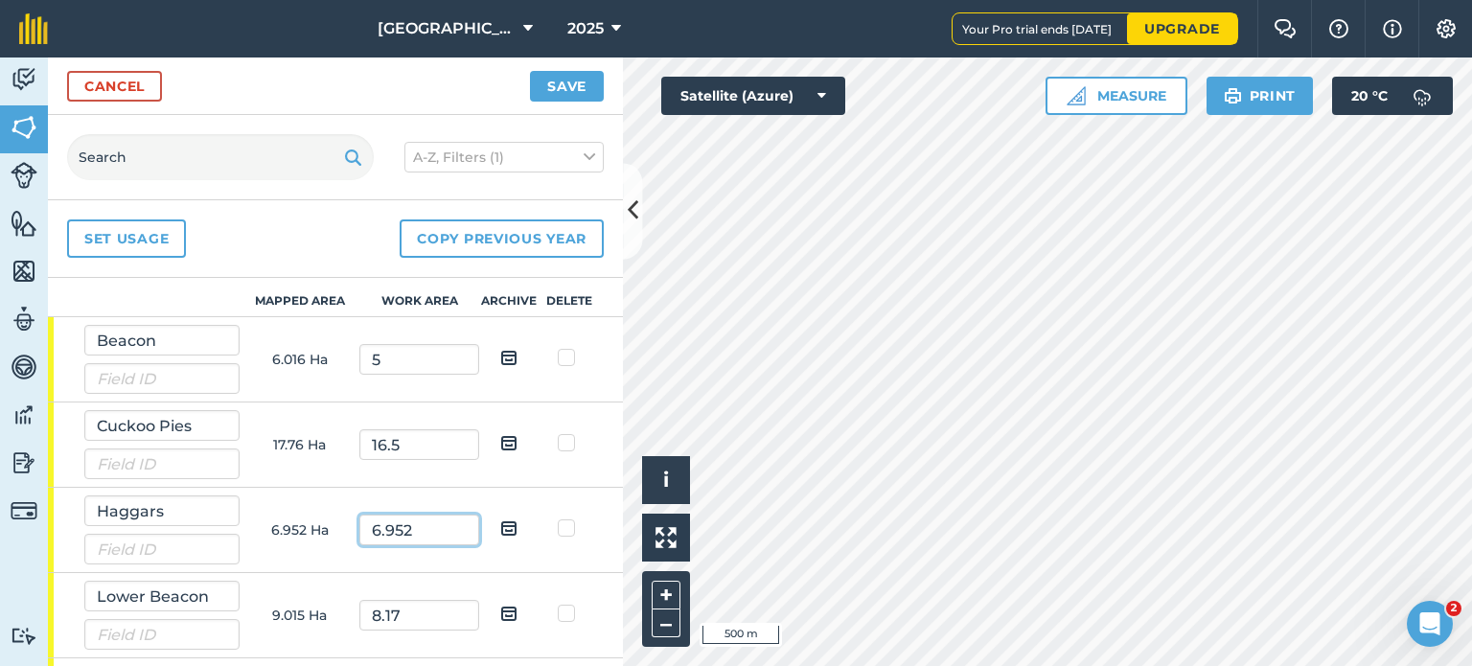
drag, startPoint x: 412, startPoint y: 530, endPoint x: 295, endPoint y: 519, distance: 117.5
click at [0, 0] on tr "Haggars 6.952 Ha 6.952" at bounding box center [0, 0] width 0 height 0
type input "6"
click at [449, 643] on td "8.17" at bounding box center [419, 615] width 120 height 85
click at [437, 632] on td "8.17" at bounding box center [419, 615] width 120 height 85
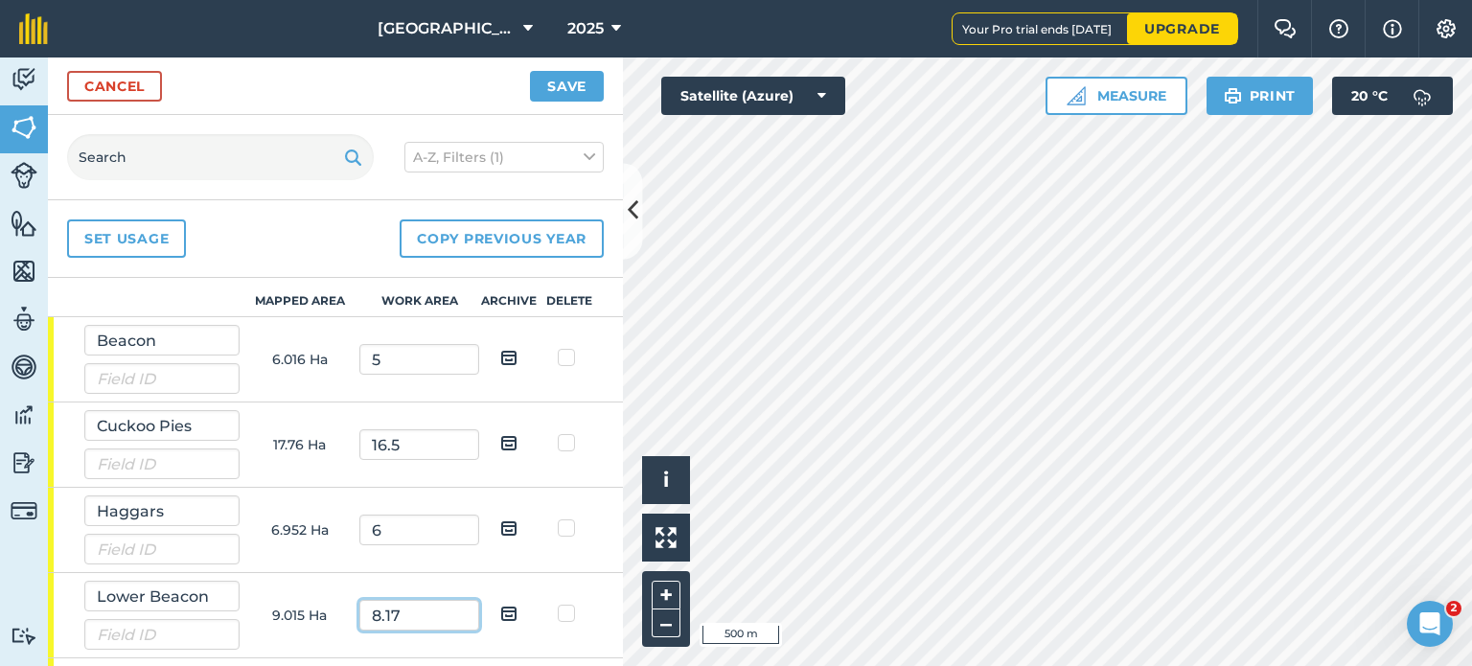
click at [430, 609] on input "8.17" at bounding box center [419, 615] width 120 height 31
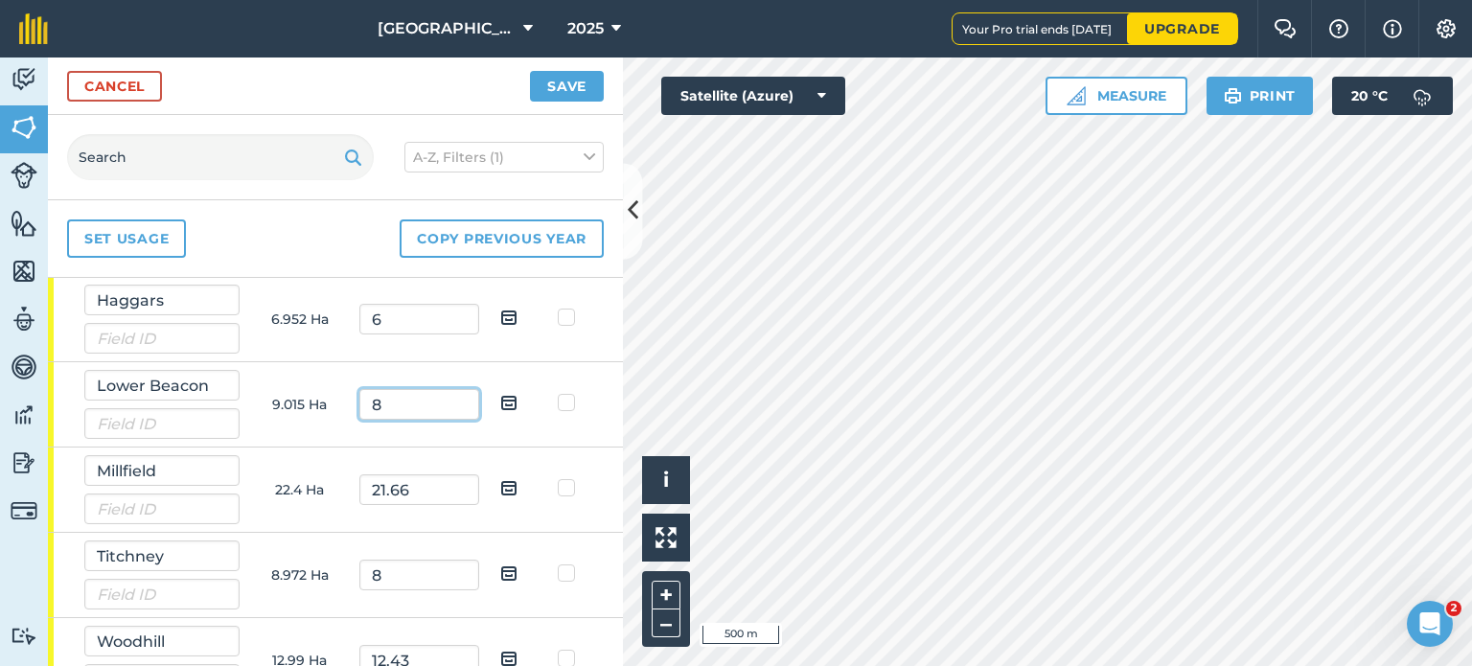
scroll to position [245, 0]
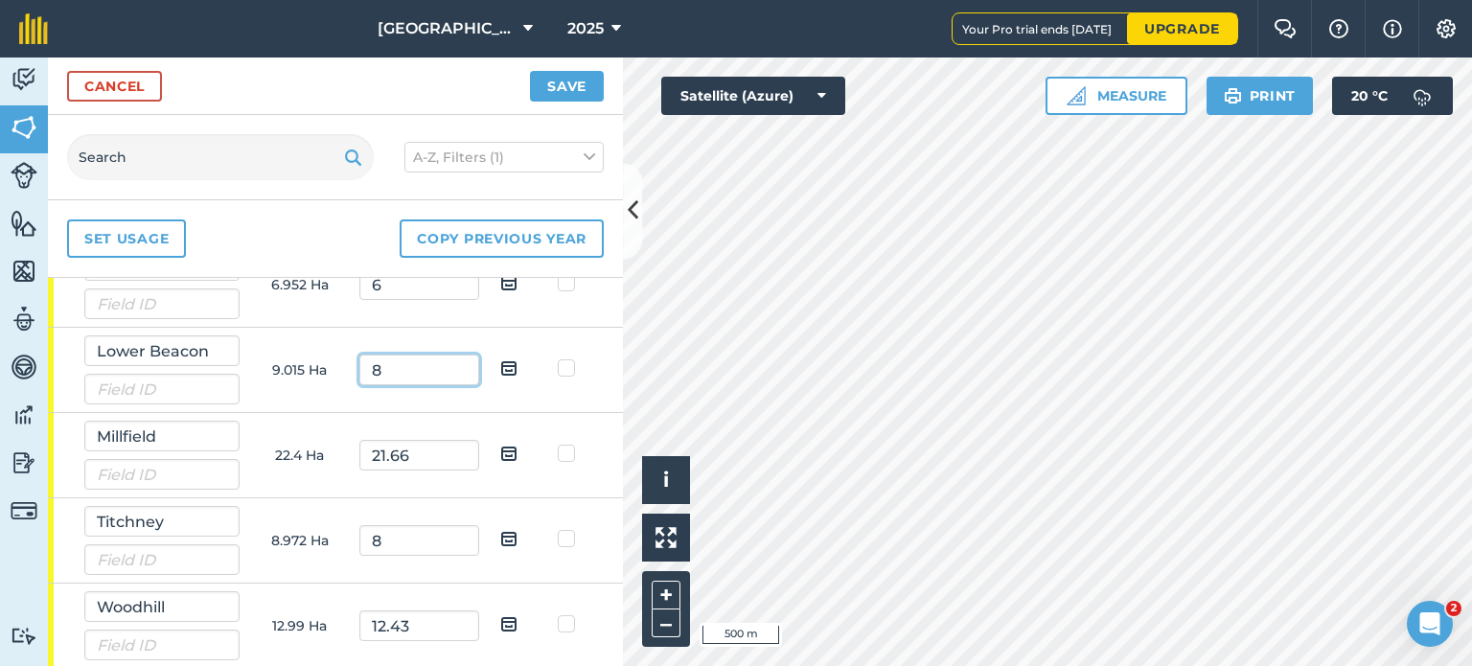
type input "8"
click at [448, 625] on input "12.43" at bounding box center [419, 626] width 120 height 31
type input "12.4"
click at [560, 80] on button "Save" at bounding box center [567, 86] width 74 height 31
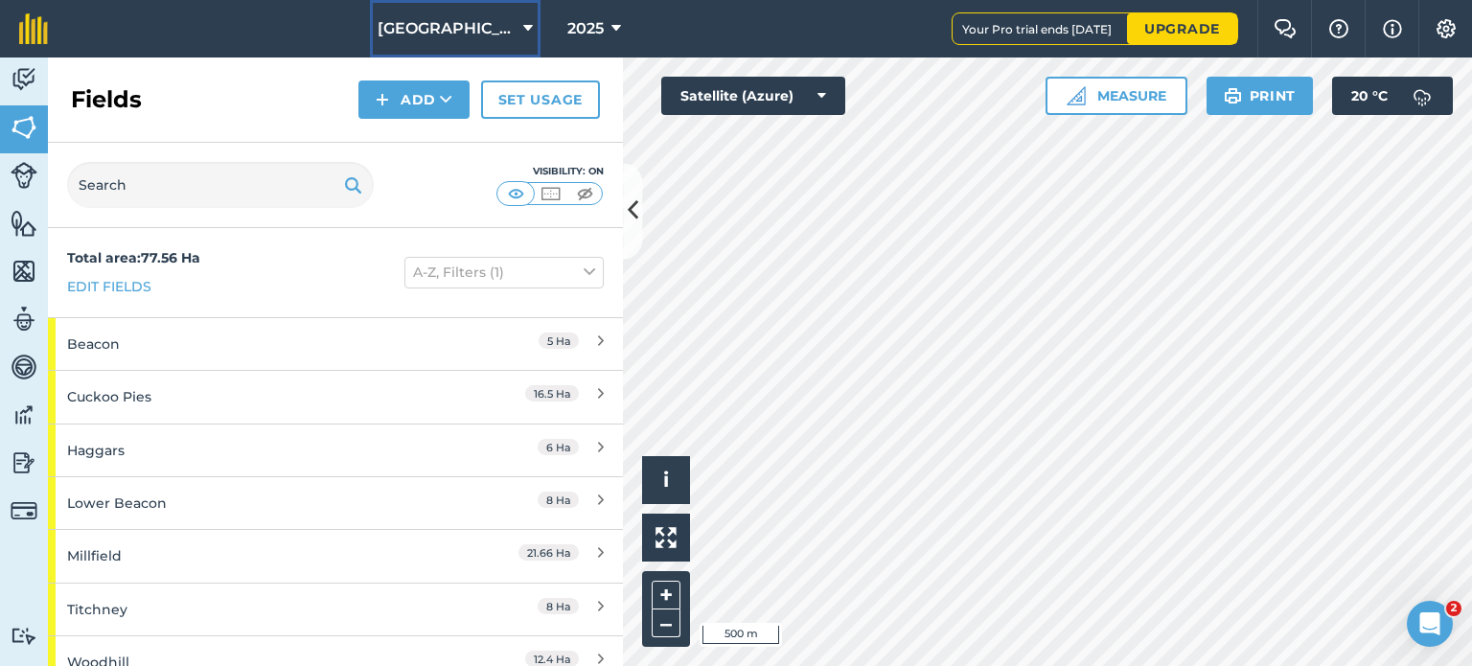
click at [458, 30] on span "[GEOGRAPHIC_DATA] (new)" at bounding box center [447, 28] width 138 height 23
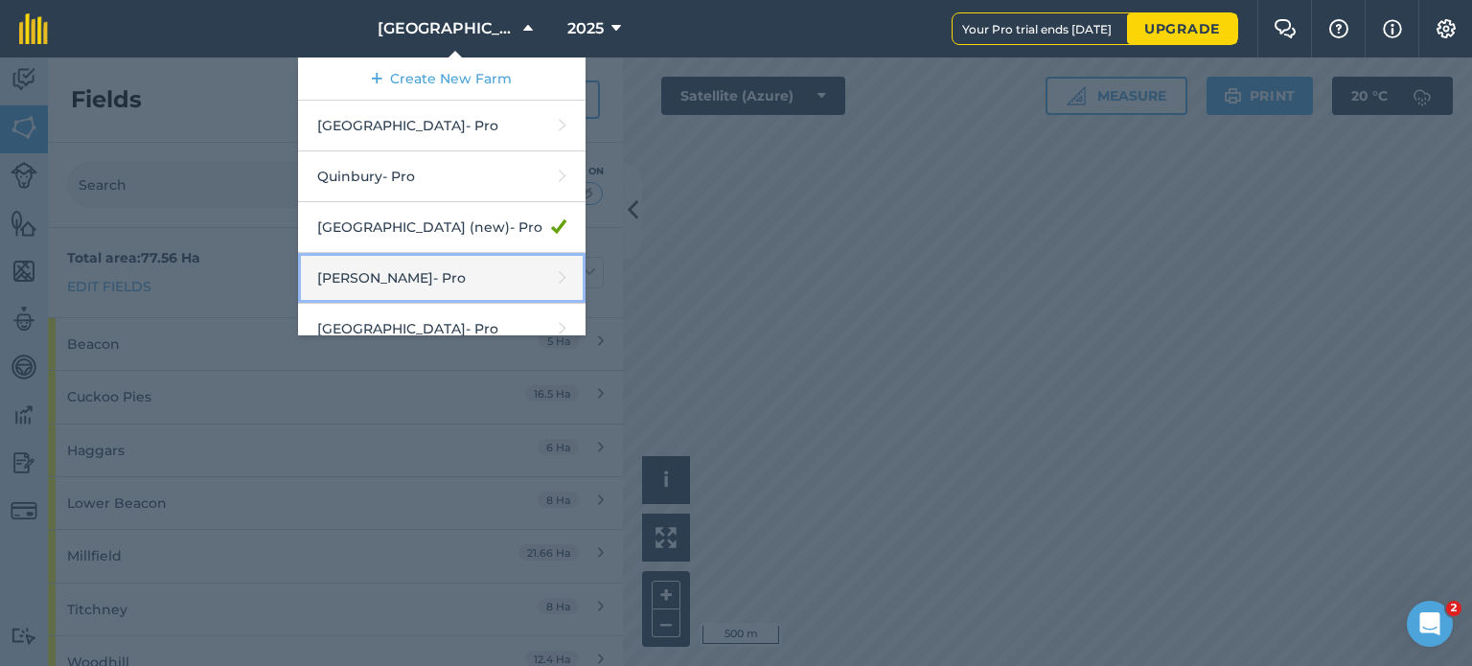
click at [471, 285] on link "[PERSON_NAME] - Pro" at bounding box center [442, 278] width 288 height 51
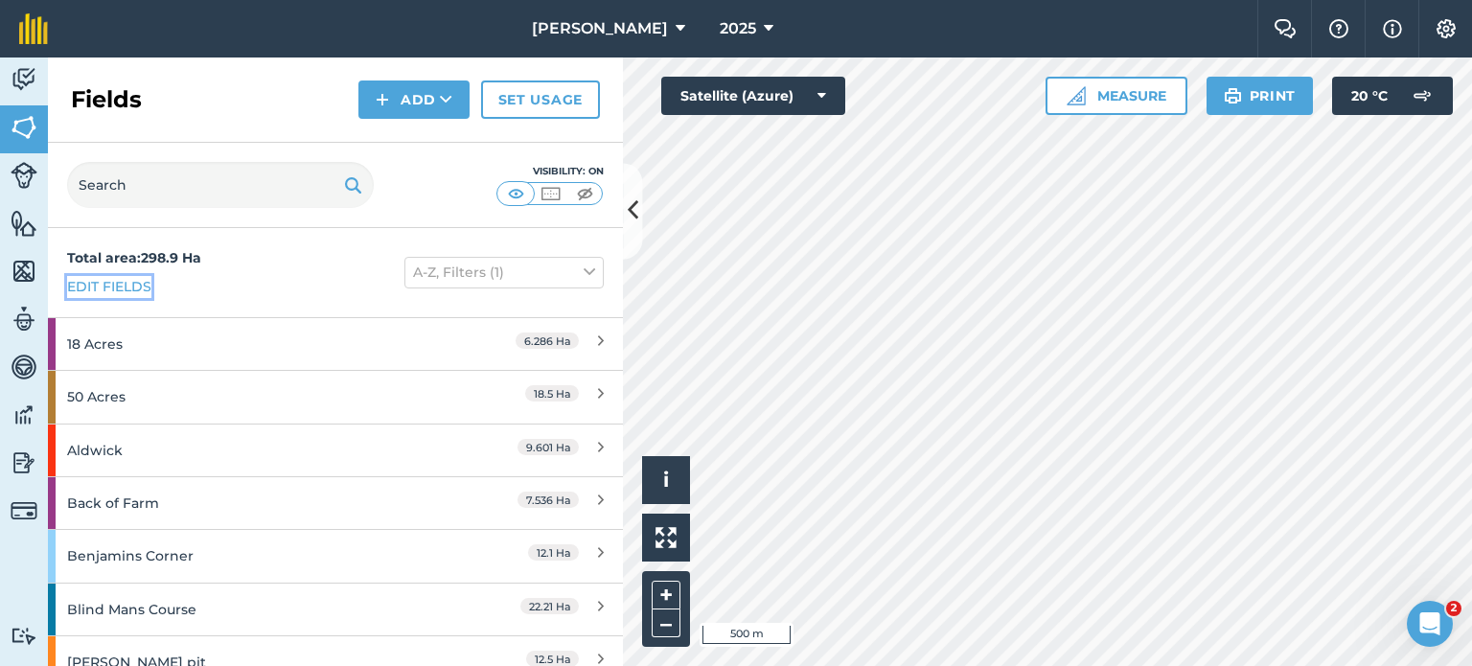
click at [130, 280] on link "Edit fields" at bounding box center [109, 286] width 84 height 21
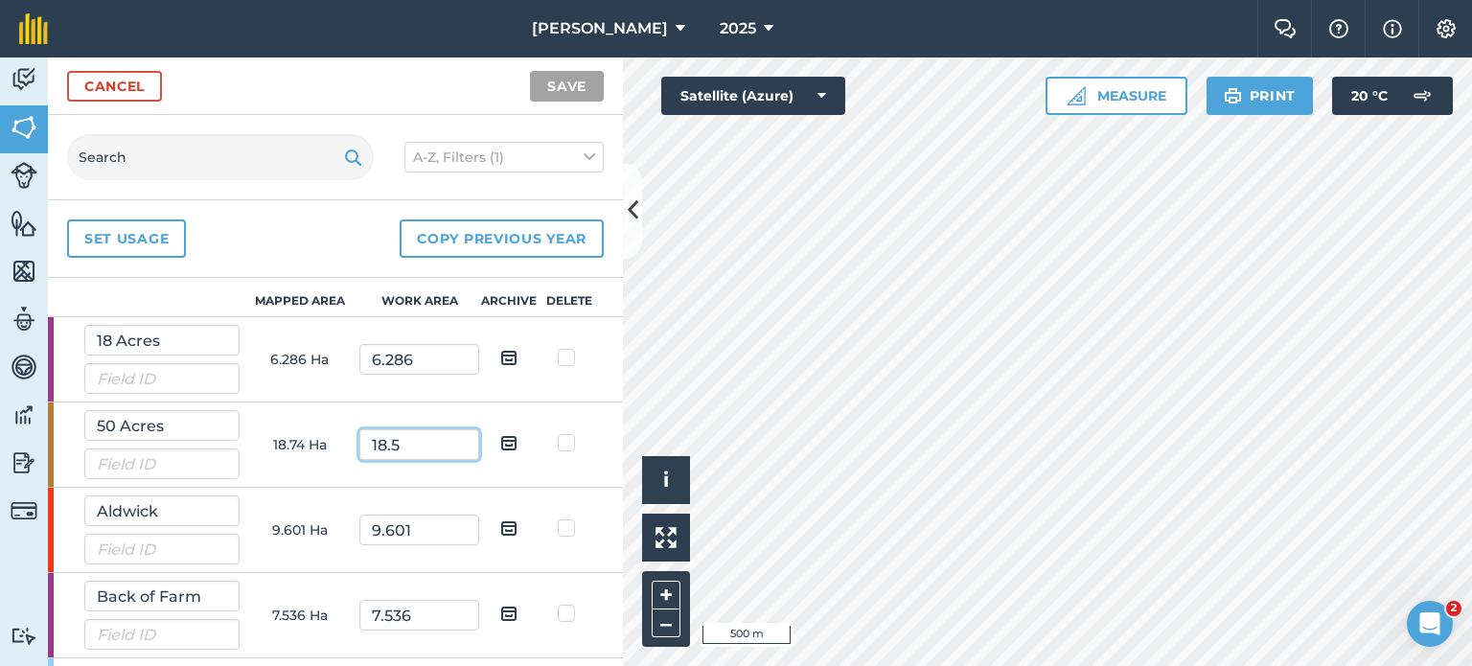
click at [448, 447] on input "18.5" at bounding box center [419, 444] width 120 height 31
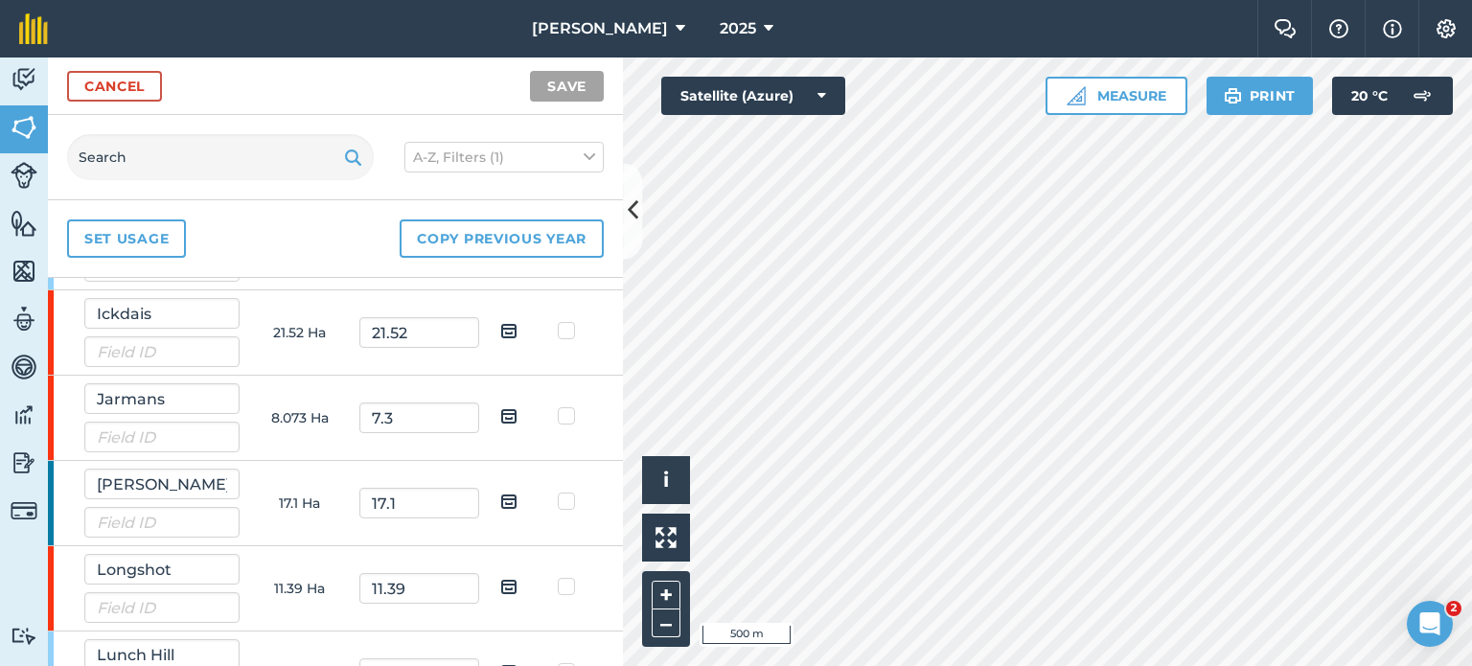
scroll to position [1055, 0]
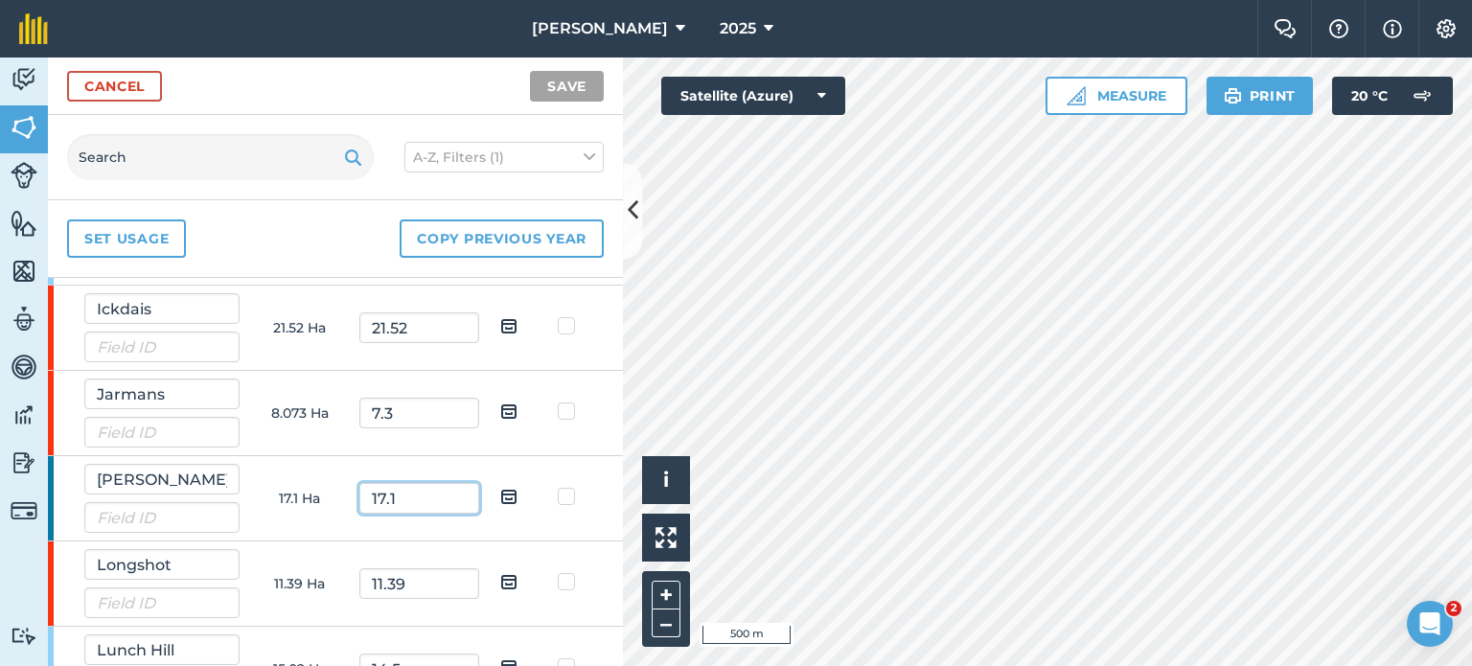
drag, startPoint x: 409, startPoint y: 501, endPoint x: 350, endPoint y: 494, distance: 59.9
click at [0, 0] on tr "[PERSON_NAME] / Little Burloes 17.1 Ha 17.1" at bounding box center [0, 0] width 0 height 0
type input "17"
click at [416, 584] on input "11.39" at bounding box center [419, 583] width 120 height 31
drag, startPoint x: 422, startPoint y: 581, endPoint x: 378, endPoint y: 570, distance: 45.3
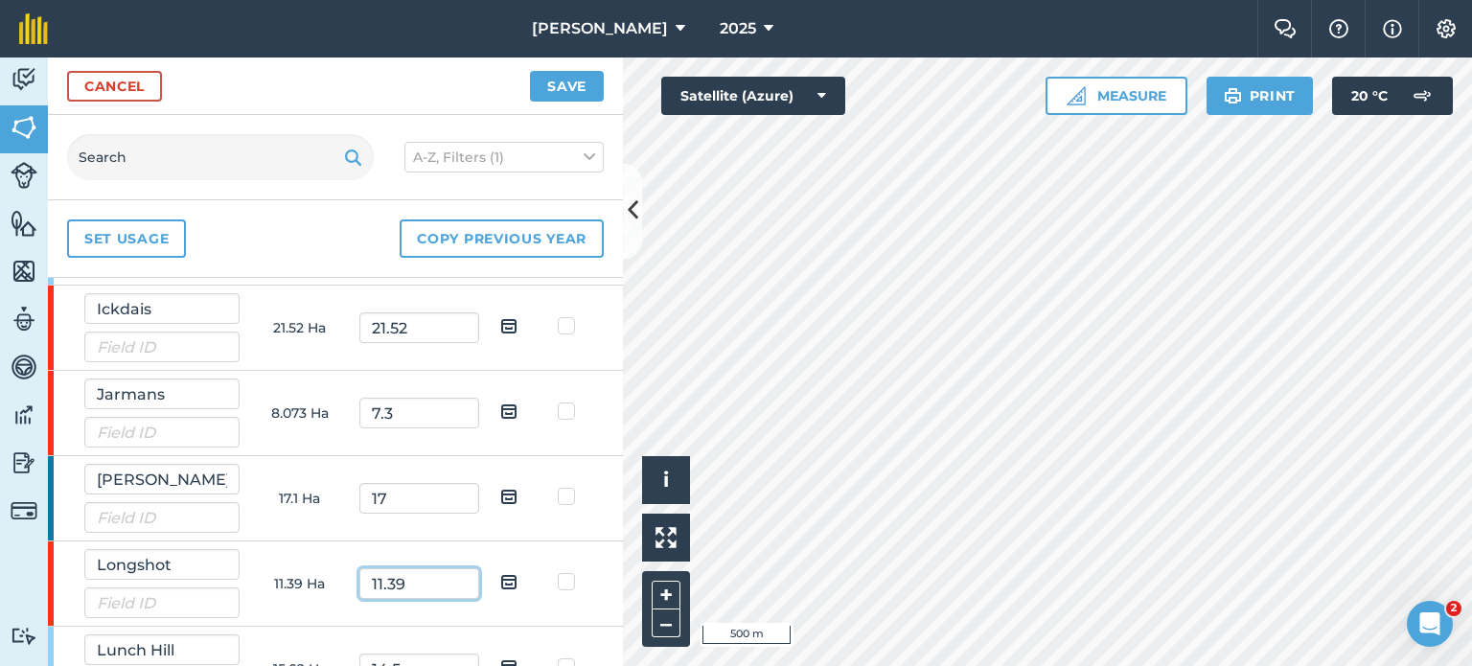
click at [378, 570] on input "11.39" at bounding box center [419, 583] width 120 height 31
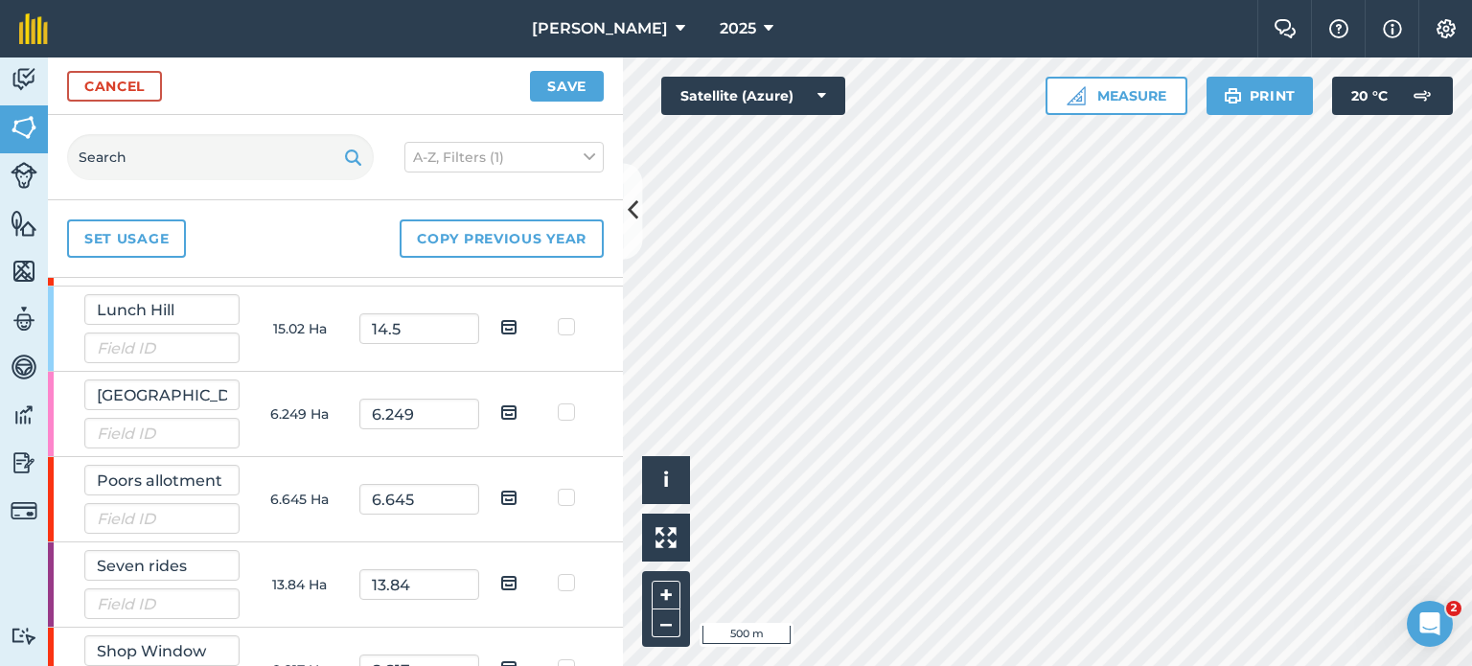
scroll to position [1349, 0]
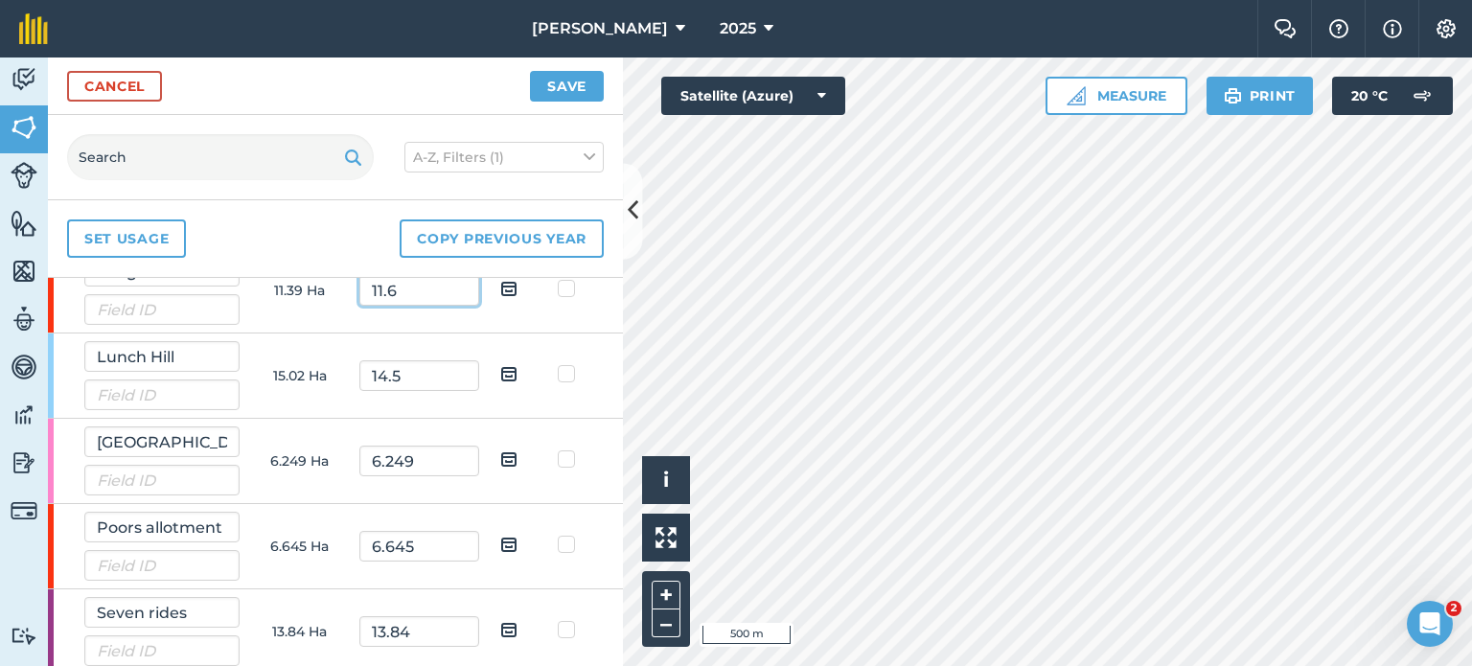
type input "11.6"
click at [429, 379] on input "14.5" at bounding box center [419, 375] width 120 height 31
drag, startPoint x: 429, startPoint y: 370, endPoint x: 332, endPoint y: 358, distance: 98.4
click at [0, 0] on tr "Lunch Hill 15.02 Ha 14.5" at bounding box center [0, 0] width 0 height 0
type input "15.1"
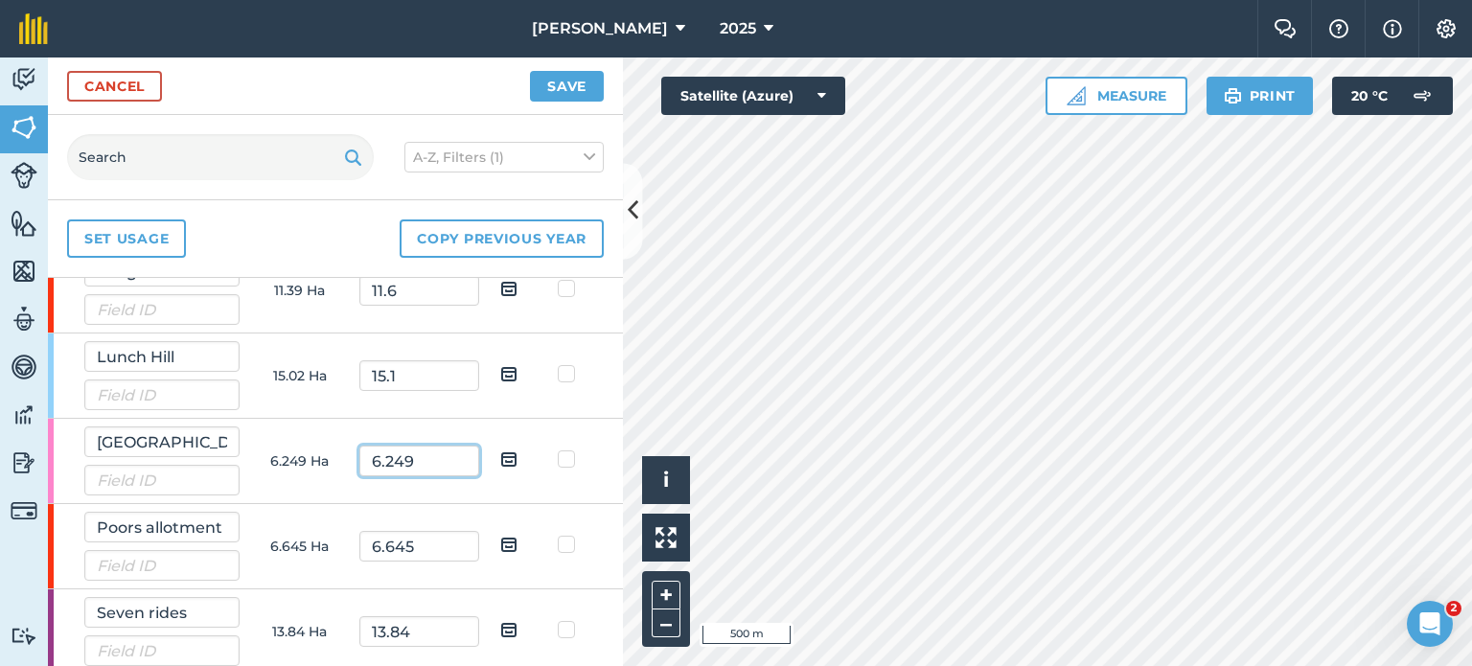
click at [406, 458] on input "6.249" at bounding box center [419, 461] width 120 height 31
click at [433, 532] on input "6.645" at bounding box center [419, 546] width 120 height 31
click at [418, 627] on input "13.84" at bounding box center [419, 631] width 120 height 31
drag, startPoint x: 417, startPoint y: 627, endPoint x: 338, endPoint y: 619, distance: 79.0
click at [0, 0] on tr "Seven rides 13.84 Ha 13.84" at bounding box center [0, 0] width 0 height 0
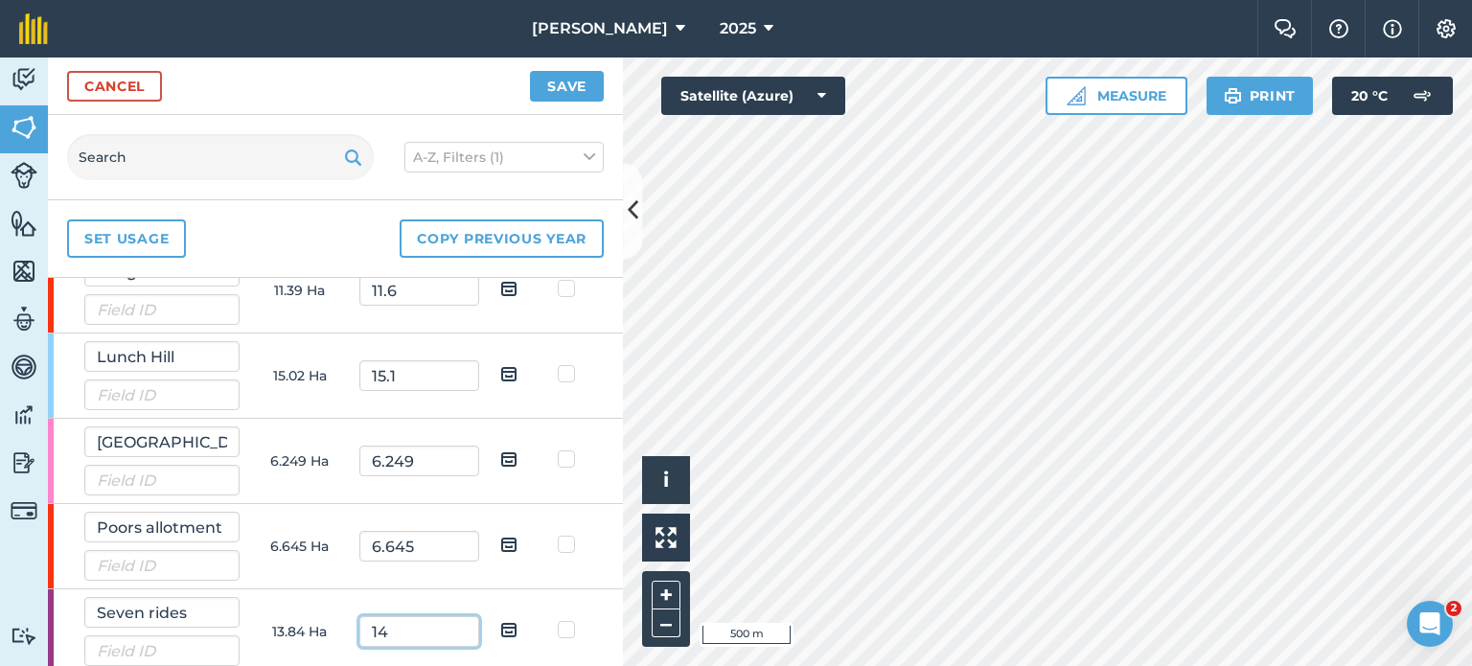
scroll to position [1522, 0]
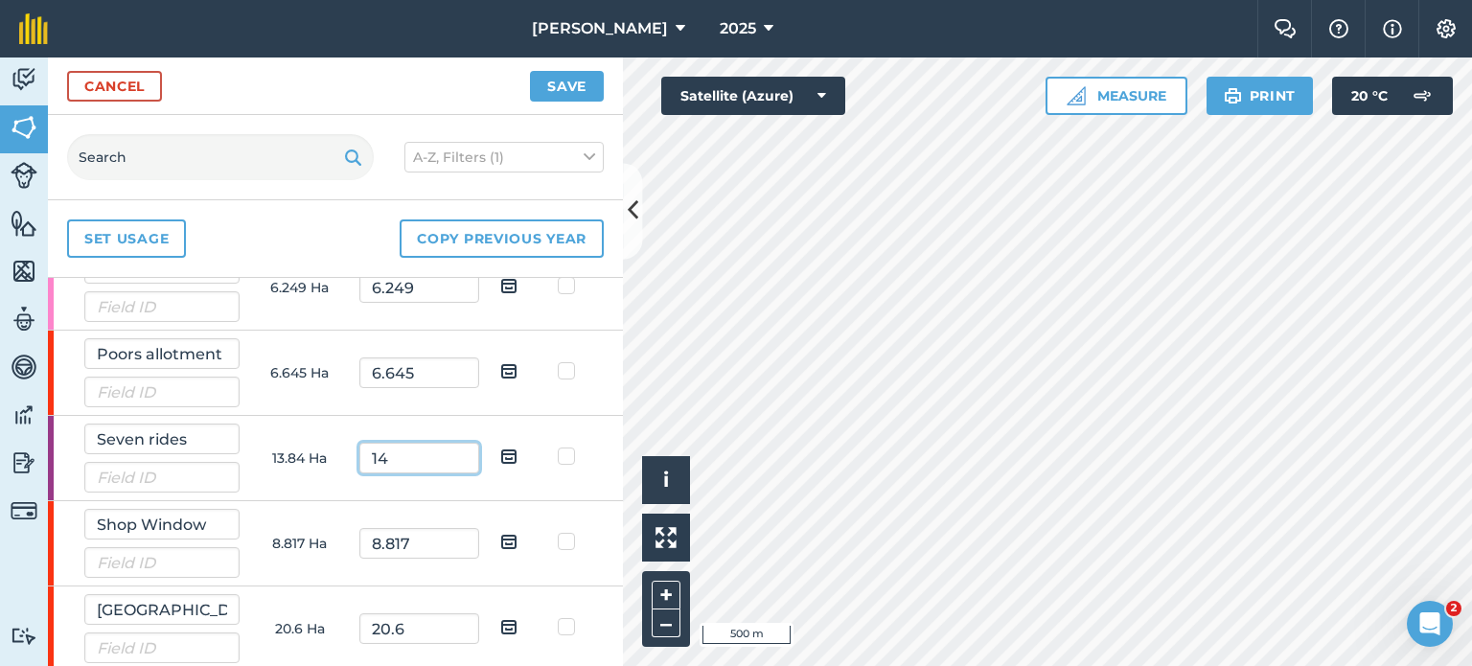
type input "14"
click at [552, 90] on button "Save" at bounding box center [567, 86] width 74 height 31
